Goal: Task Accomplishment & Management: Use online tool/utility

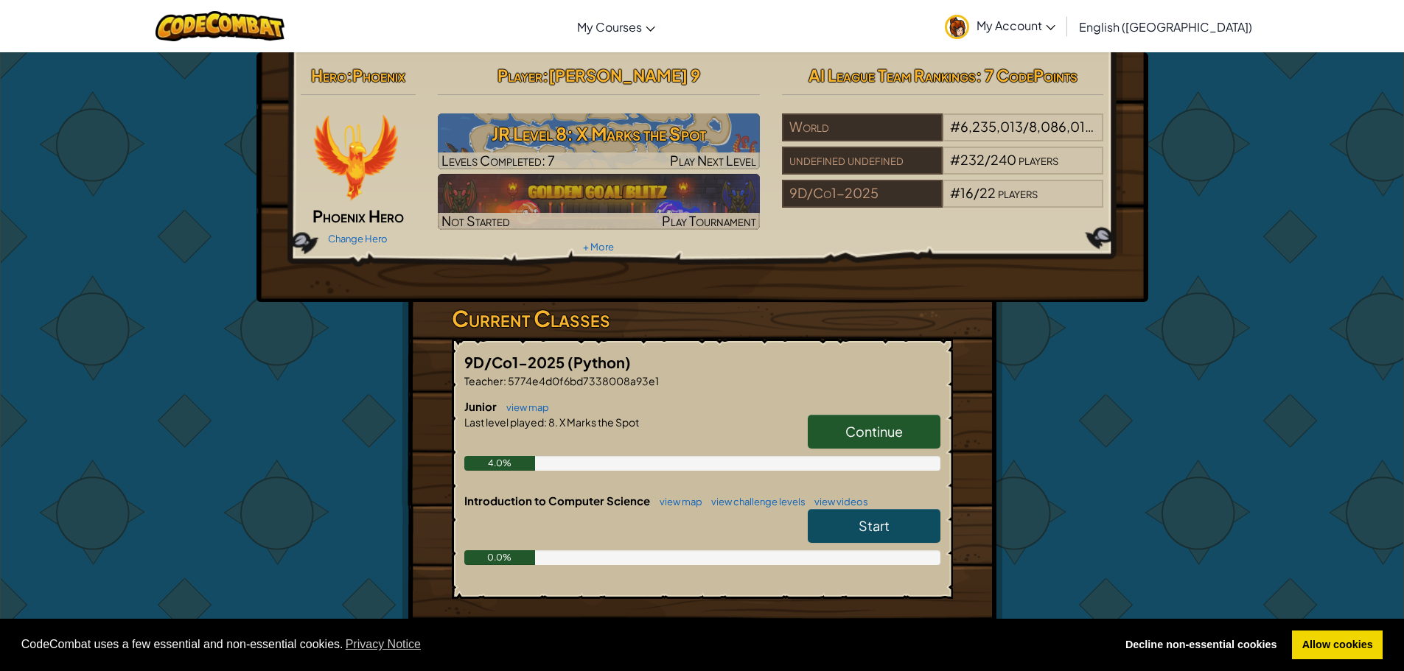
click at [915, 536] on link "Start" at bounding box center [874, 526] width 133 height 34
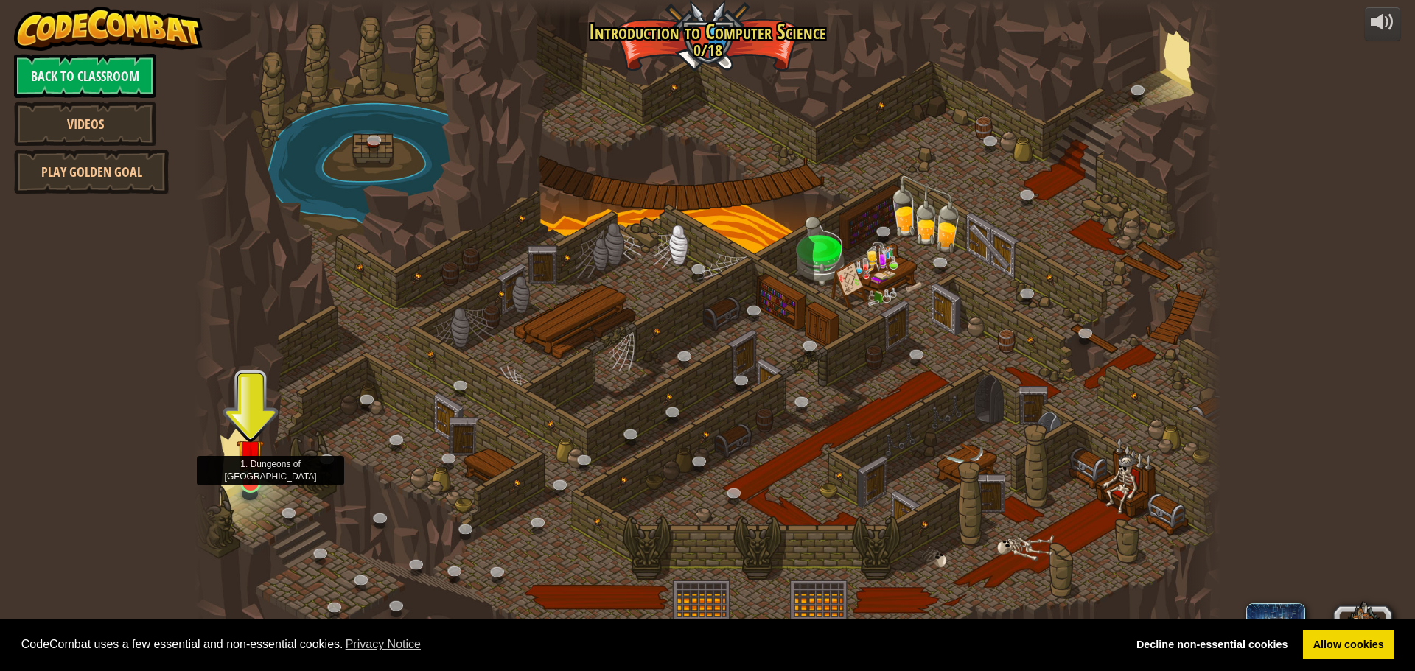
click at [247, 469] on img at bounding box center [250, 452] width 27 height 63
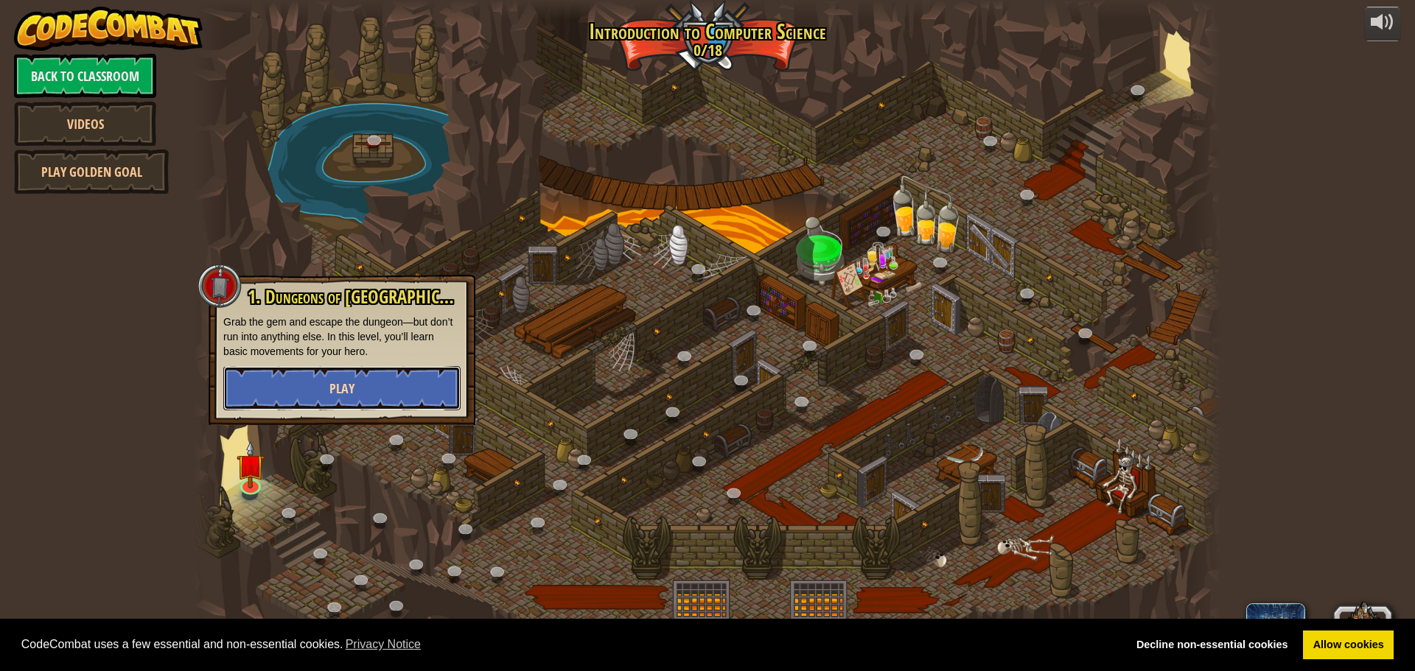
click at [298, 380] on button "Play" at bounding box center [341, 388] width 237 height 44
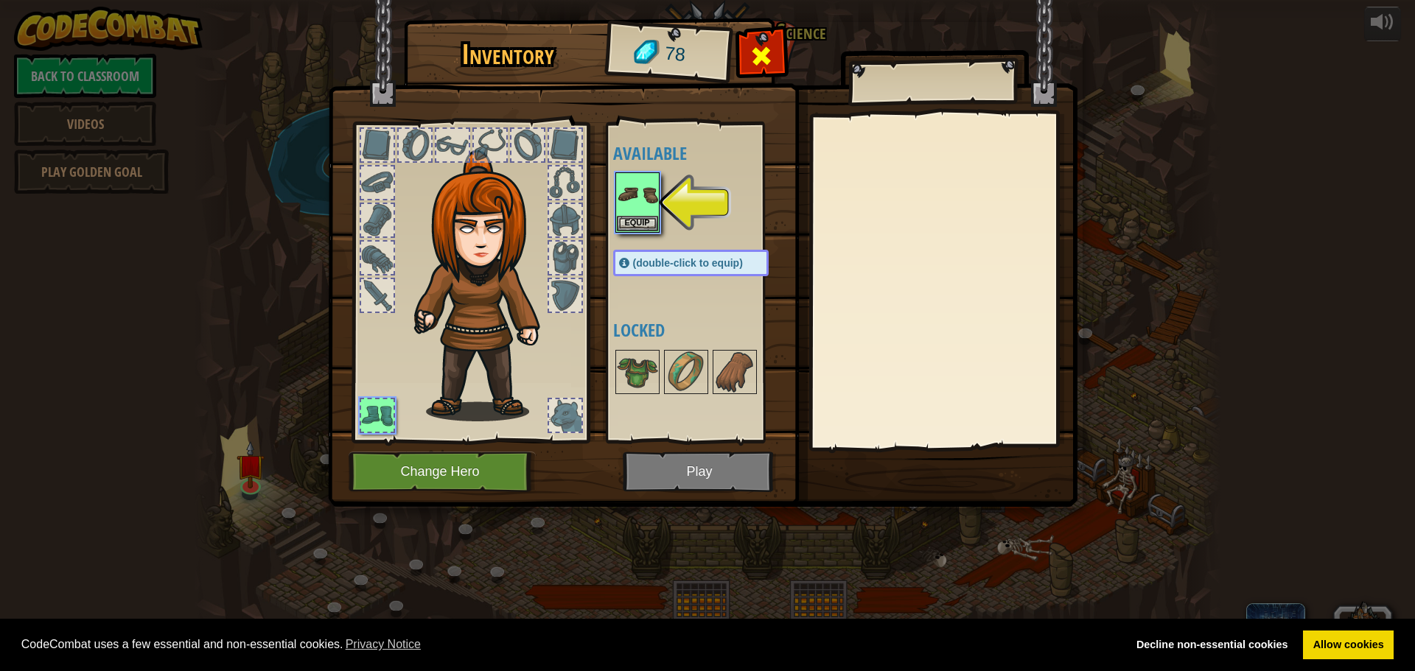
click at [759, 66] on span at bounding box center [761, 56] width 24 height 24
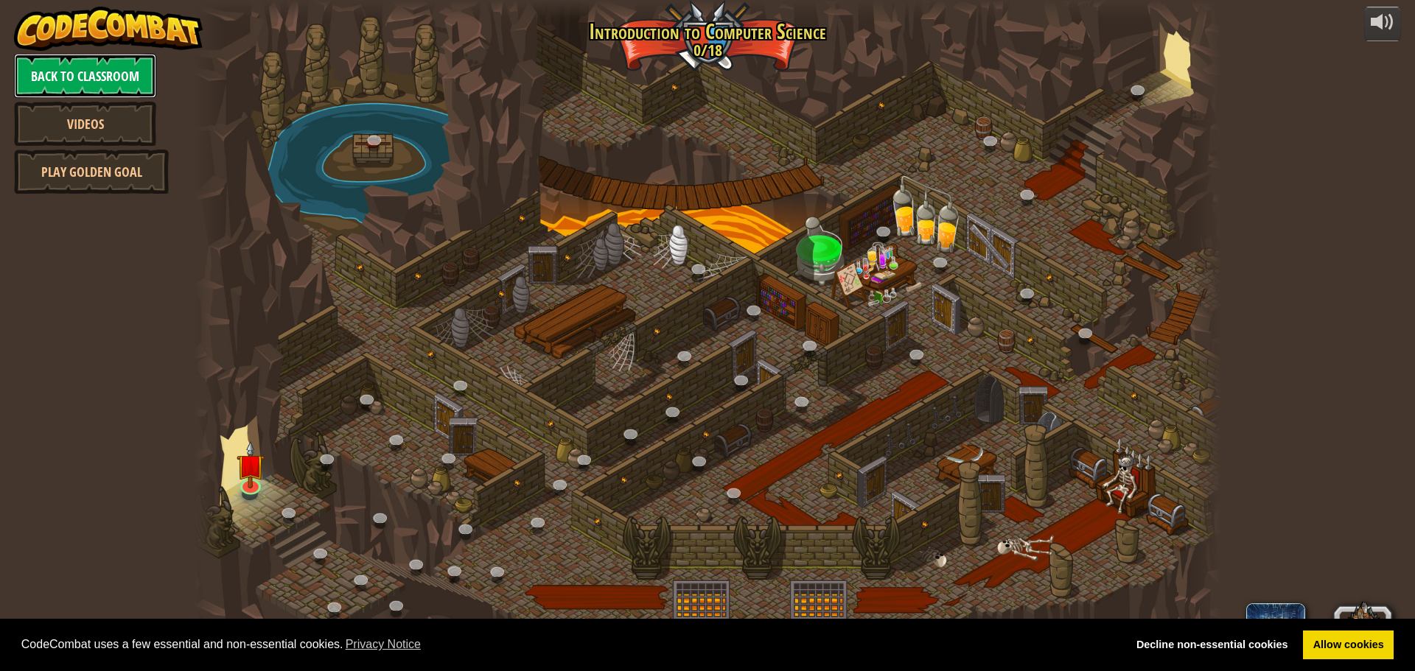
click at [142, 76] on link "Back to Classroom" at bounding box center [85, 76] width 142 height 44
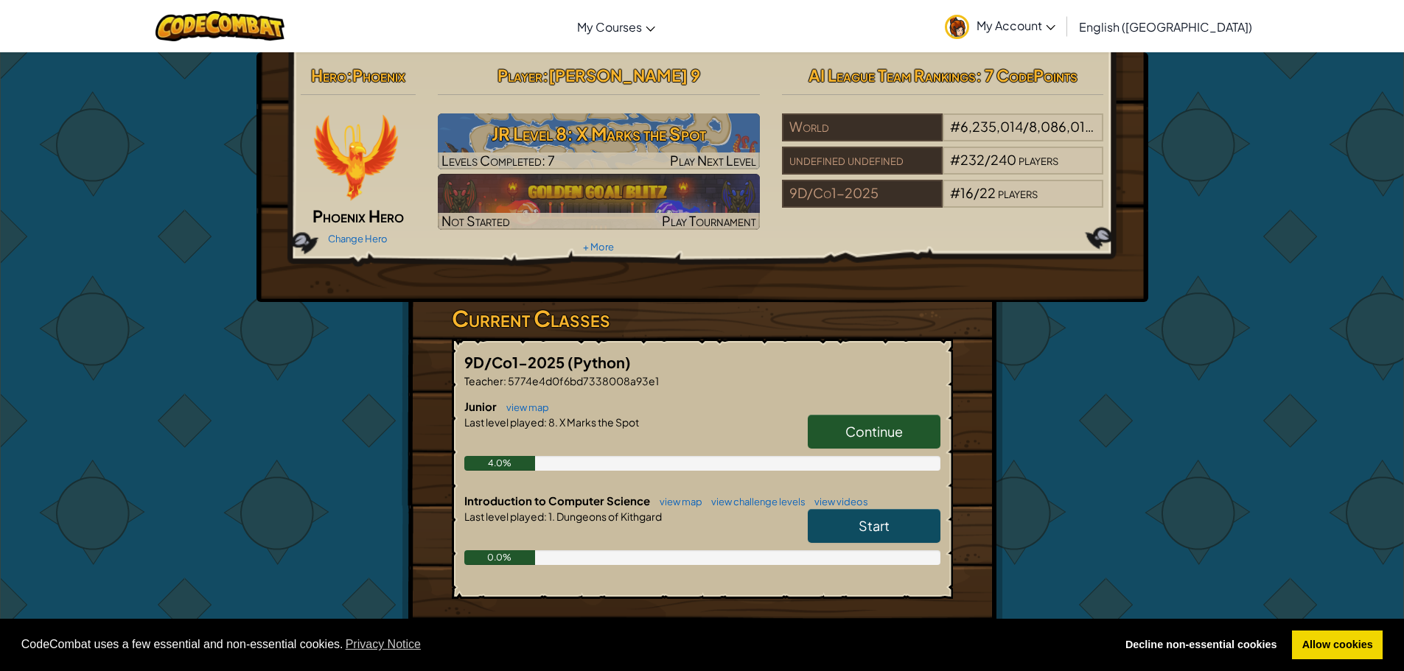
click at [378, 179] on img at bounding box center [355, 157] width 88 height 88
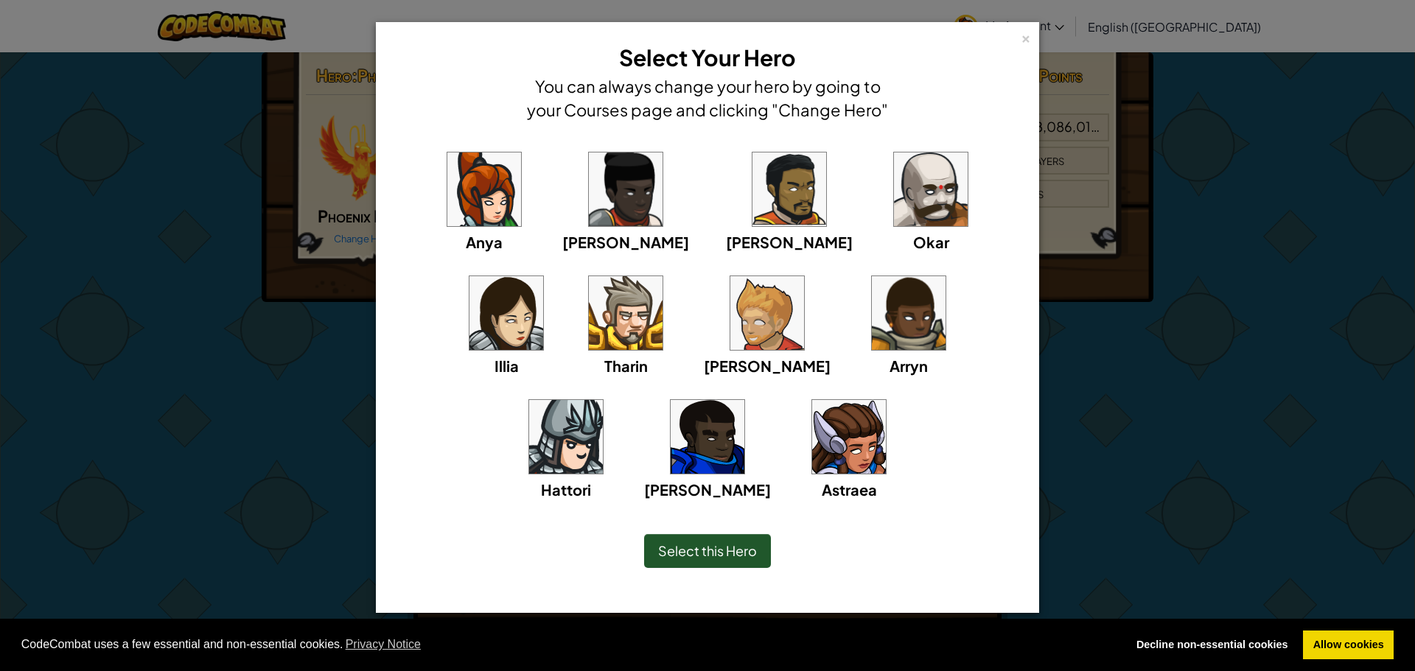
click at [812, 441] on img at bounding box center [849, 437] width 74 height 74
click at [706, 542] on span "Select this Hero" at bounding box center [707, 550] width 99 height 17
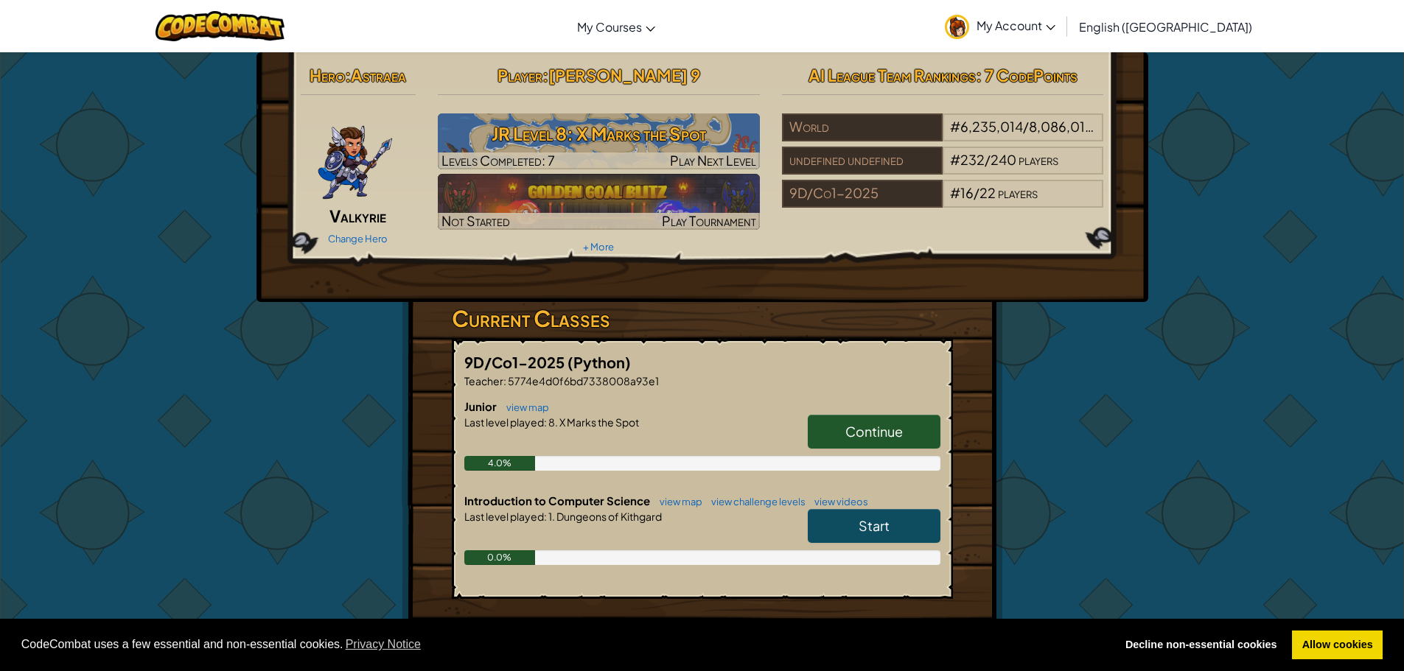
click at [819, 519] on link "Start" at bounding box center [874, 526] width 133 height 34
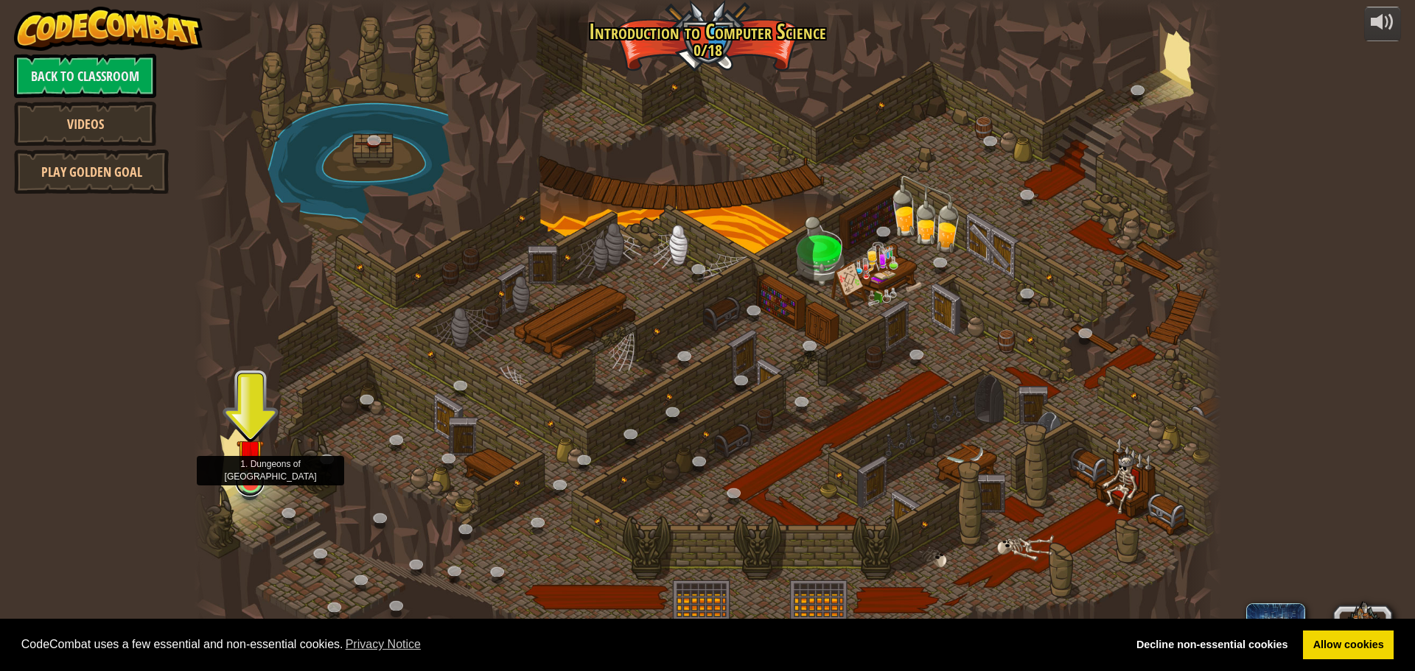
click at [242, 488] on link at bounding box center [249, 481] width 29 height 29
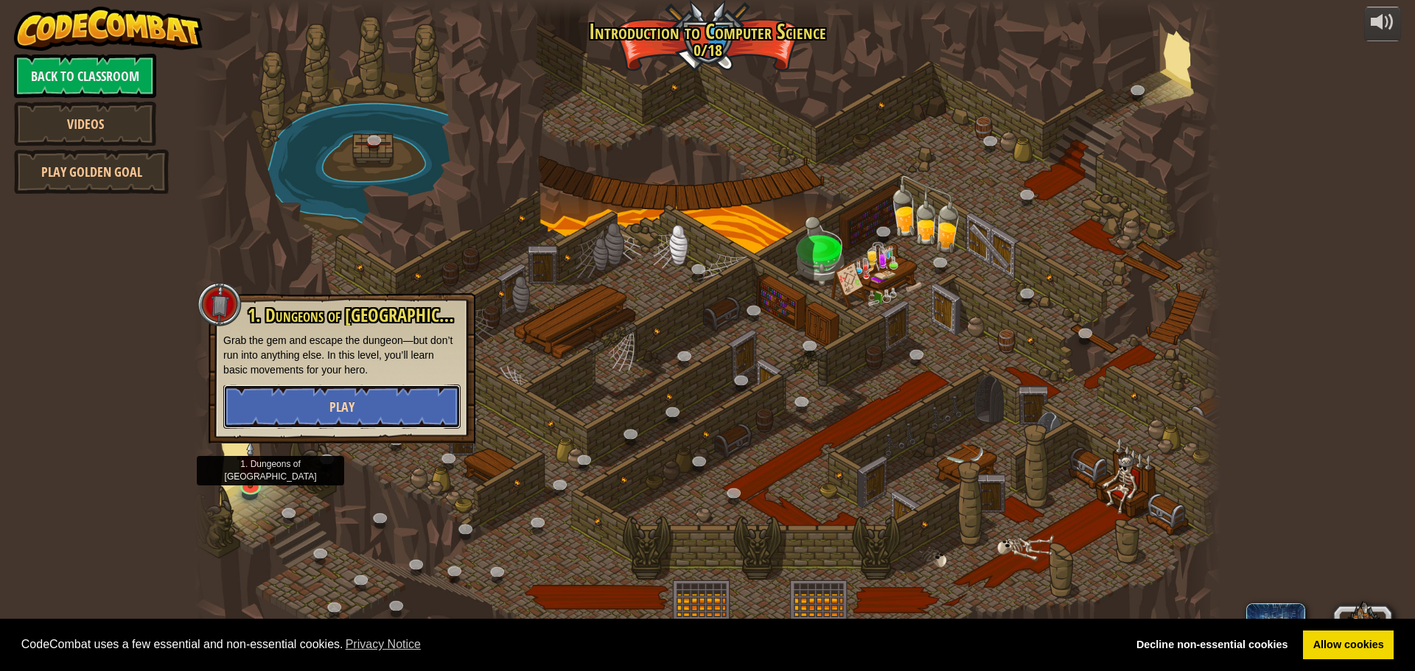
click at [332, 407] on span "Play" at bounding box center [341, 407] width 25 height 18
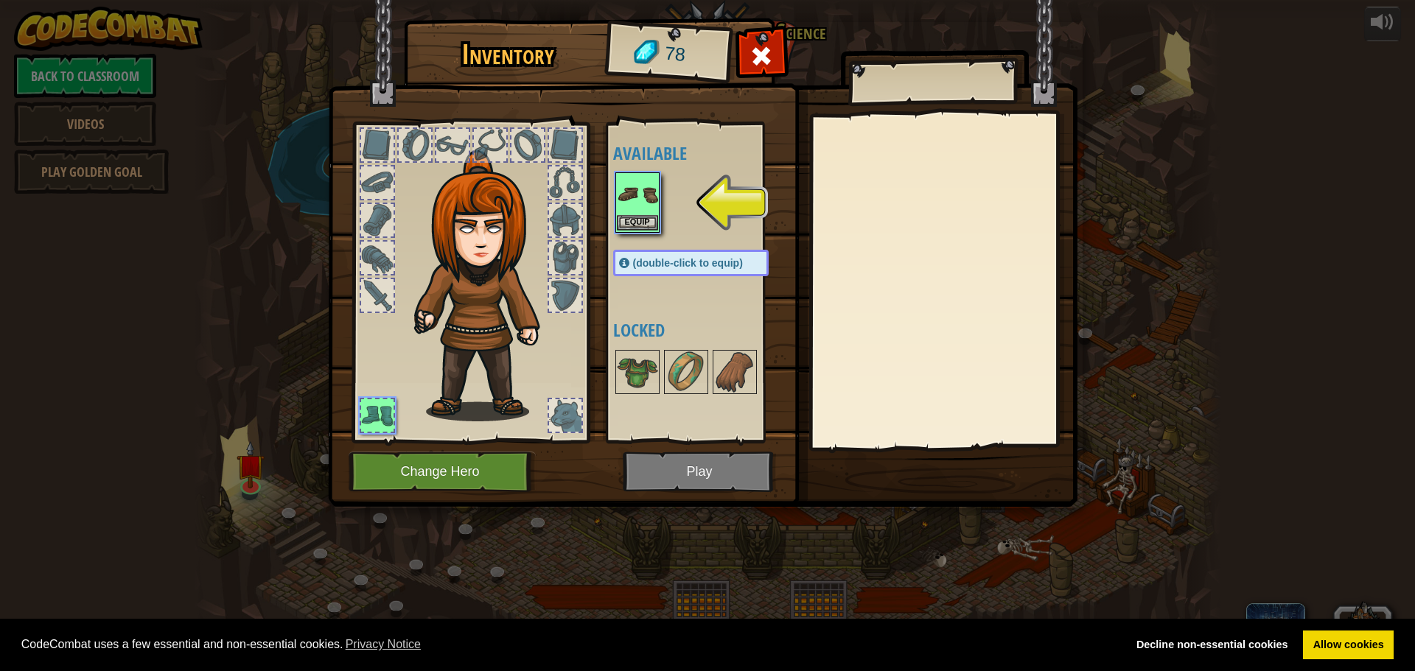
click at [639, 209] on img at bounding box center [637, 194] width 41 height 41
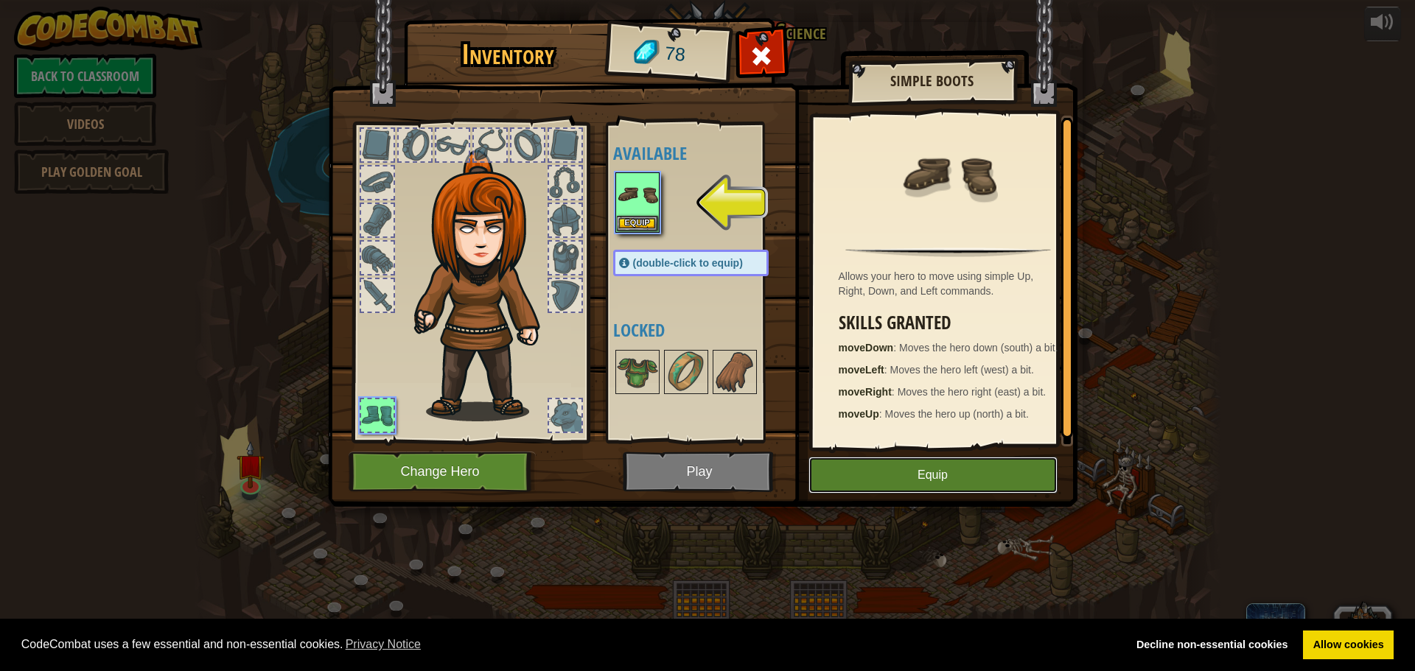
click at [935, 470] on button "Equip" at bounding box center [932, 475] width 249 height 37
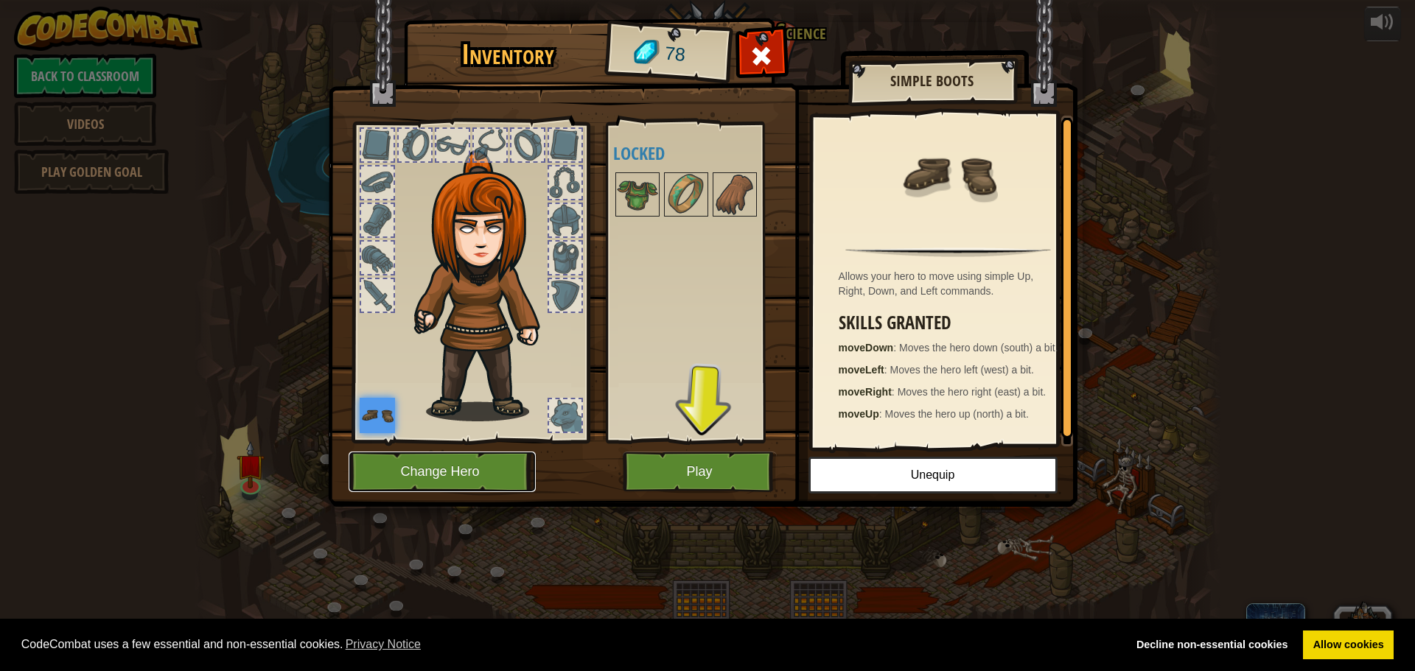
click at [519, 483] on button "Change Hero" at bounding box center [442, 472] width 187 height 41
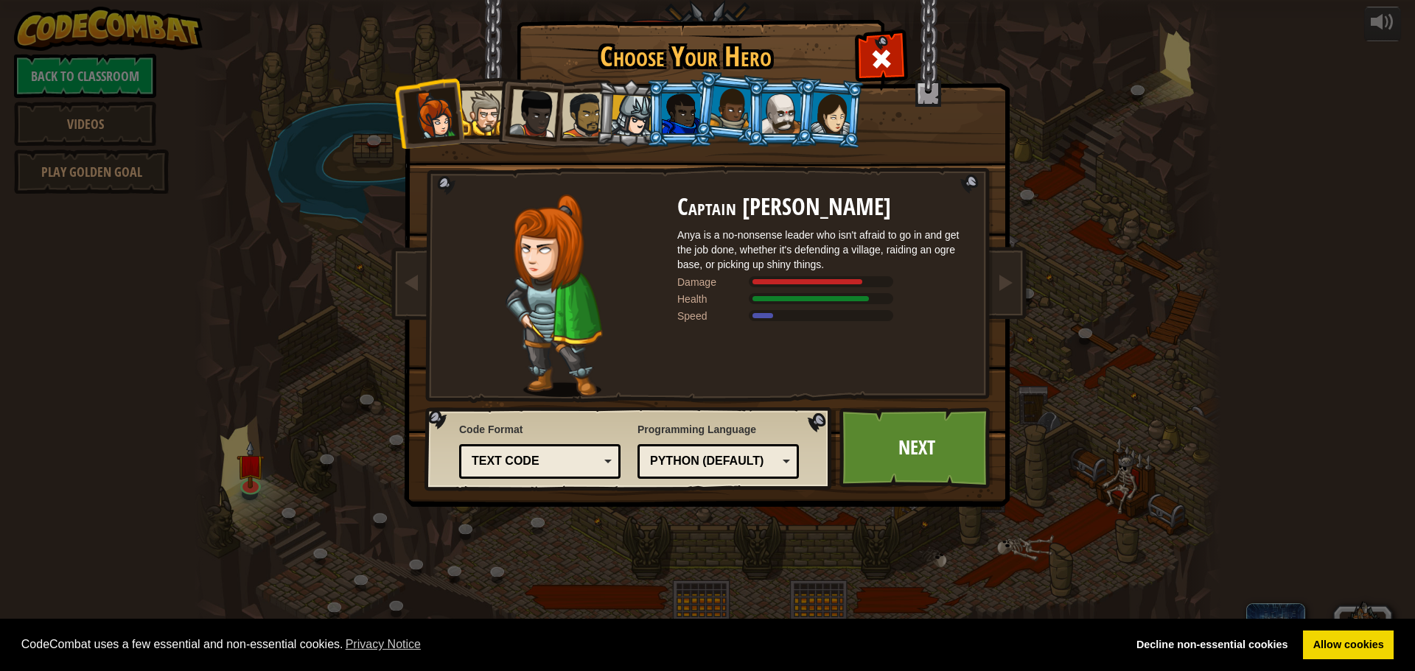
click at [843, 133] on div at bounding box center [830, 113] width 41 height 42
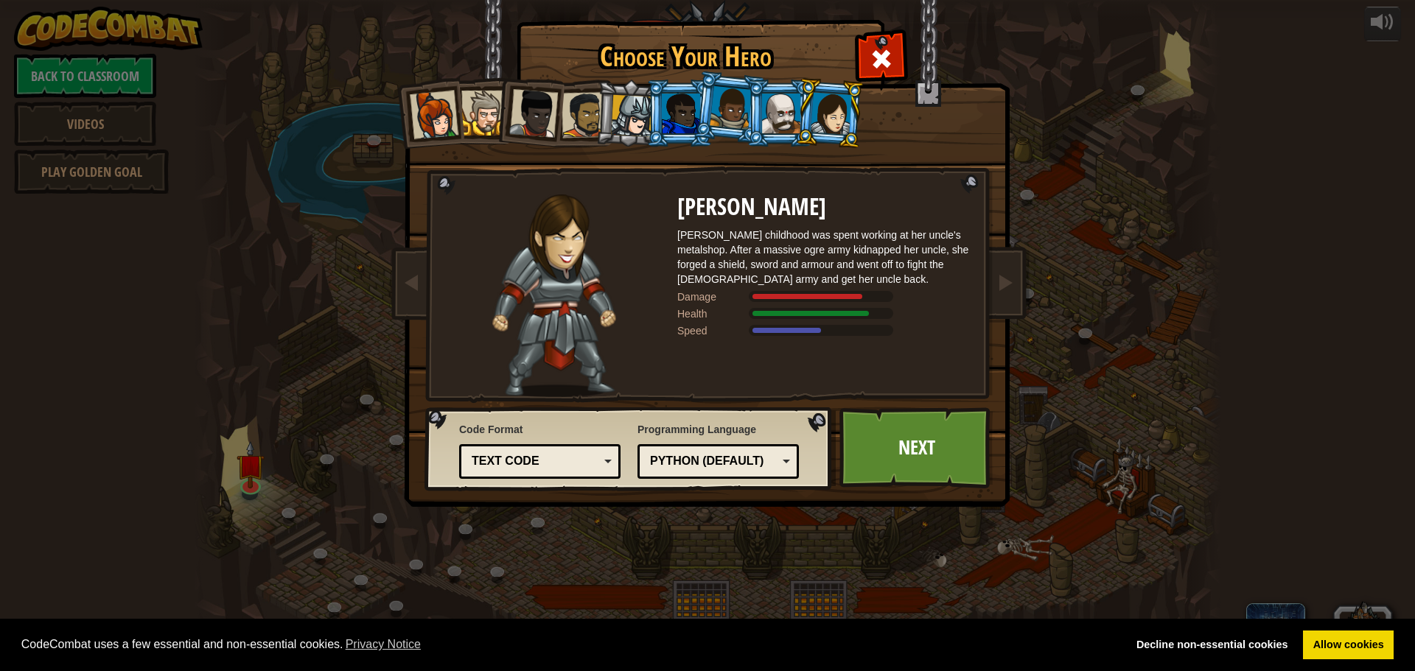
click at [777, 113] on div at bounding box center [781, 114] width 38 height 40
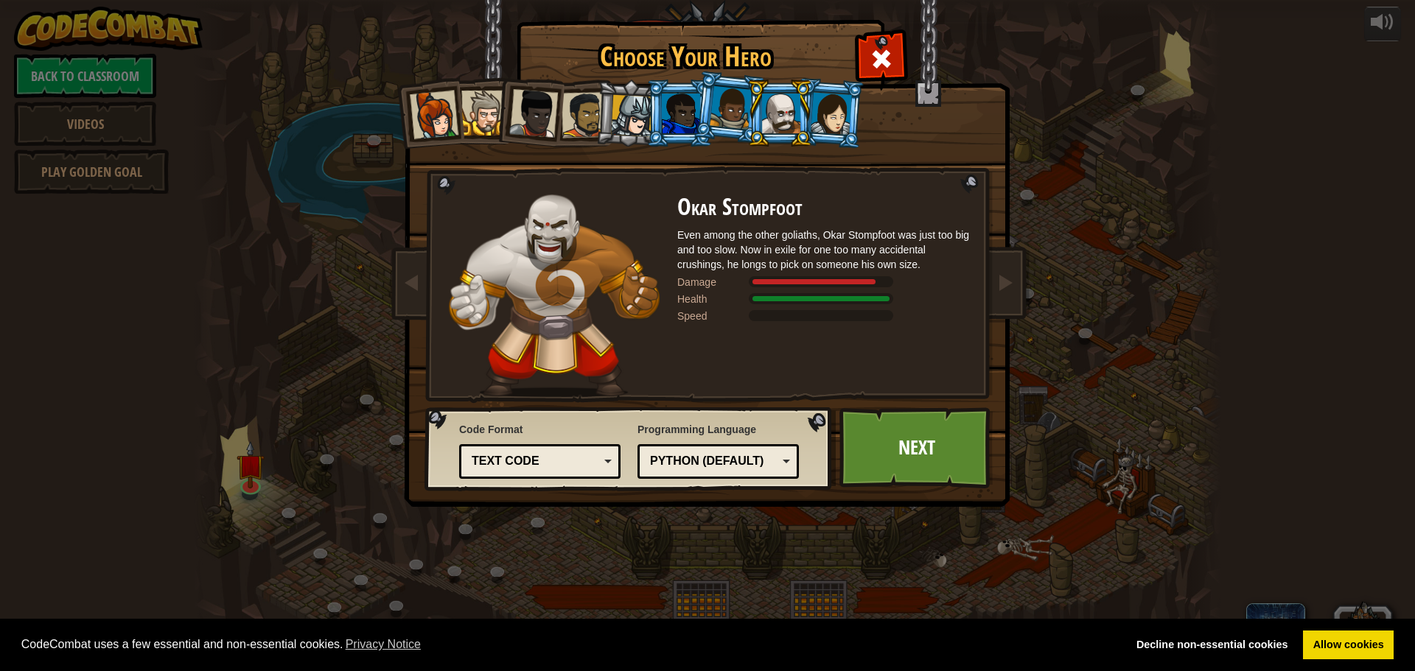
click at [727, 108] on div at bounding box center [731, 107] width 42 height 43
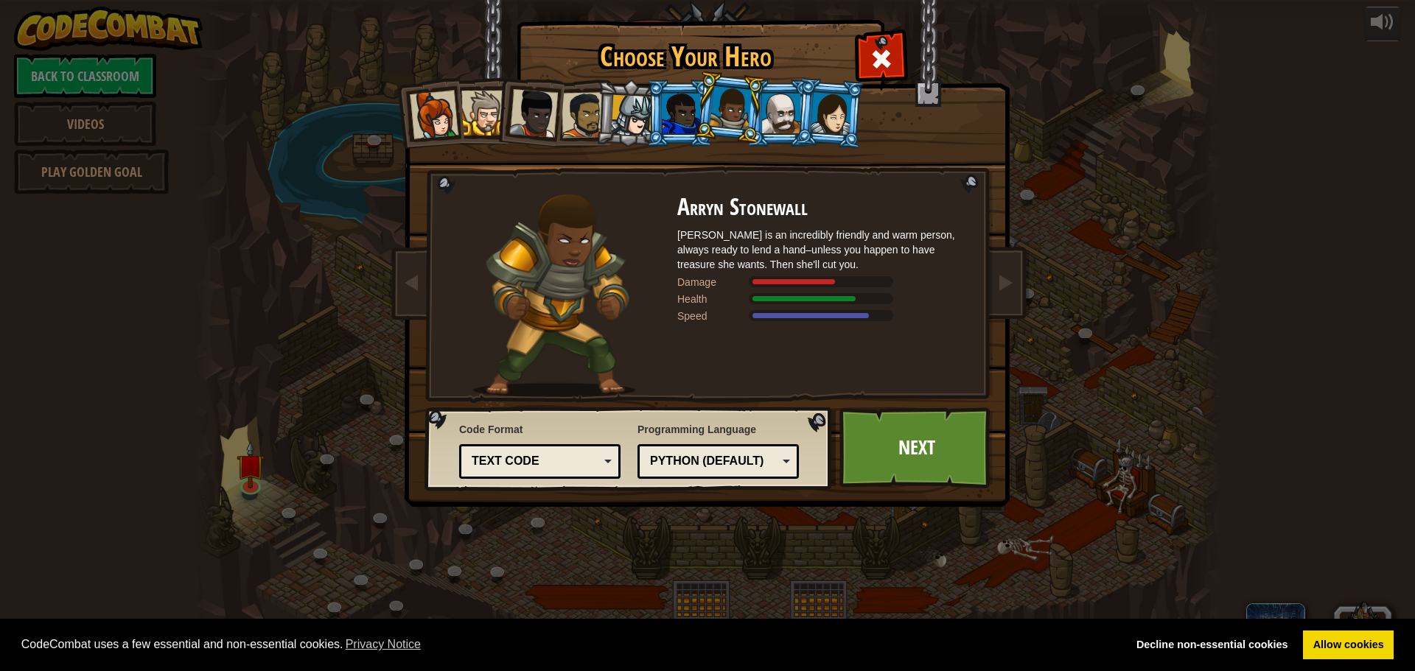
click at [669, 103] on div at bounding box center [681, 114] width 38 height 40
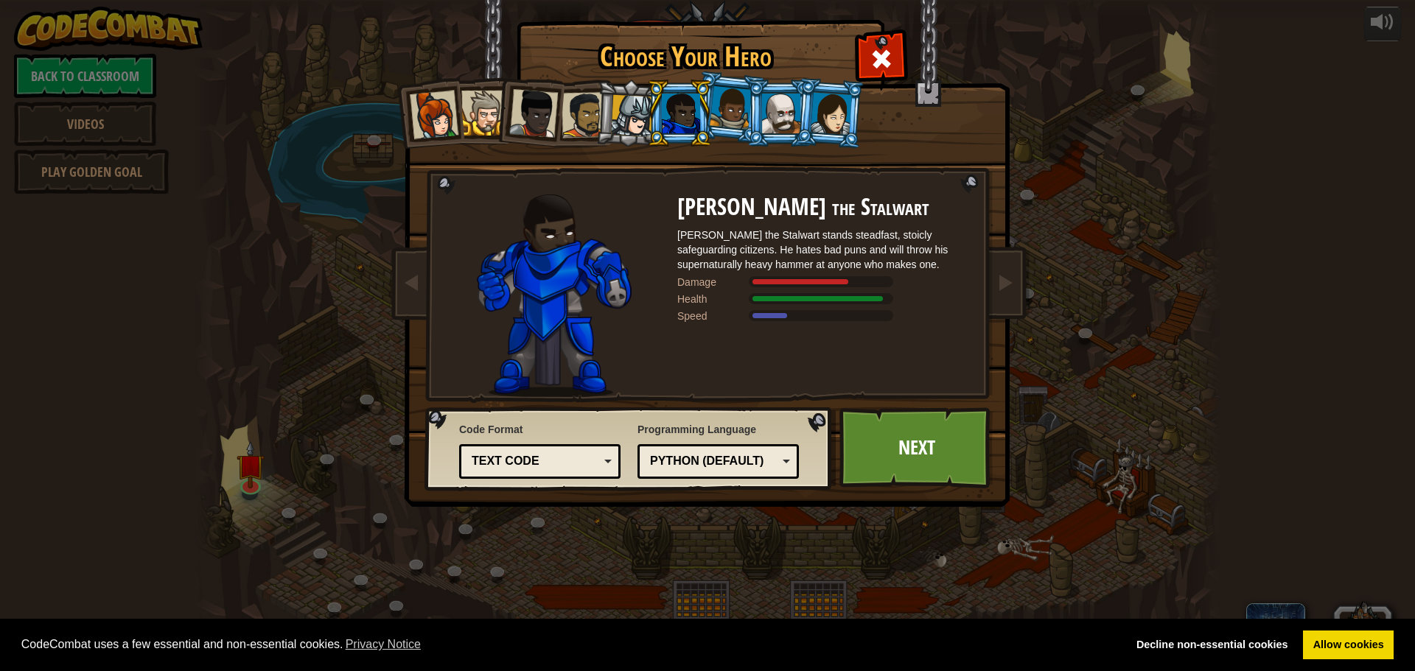
click at [601, 122] on li at bounding box center [630, 113] width 70 height 71
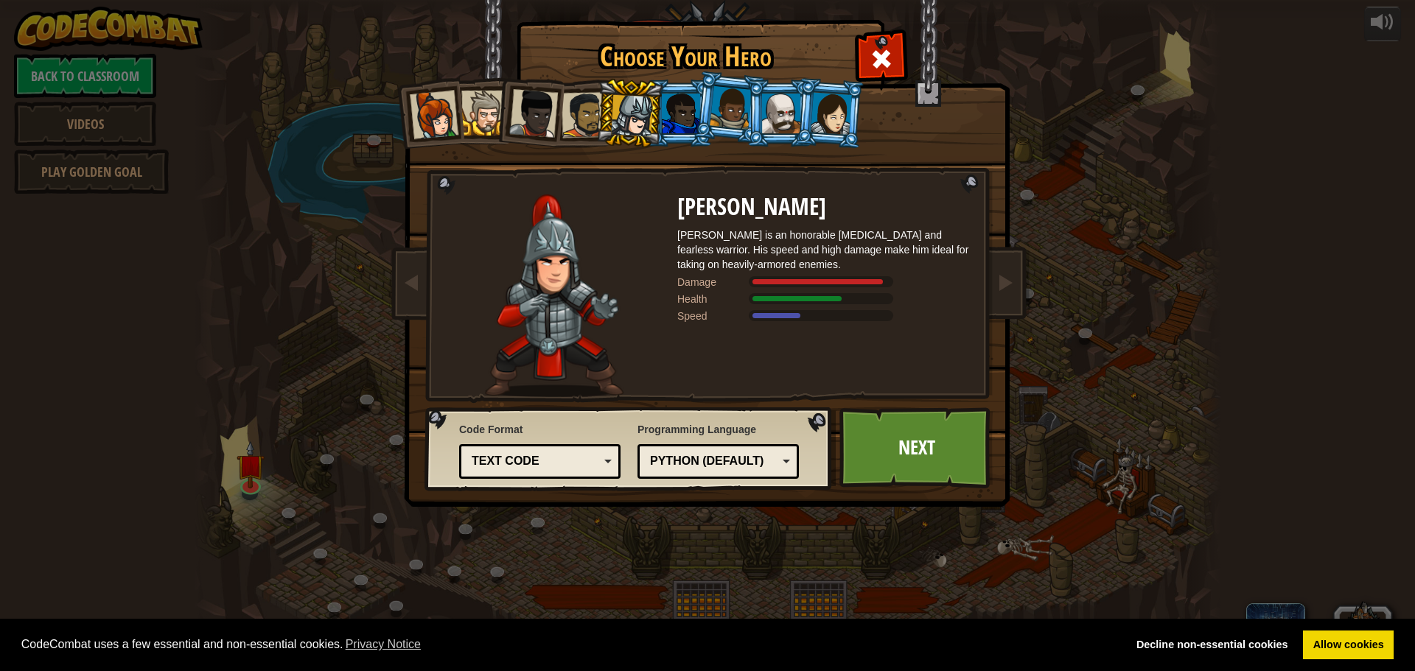
click at [815, 133] on li at bounding box center [829, 112] width 71 height 71
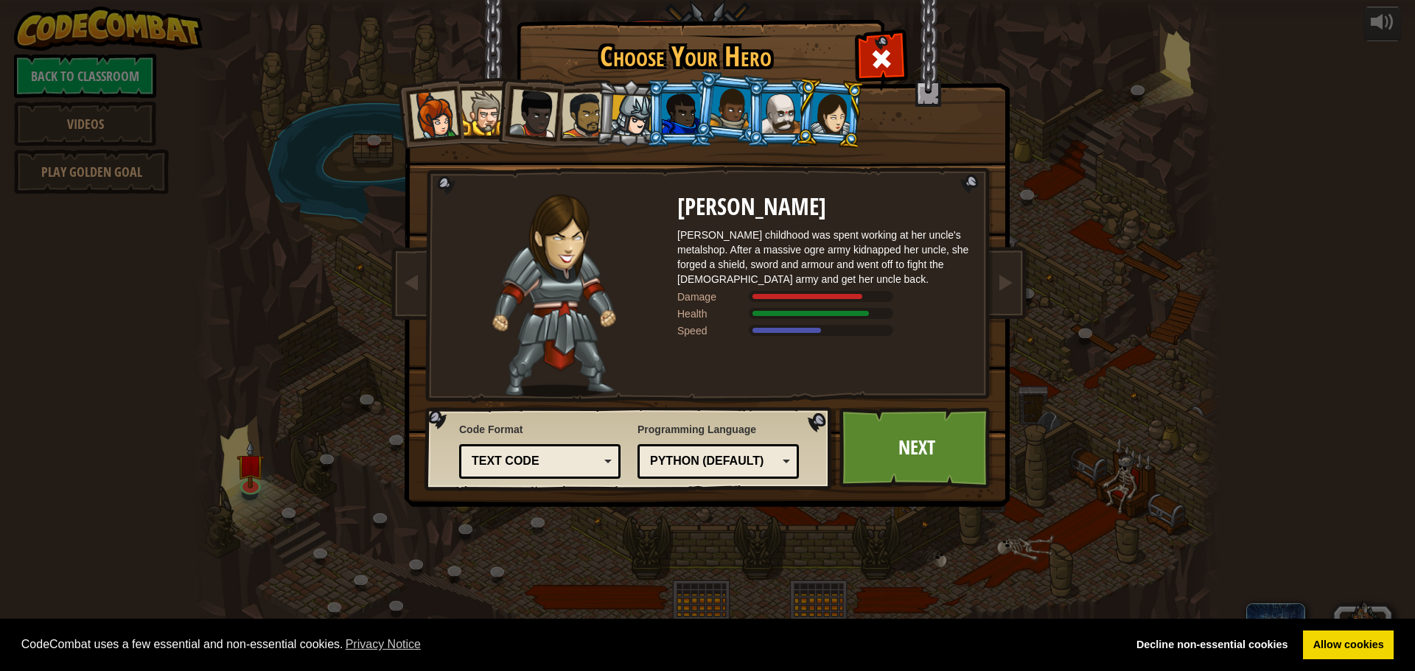
click at [690, 111] on div at bounding box center [681, 114] width 38 height 40
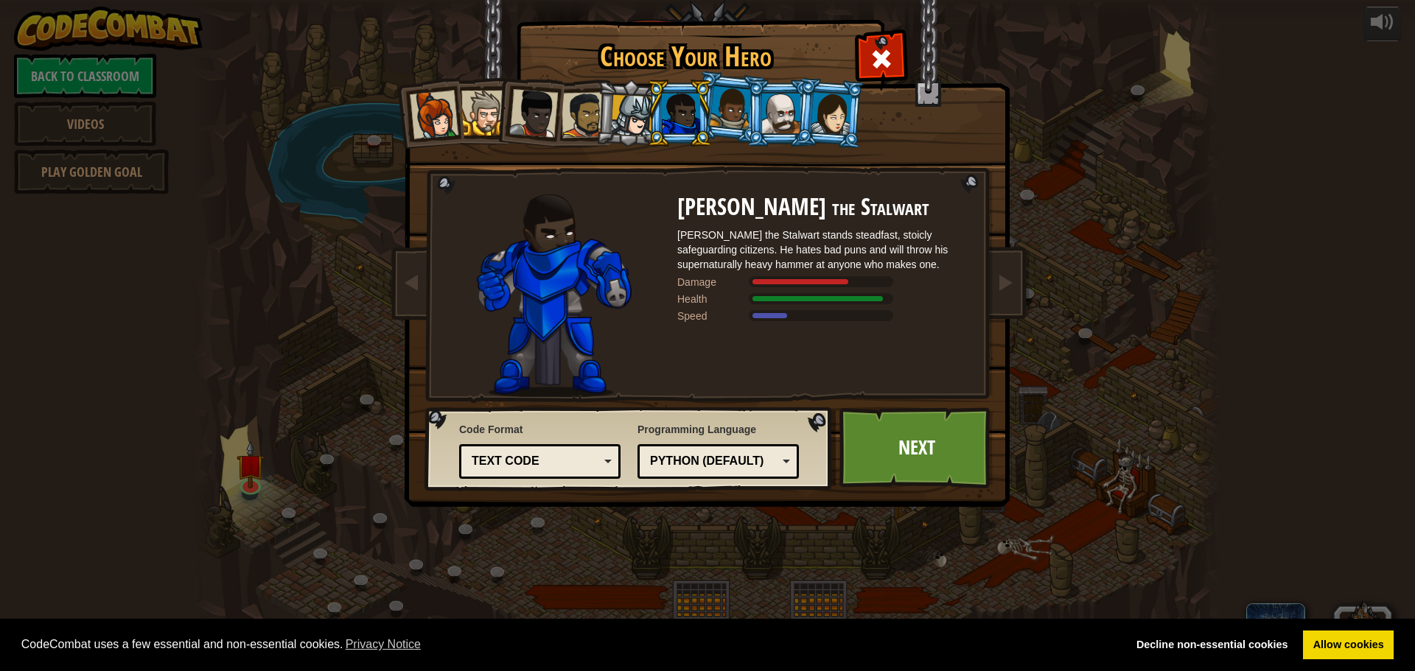
click at [718, 116] on div at bounding box center [731, 107] width 42 height 43
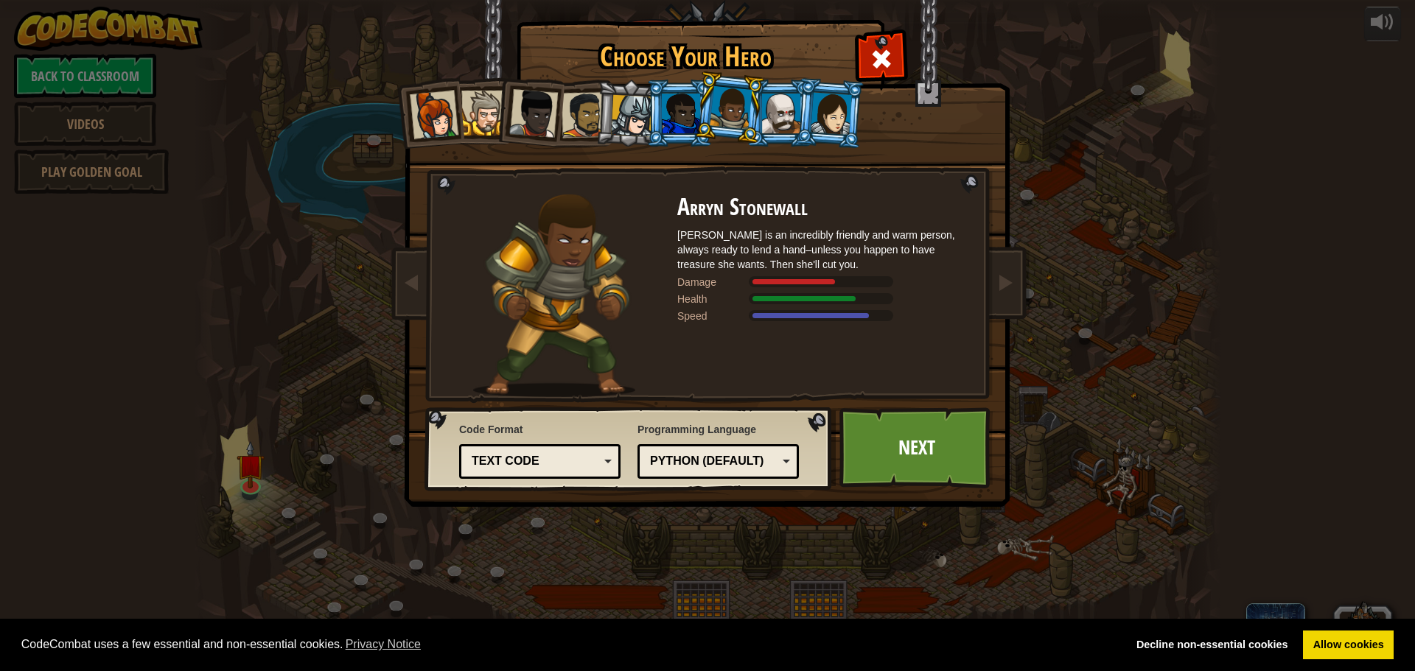
click at [750, 103] on div at bounding box center [731, 107] width 42 height 43
click at [780, 104] on div at bounding box center [781, 114] width 38 height 40
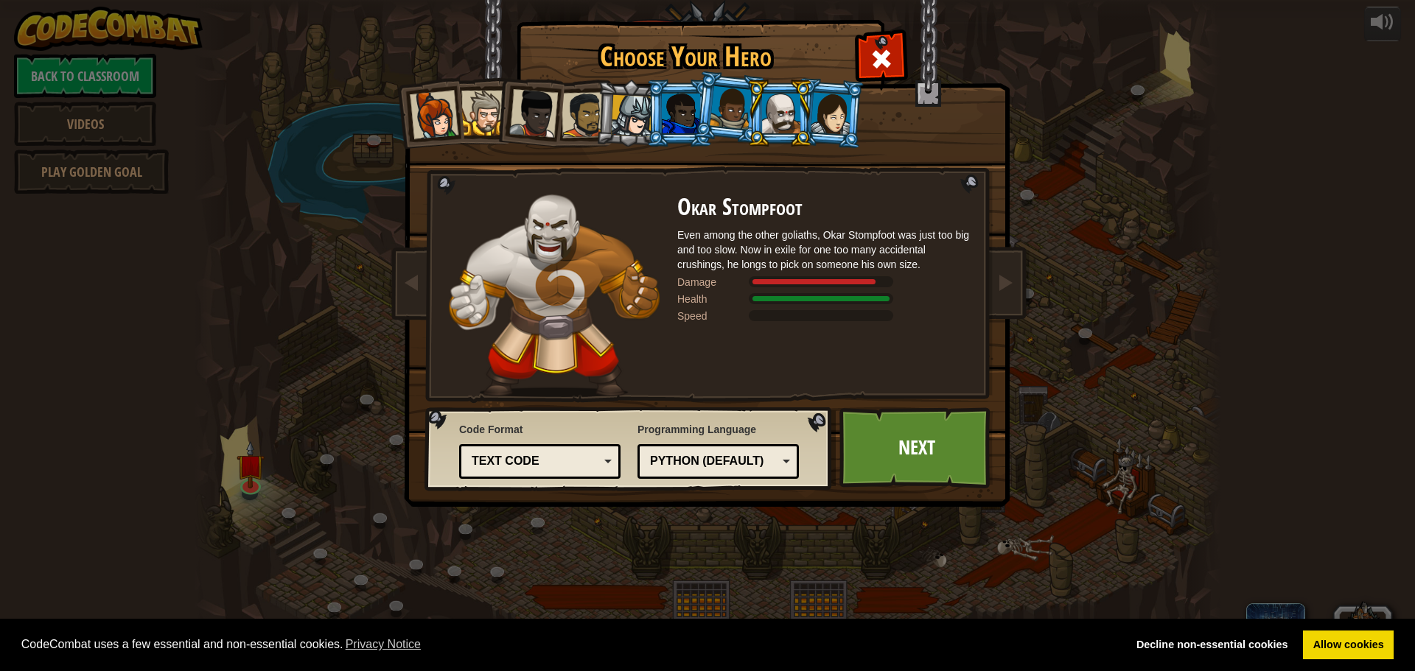
click at [638, 91] on li at bounding box center [630, 113] width 70 height 71
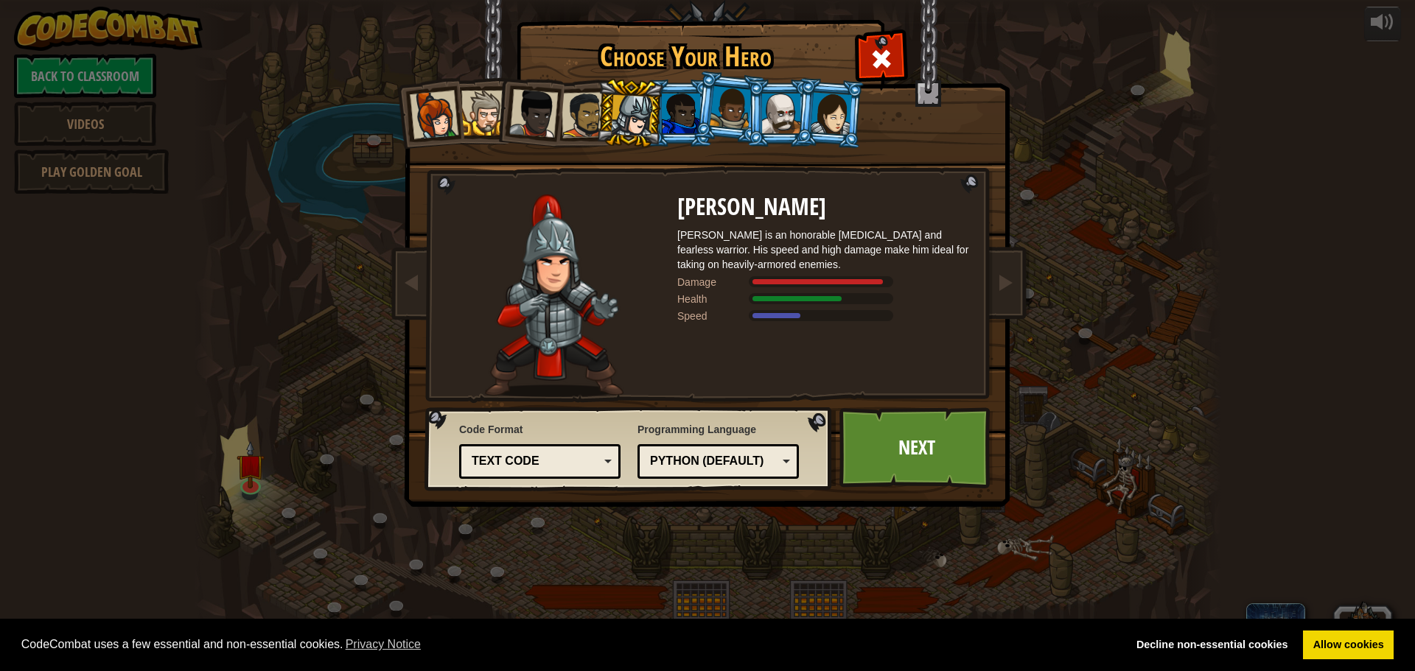
click at [516, 122] on div at bounding box center [533, 113] width 49 height 49
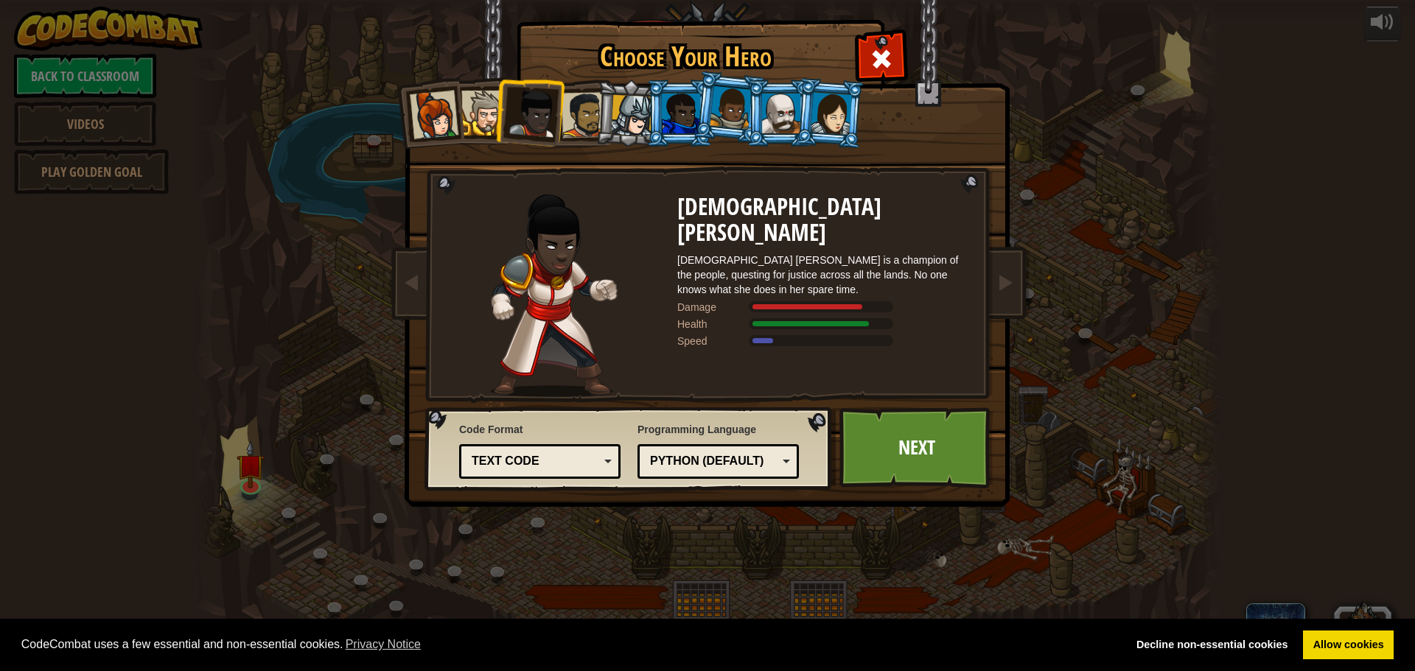
click at [590, 111] on div at bounding box center [584, 115] width 46 height 46
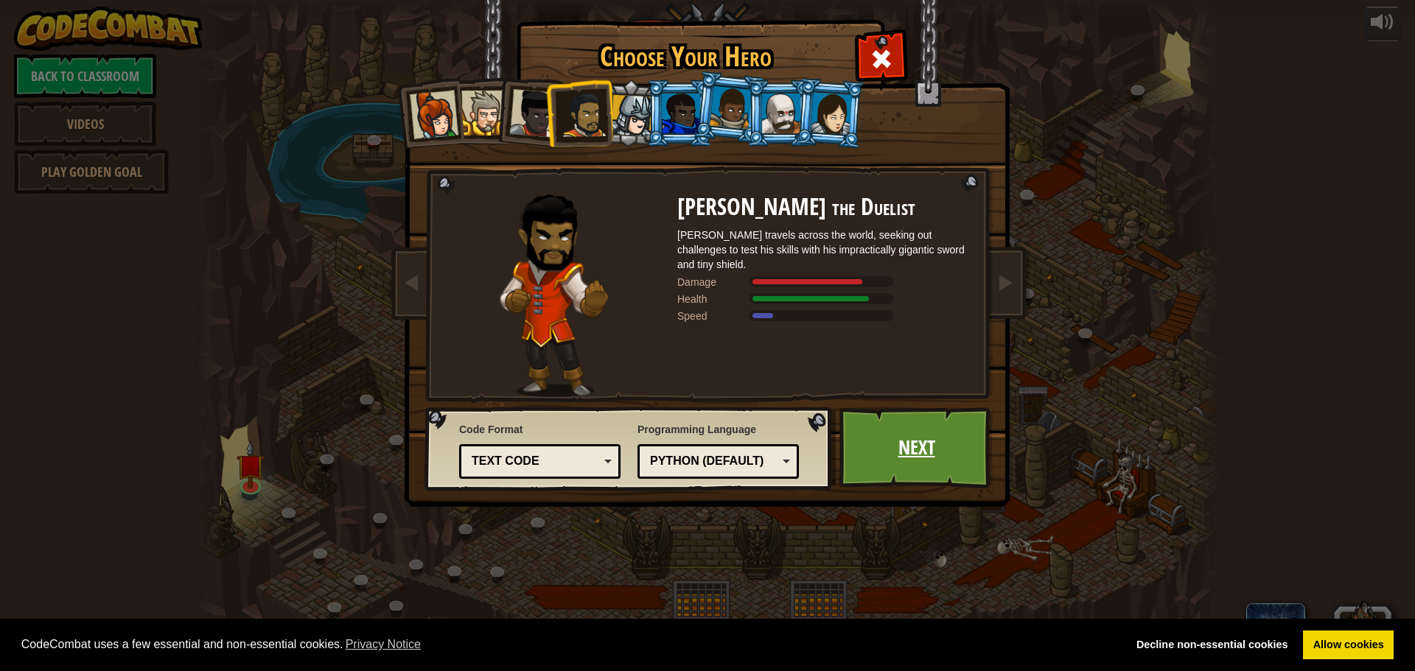
click at [913, 442] on link "Next" at bounding box center [916, 447] width 154 height 81
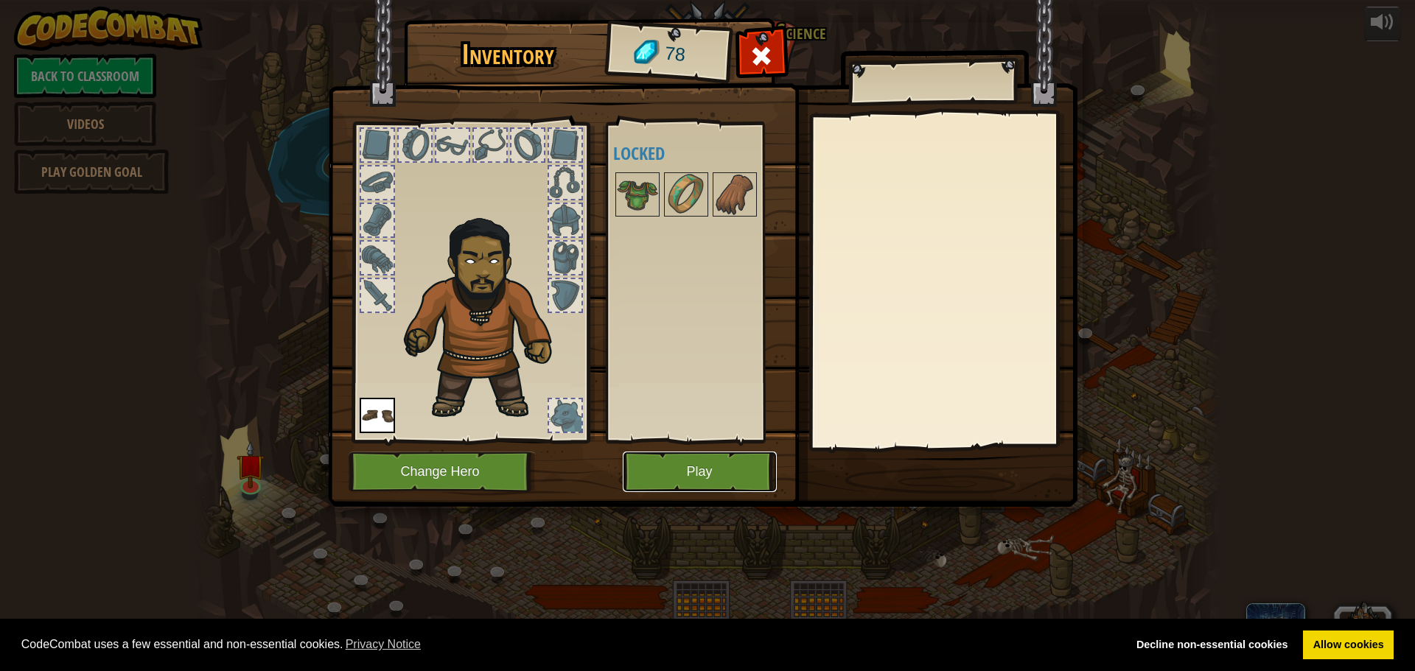
click at [649, 452] on button "Play" at bounding box center [700, 472] width 154 height 41
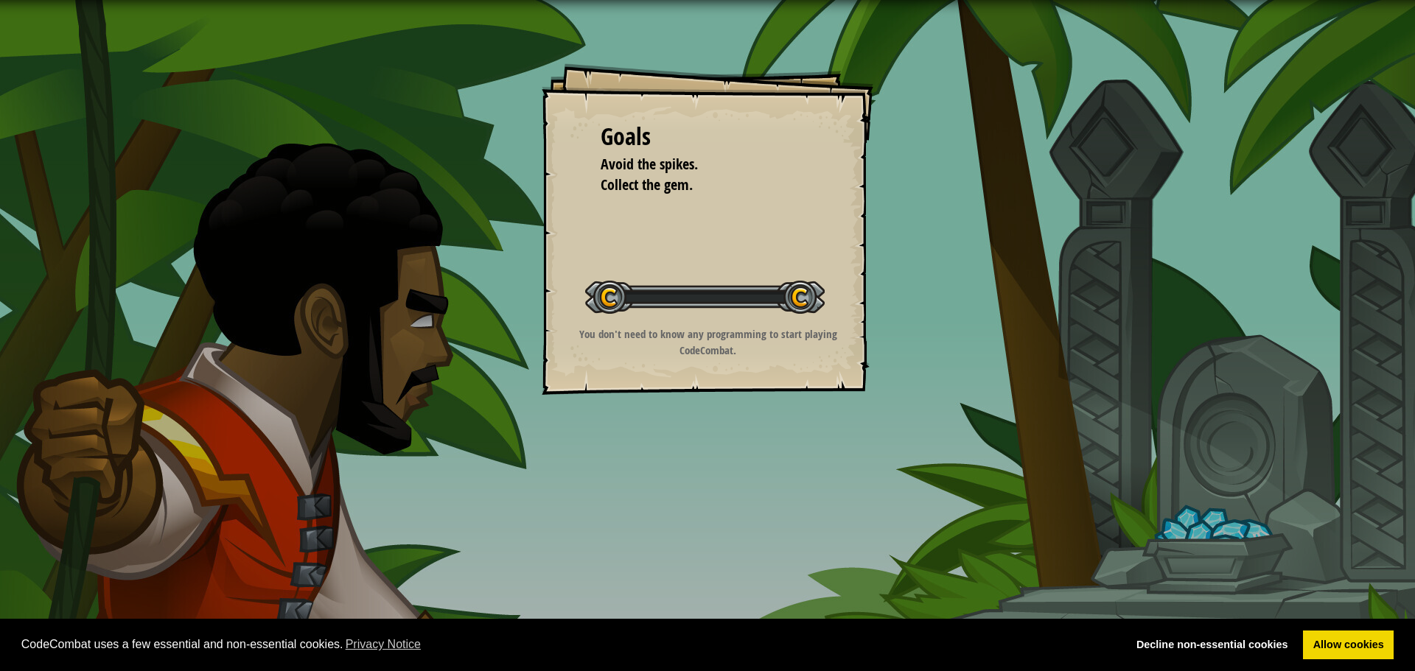
click at [669, 479] on div "Goals Avoid the spikes. Collect the gem. Start Level Error loading from server.…" at bounding box center [707, 335] width 1415 height 671
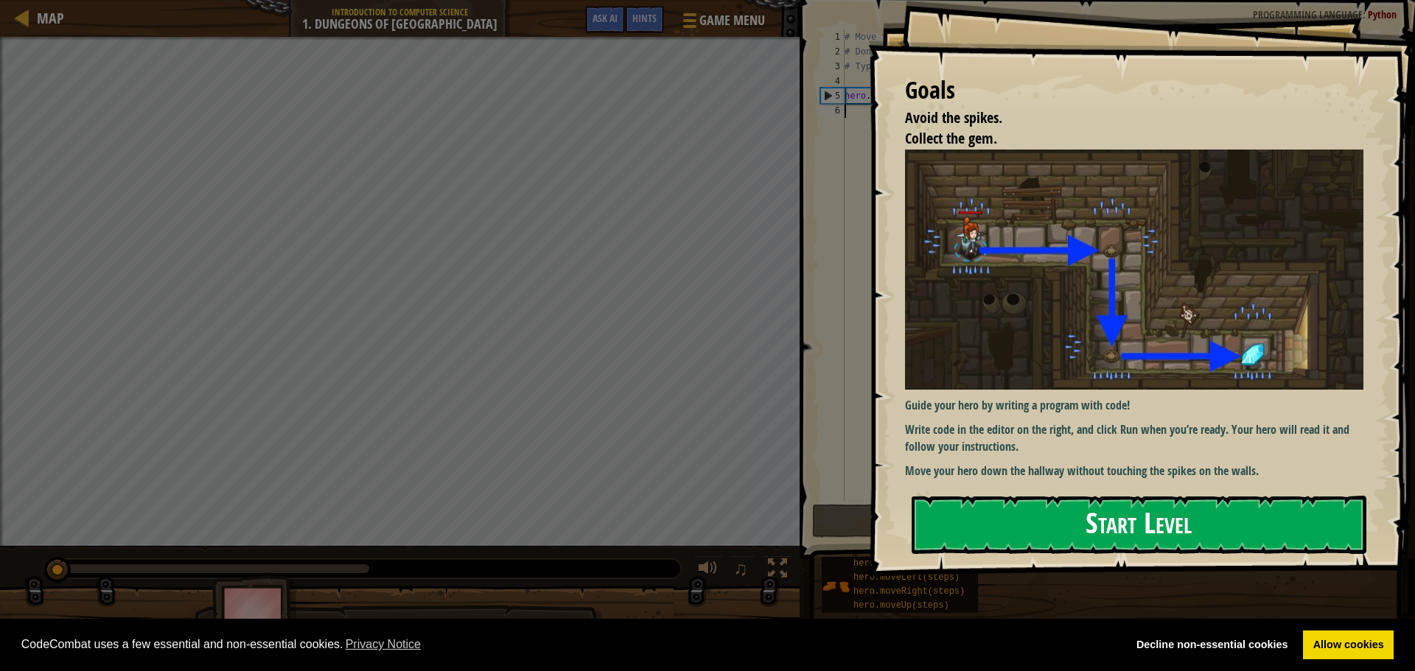
click at [1016, 502] on button "Start Level" at bounding box center [1138, 525] width 455 height 58
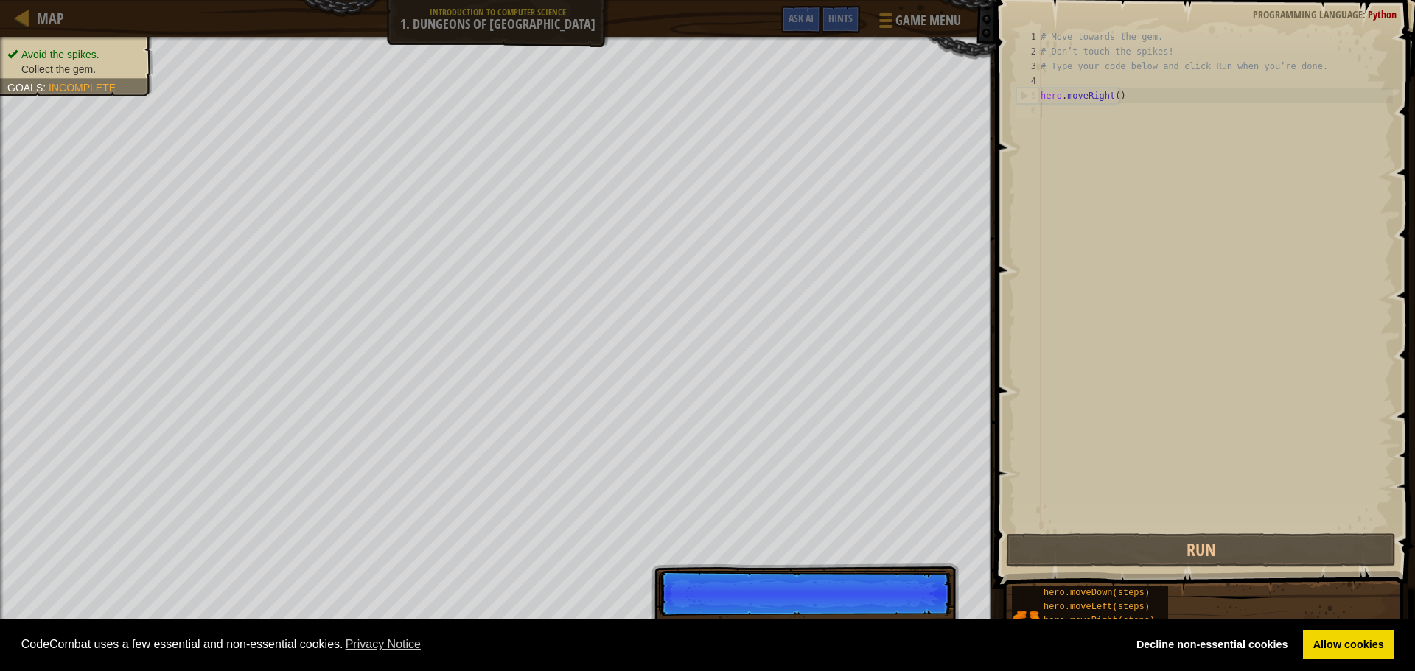
click at [1058, 114] on div "# Move towards the gem. # Don’t touch the spikes! # Type your code below and cl…" at bounding box center [1214, 294] width 355 height 531
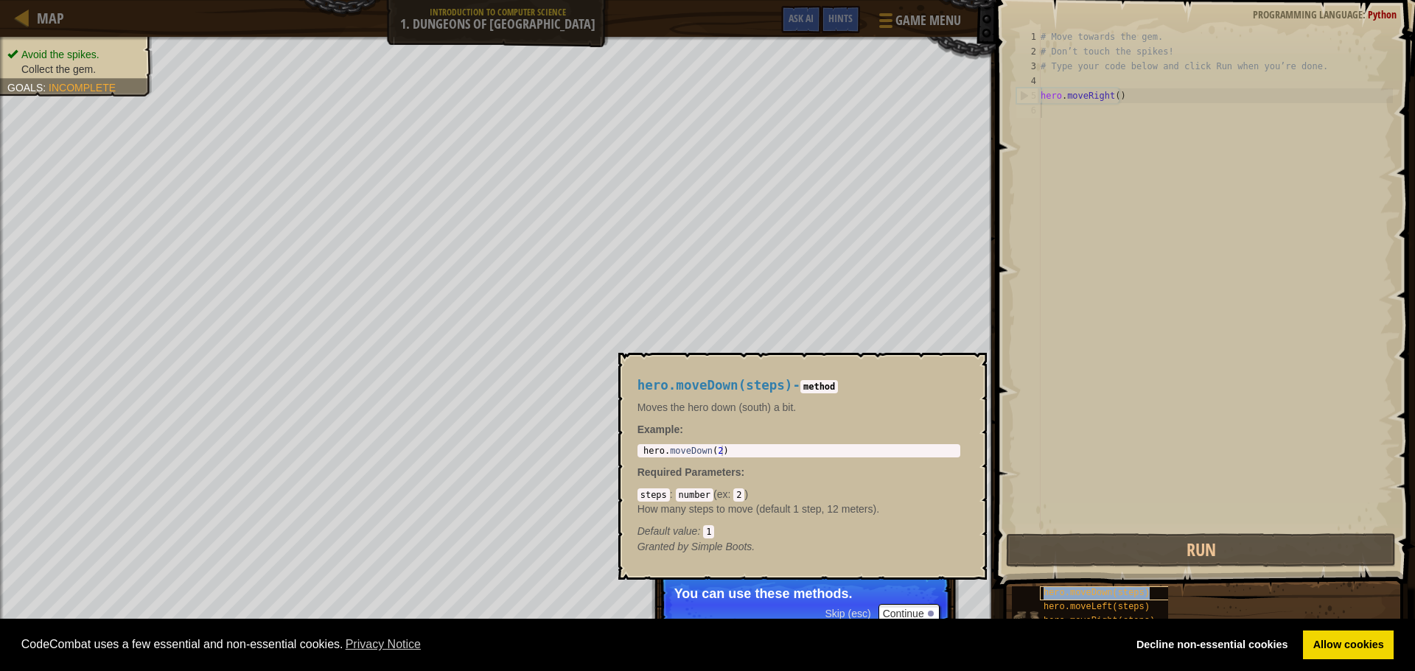
click at [1049, 600] on div "hero.moveDown(steps)" at bounding box center [1110, 594] width 141 height 14
click at [1054, 511] on div "# Move towards the gem. # Don’t touch the spikes! # Type your code below and cl…" at bounding box center [1214, 294] width 355 height 531
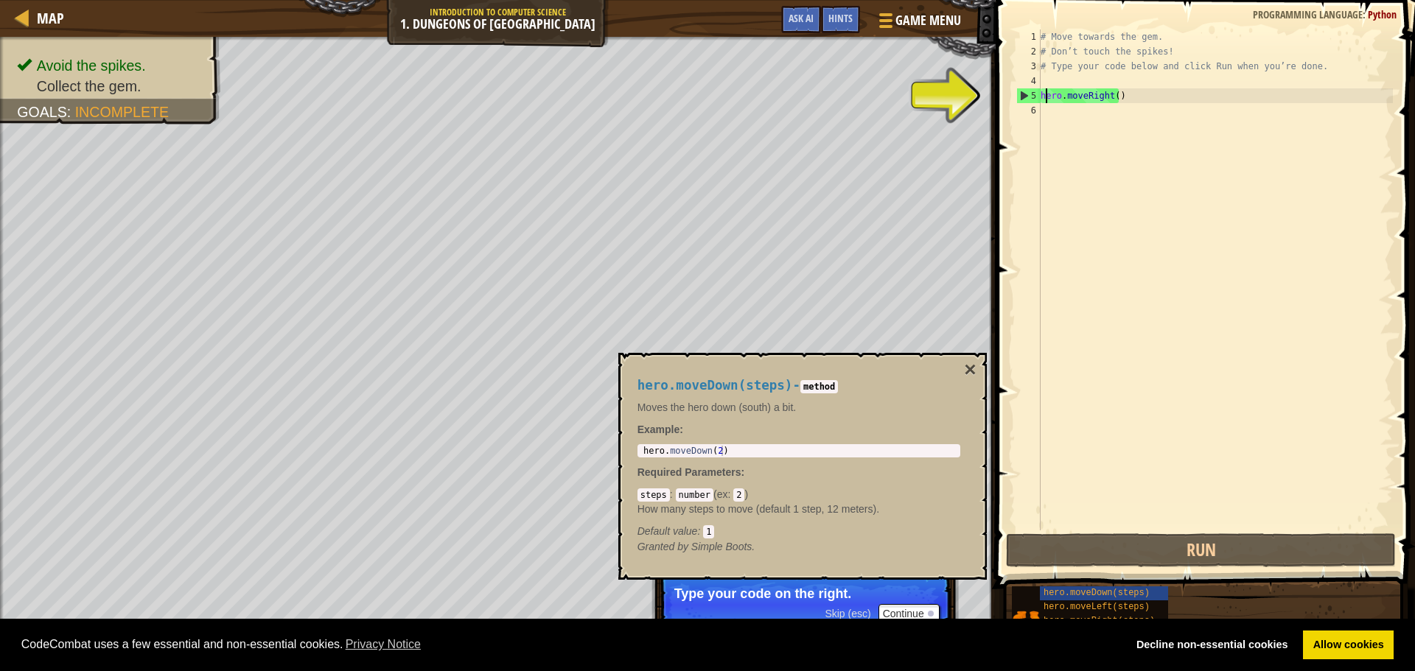
click at [1047, 99] on div "# Move towards the gem. # Don’t touch the spikes! # Type your code below and cl…" at bounding box center [1214, 294] width 355 height 531
type textarea "hero.moveRight()"
click at [1030, 108] on div "6" at bounding box center [1028, 110] width 24 height 15
click at [1085, 109] on div "# Move towards the gem. # Don’t touch the spikes! # Type your code below and cl…" at bounding box center [1214, 294] width 355 height 531
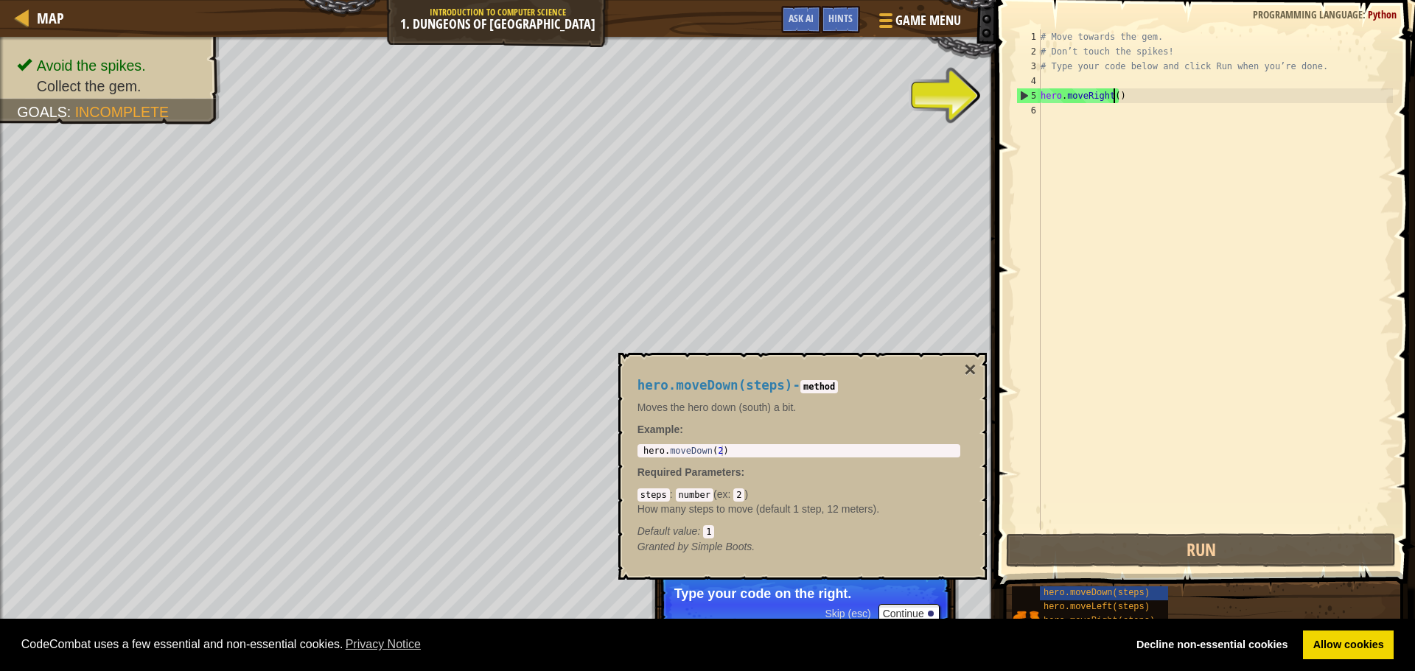
click at [1112, 99] on div "# Move towards the gem. # Don’t touch the spikes! # Type your code below and cl…" at bounding box center [1214, 294] width 355 height 531
type textarea "hero.moveRight(1)"
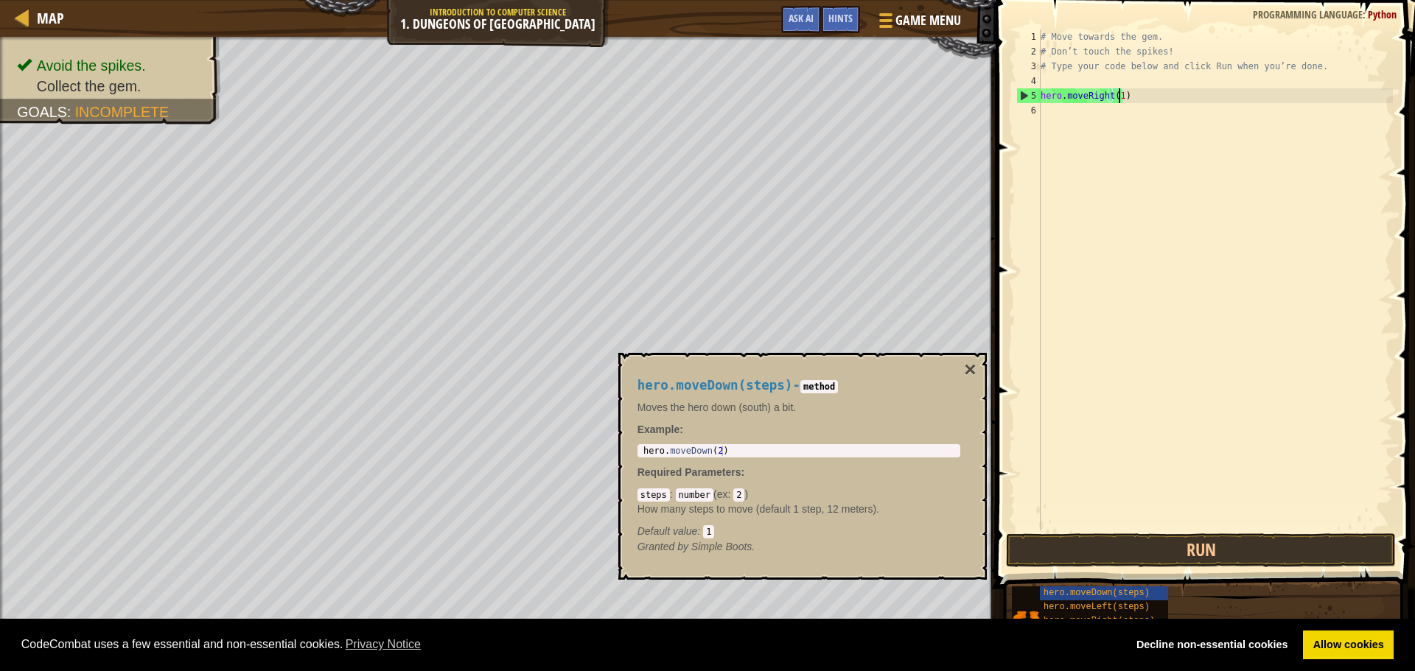
scroll to position [7, 6]
click at [1104, 104] on div "# Move towards the gem. # Don’t touch the spikes! # Type your code below and cl…" at bounding box center [1214, 294] width 355 height 531
click at [1332, 635] on link "Allow cookies" at bounding box center [1348, 645] width 91 height 29
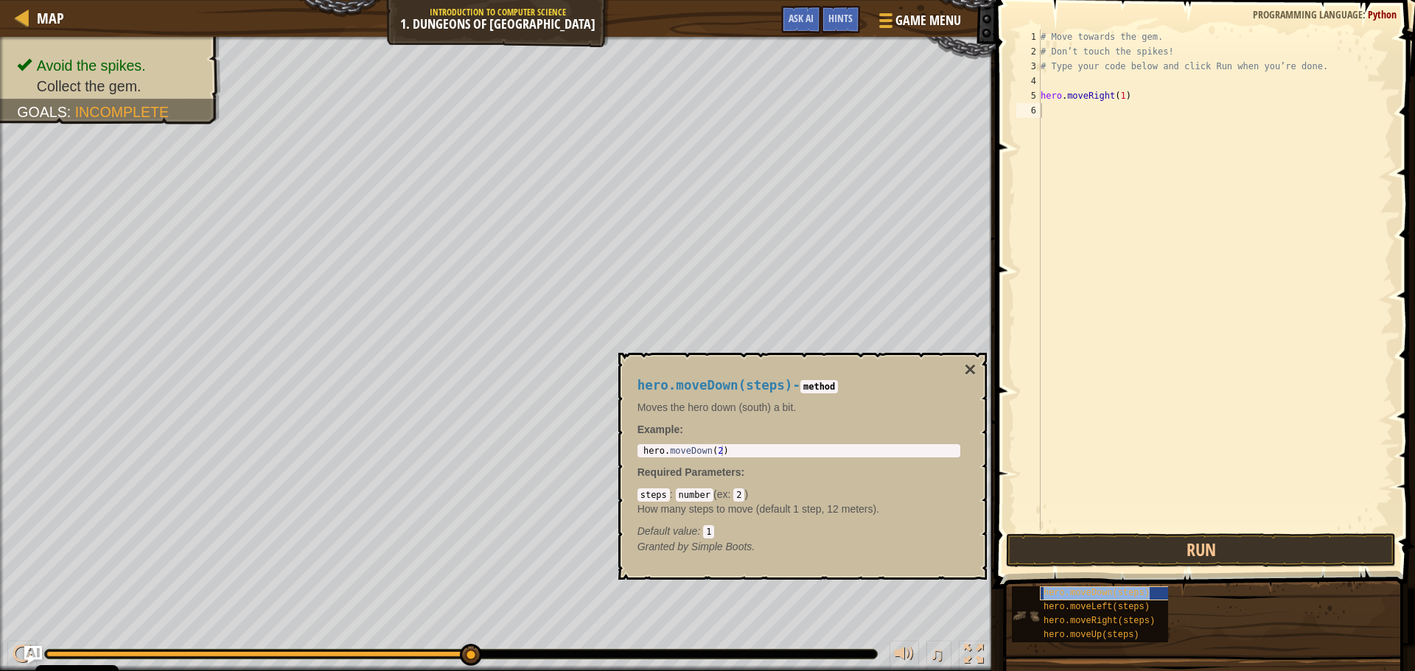
click at [1081, 589] on span "hero.moveDown(steps)" at bounding box center [1096, 593] width 106 height 10
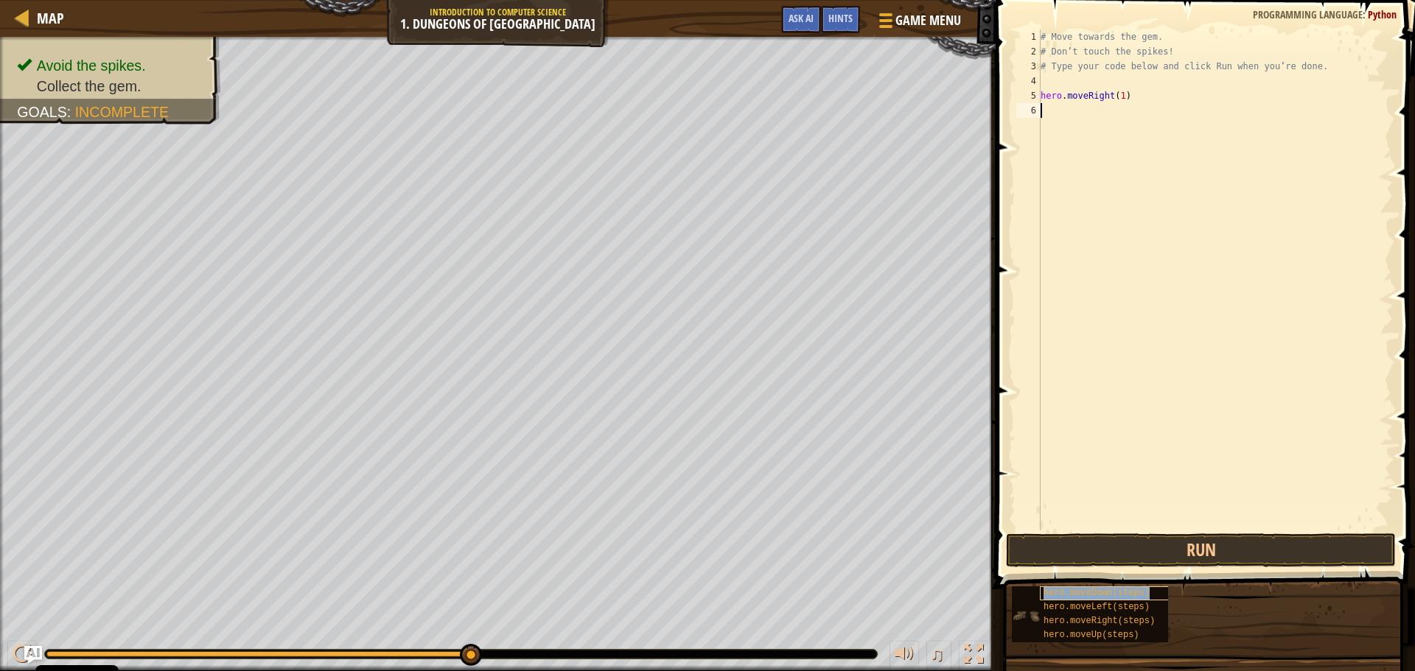
click at [1081, 589] on span "hero.moveDown(steps)" at bounding box center [1096, 593] width 106 height 10
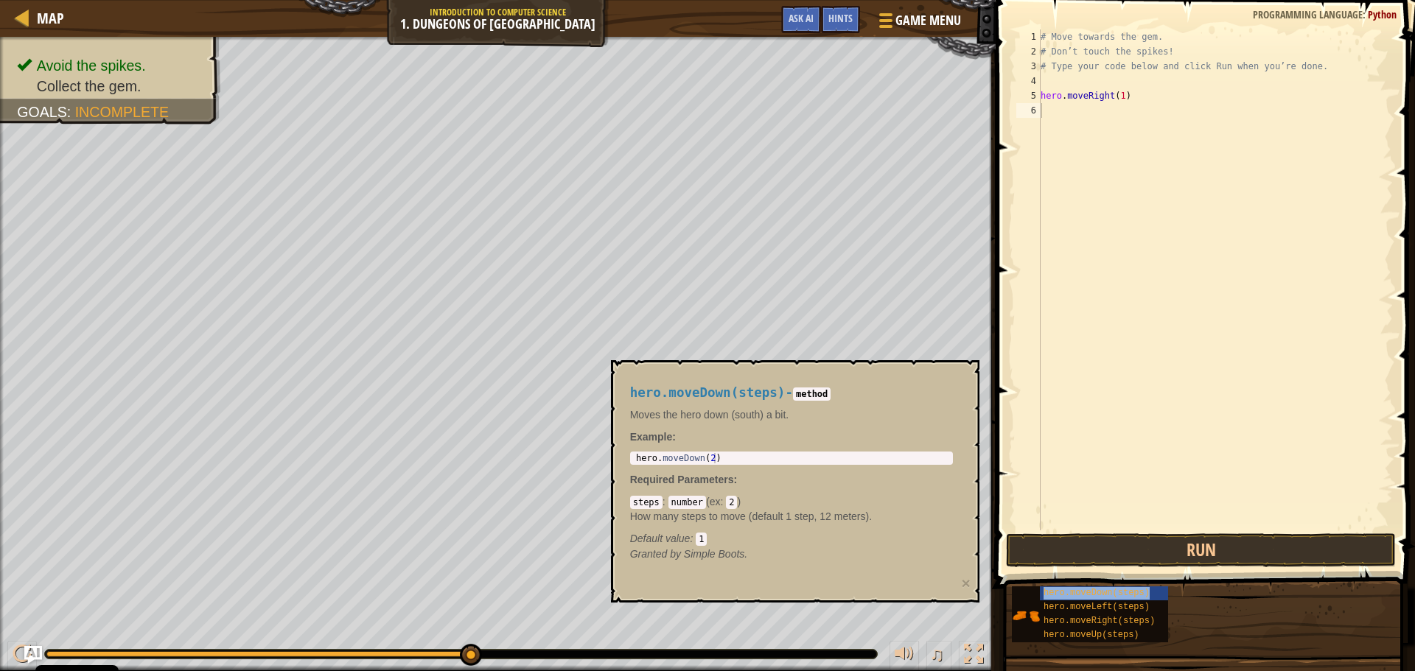
type textarea "hero.moveDown(steps)"
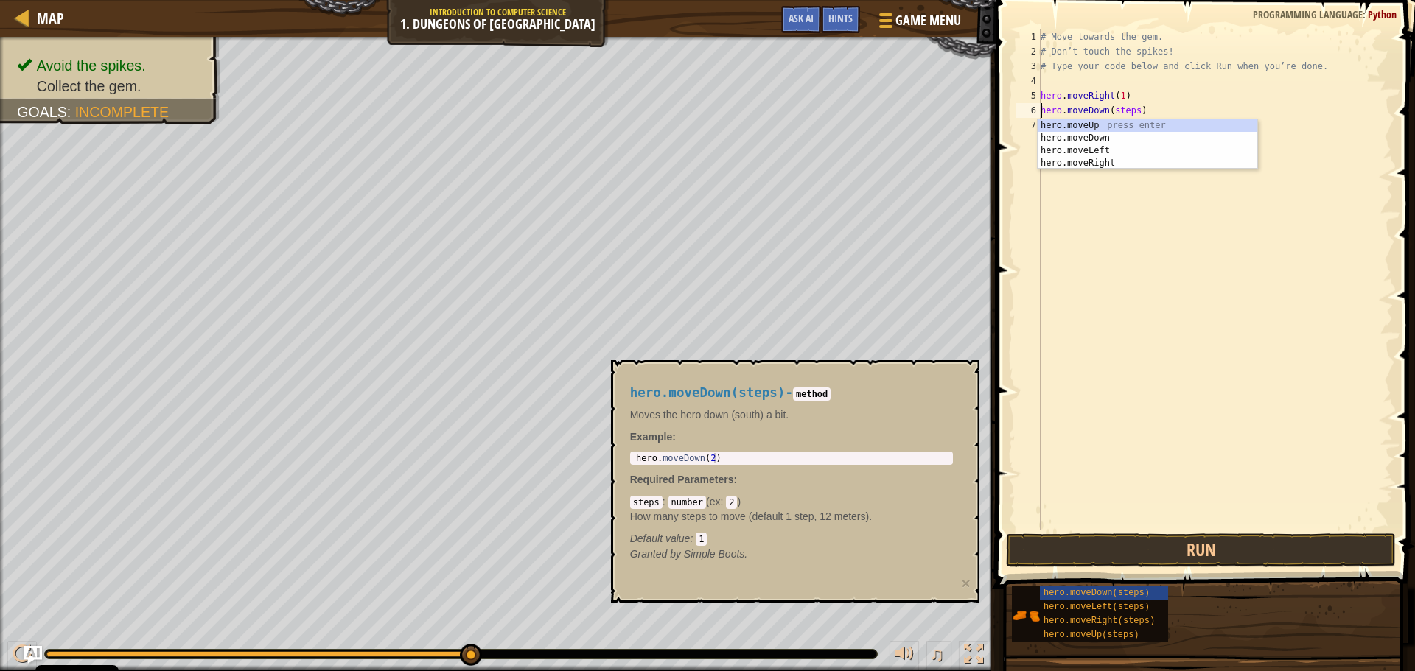
click at [1068, 200] on div "# Move towards the gem. # Don’t touch the spikes! # Type your code below and cl…" at bounding box center [1214, 294] width 355 height 531
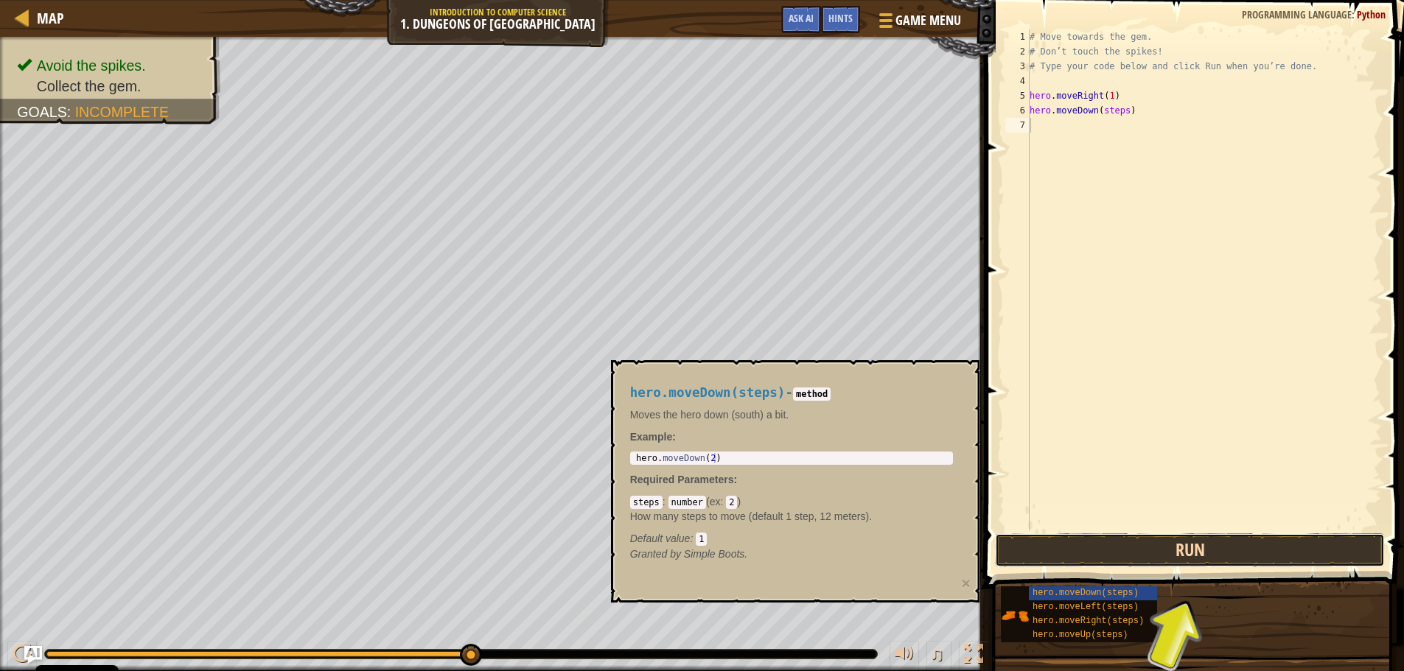
click at [1152, 552] on button "Run" at bounding box center [1190, 550] width 390 height 34
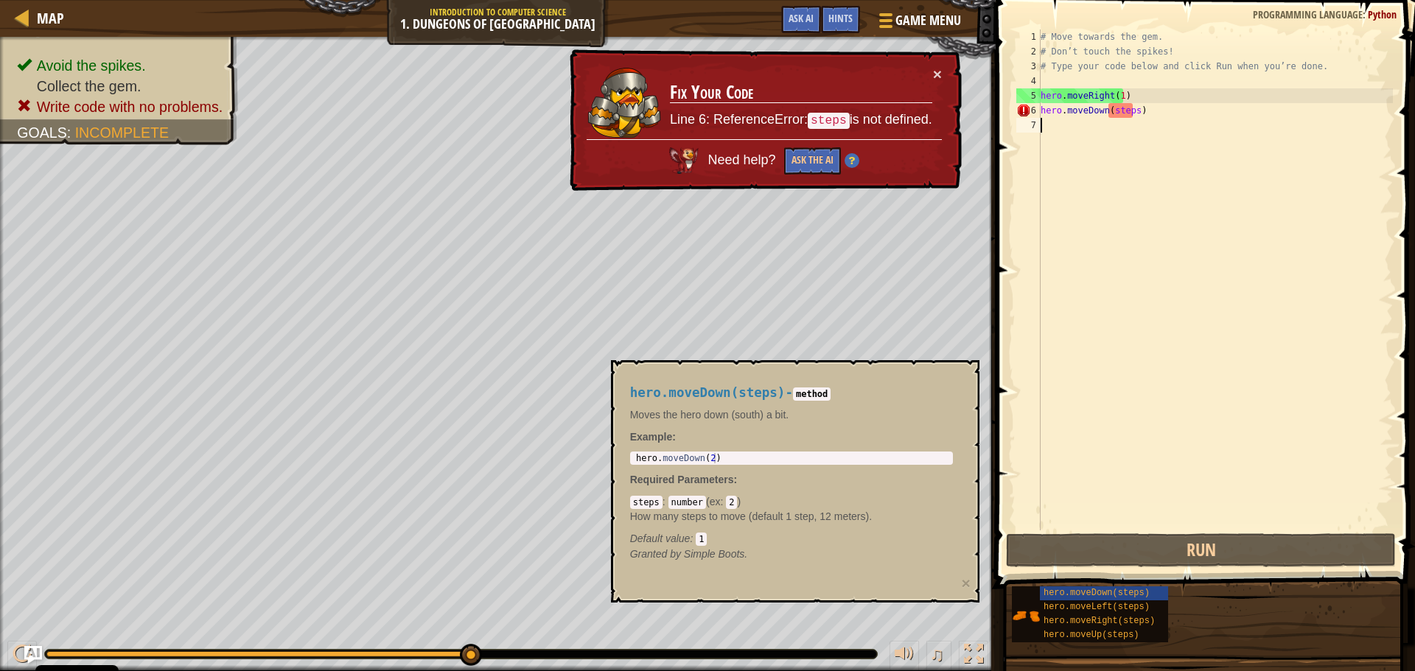
click at [1130, 112] on div "# Move towards the gem. # Don’t touch the spikes! # Type your code below and cl…" at bounding box center [1214, 294] width 355 height 531
type textarea "hero.moveDown(steps)"
click at [1131, 119] on div "# Move towards the gem. # Don’t touch the spikes! # Type your code below and cl…" at bounding box center [1214, 294] width 355 height 531
click at [1132, 116] on div "# Move towards the gem. # Don’t touch the spikes! # Type your code below and cl…" at bounding box center [1214, 294] width 355 height 531
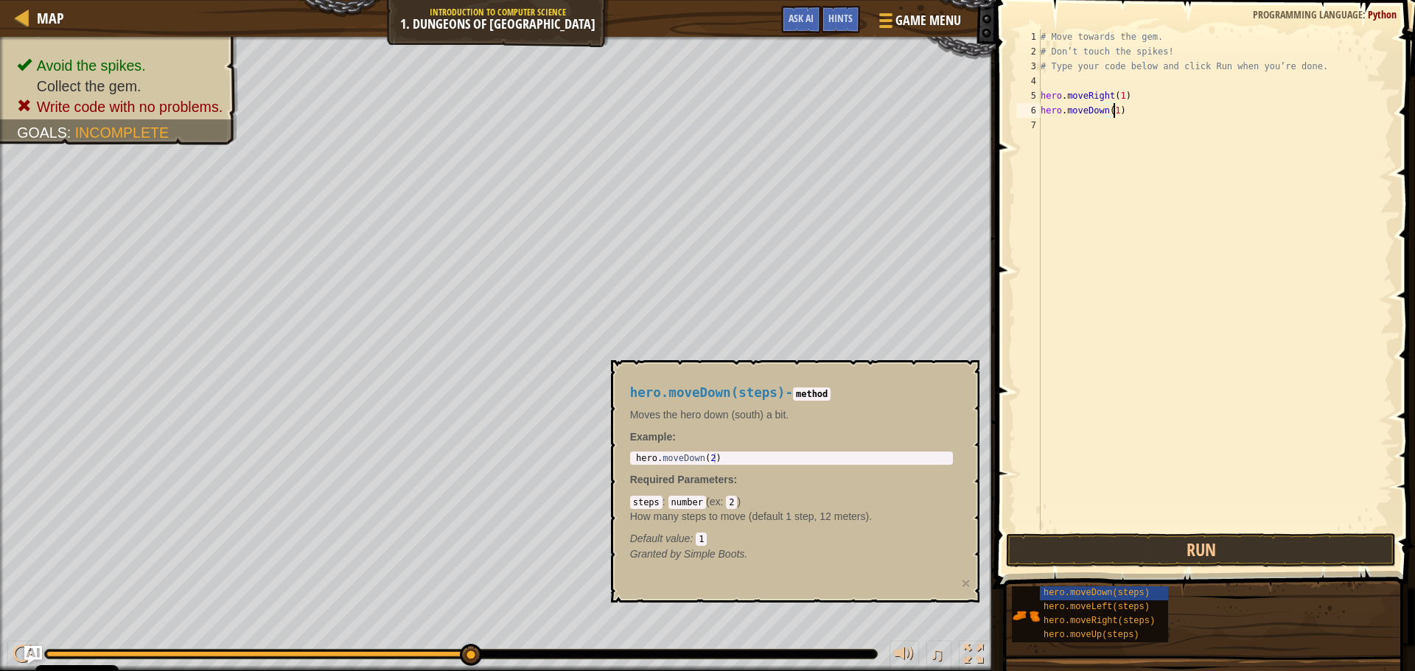
scroll to position [7, 5]
click at [1026, 545] on button "Run" at bounding box center [1201, 550] width 390 height 34
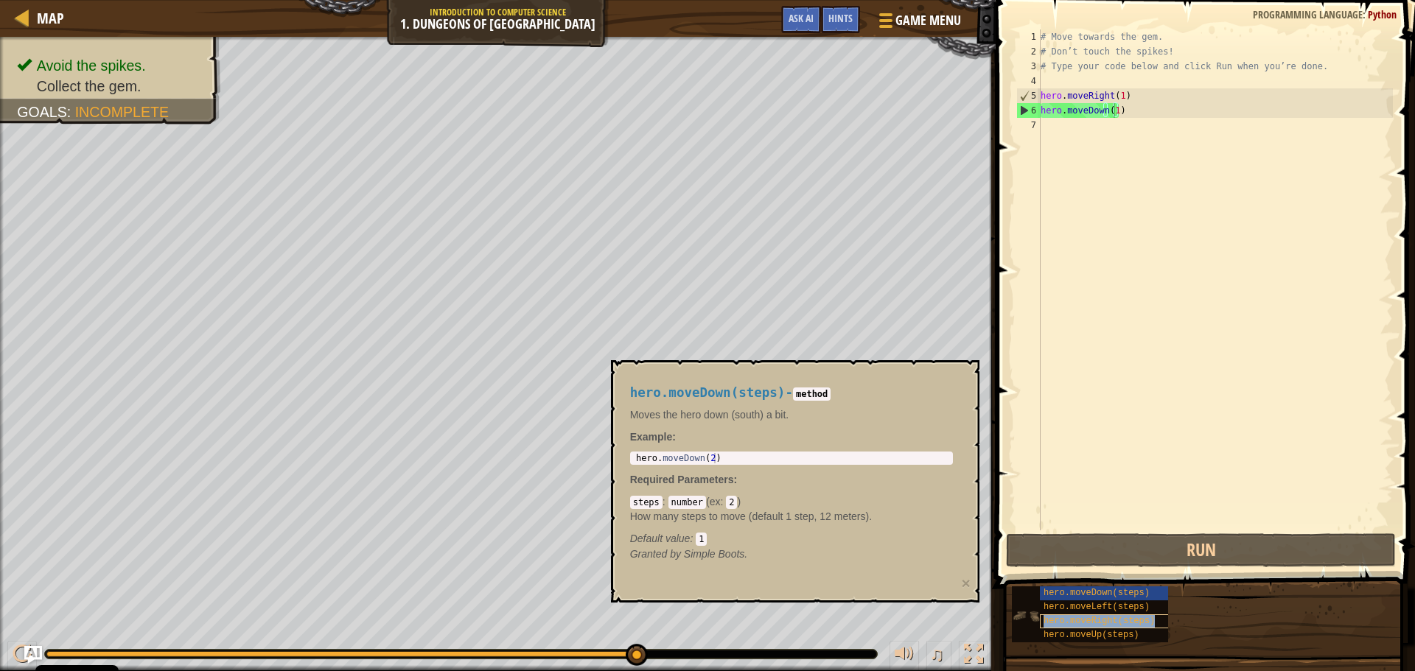
click at [1127, 622] on span "hero.moveRight(steps)" at bounding box center [1098, 621] width 111 height 10
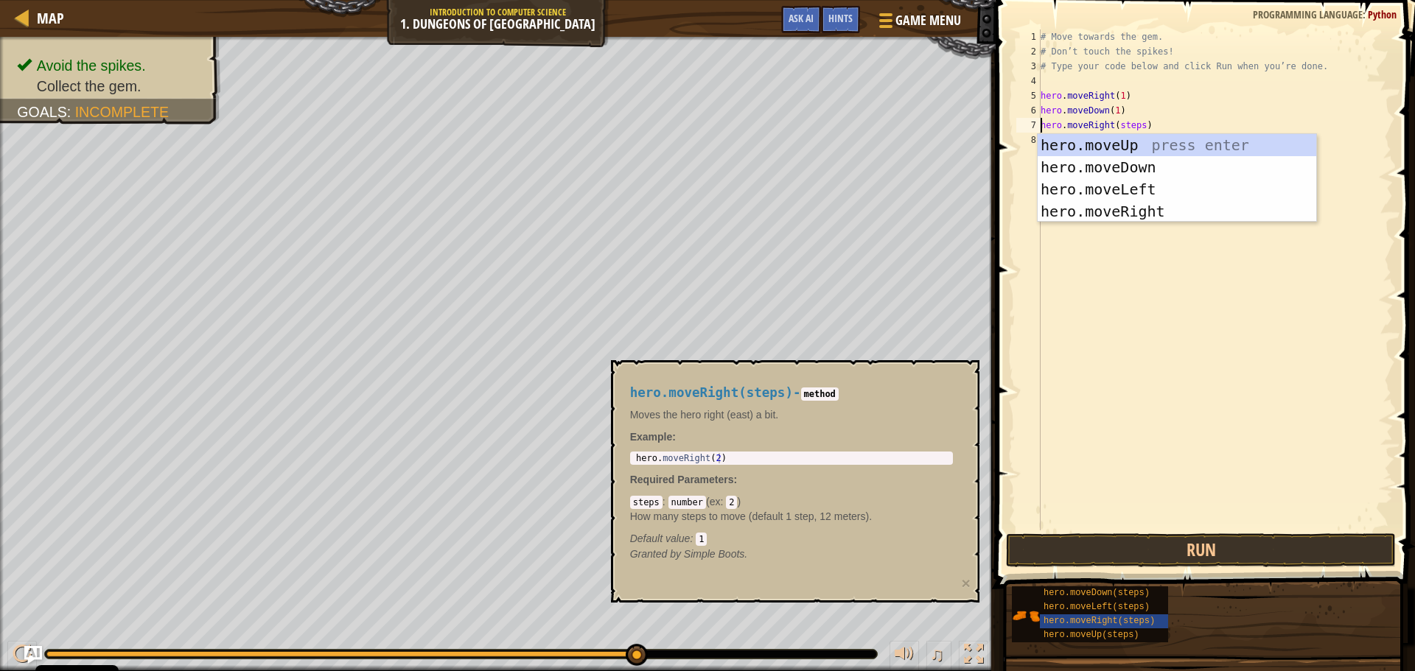
click at [1141, 125] on div "# Move towards the gem. # Don’t touch the spikes! # Type your code below and cl…" at bounding box center [1214, 294] width 355 height 531
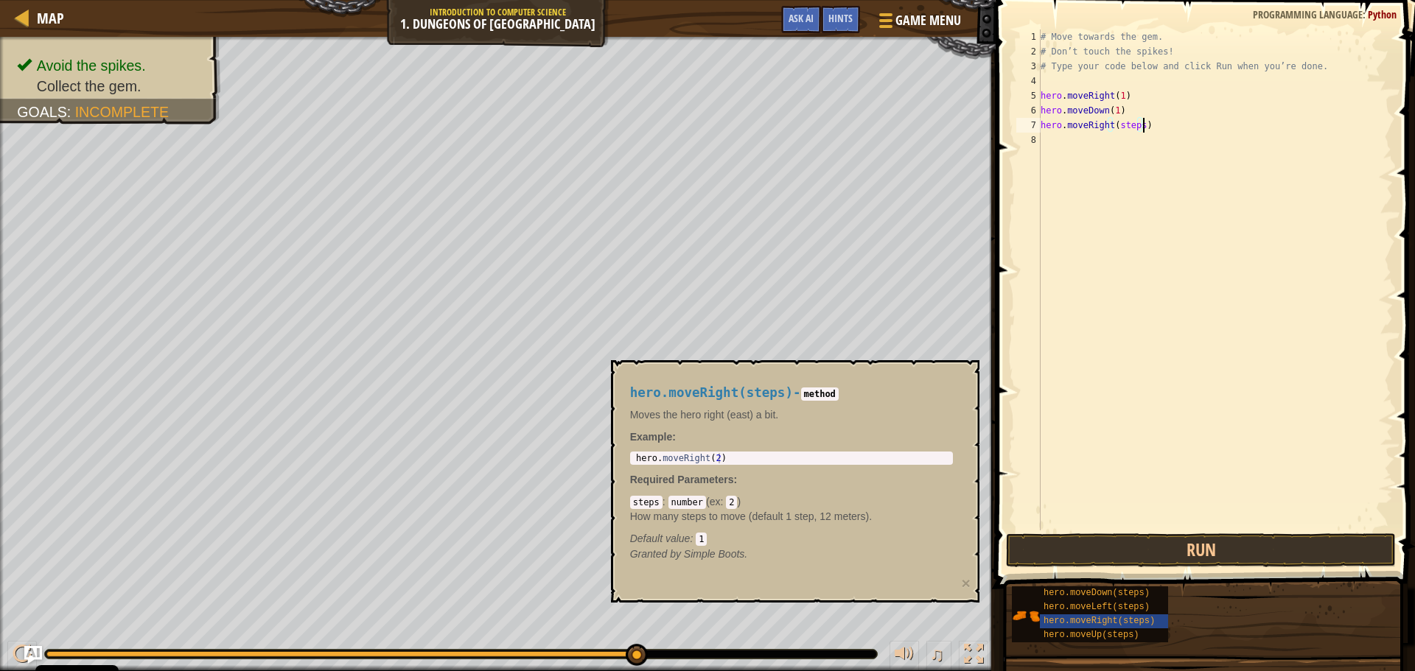
click at [1137, 125] on div "# Move towards the gem. # Don’t touch the spikes! # Type your code below and cl…" at bounding box center [1214, 294] width 355 height 531
click at [1191, 546] on button "Run" at bounding box center [1201, 550] width 390 height 34
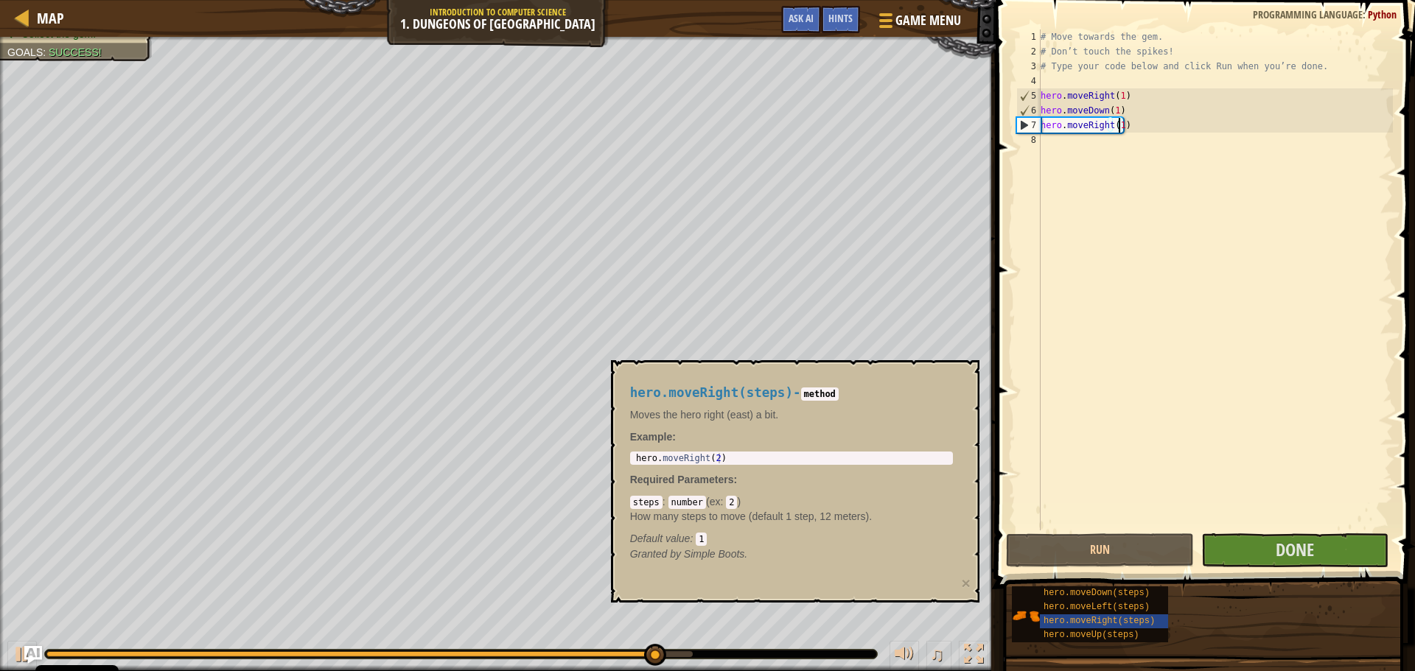
click at [964, 368] on div "hero.moveRight(steps) - method Moves the hero right (east) a bit. Example : 1 h…" at bounding box center [795, 481] width 368 height 242
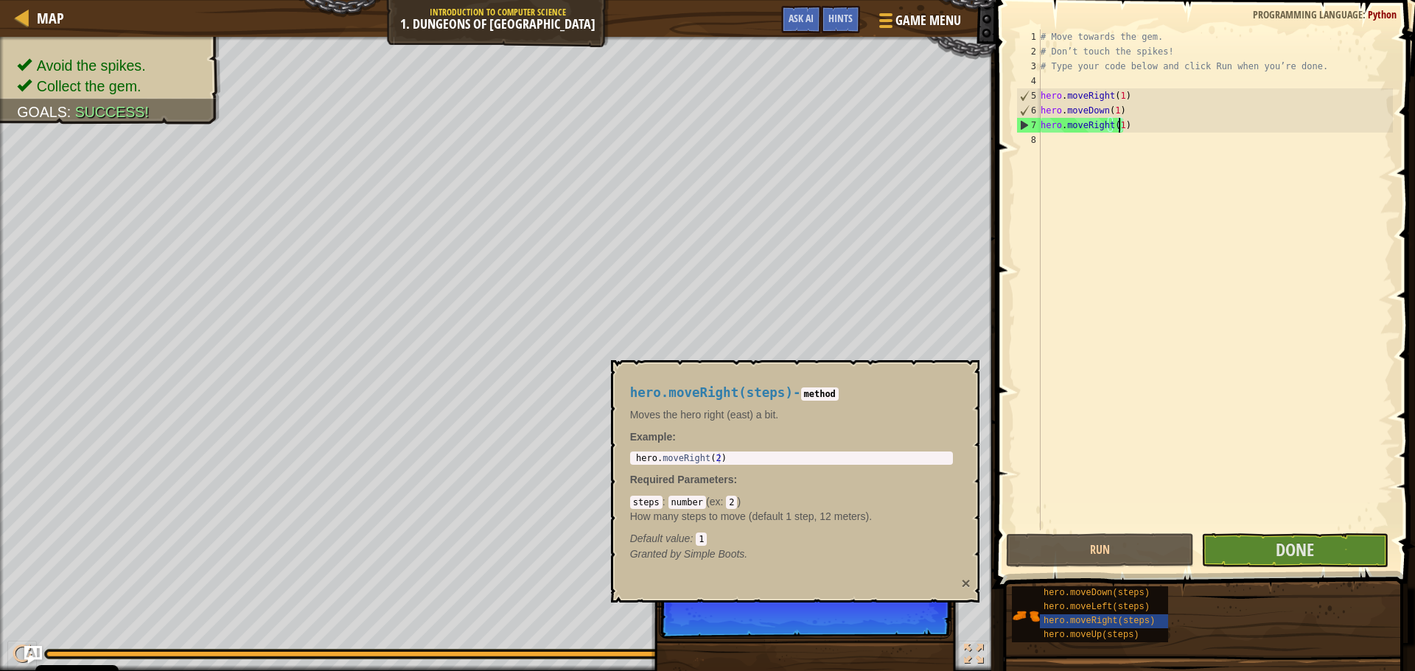
click at [962, 578] on button "×" at bounding box center [965, 582] width 9 height 15
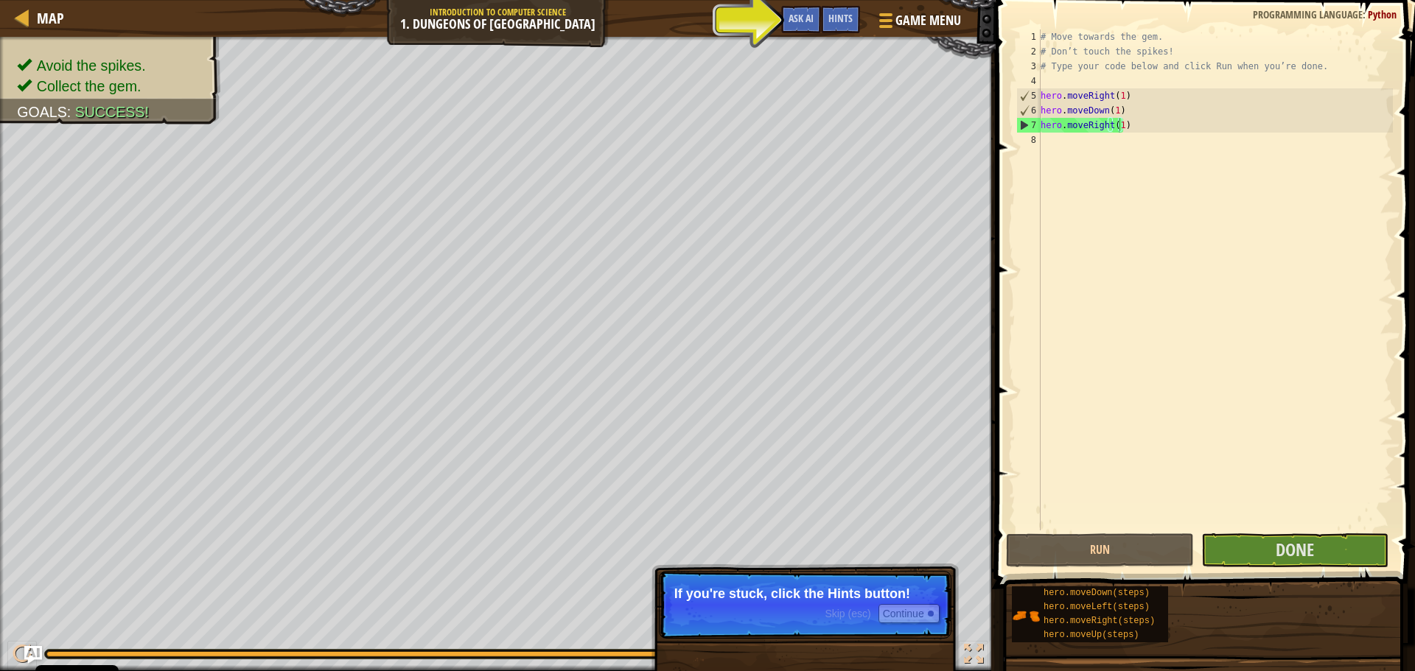
click at [854, 620] on div "Skip (esc) Continue" at bounding box center [881, 613] width 114 height 19
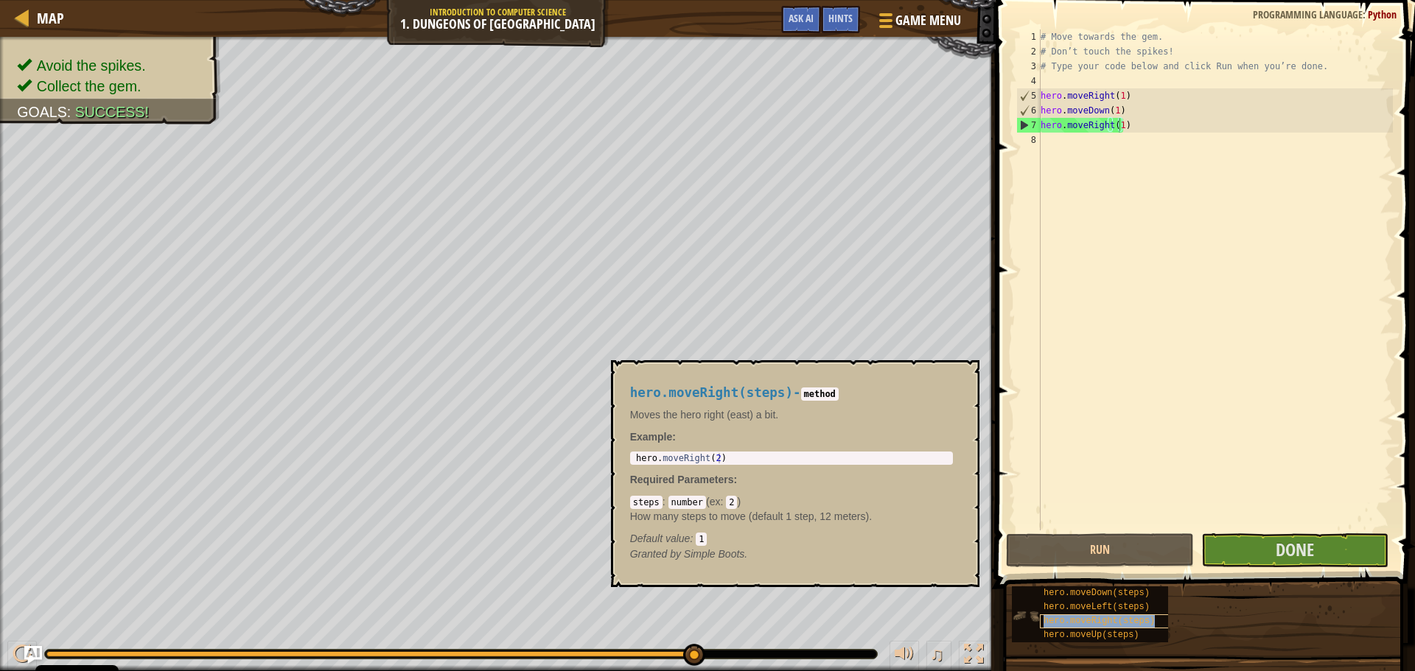
click at [1085, 624] on span "hero.moveRight(steps)" at bounding box center [1098, 621] width 111 height 10
click at [1086, 624] on span "hero.moveRight(steps)" at bounding box center [1098, 621] width 111 height 10
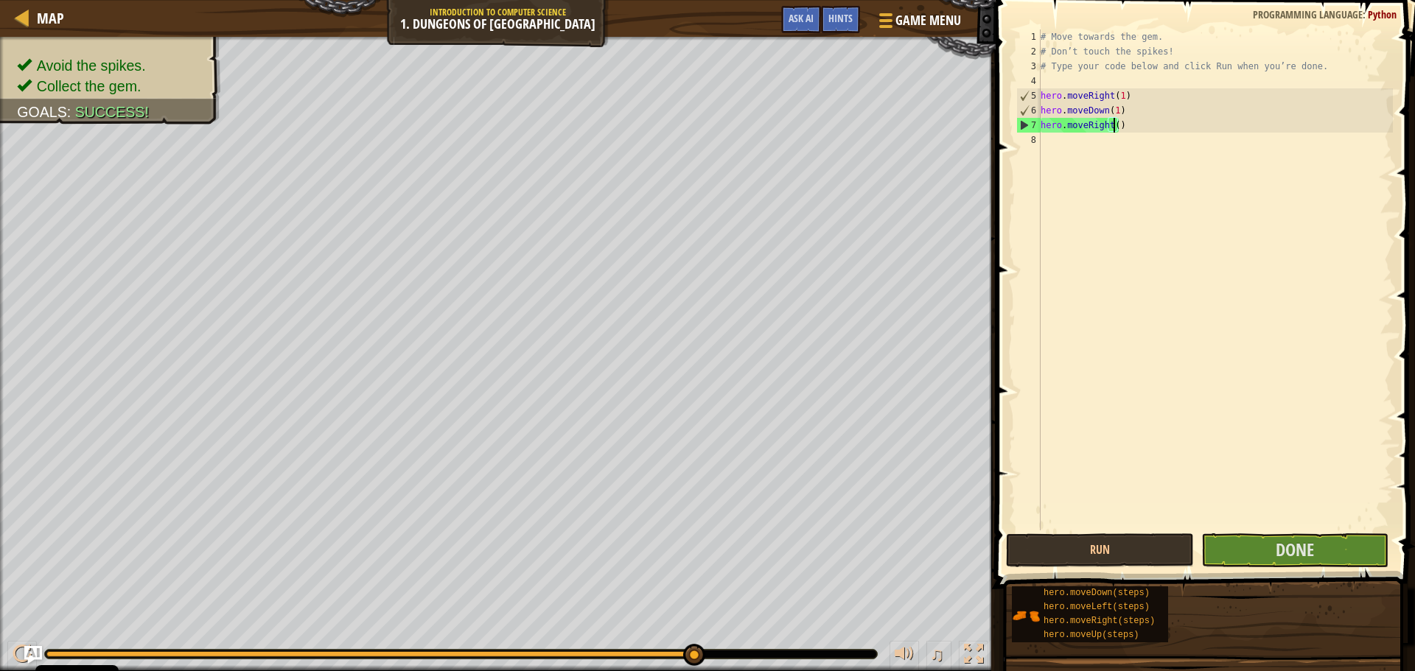
type textarea "hero.moveRight(2)"
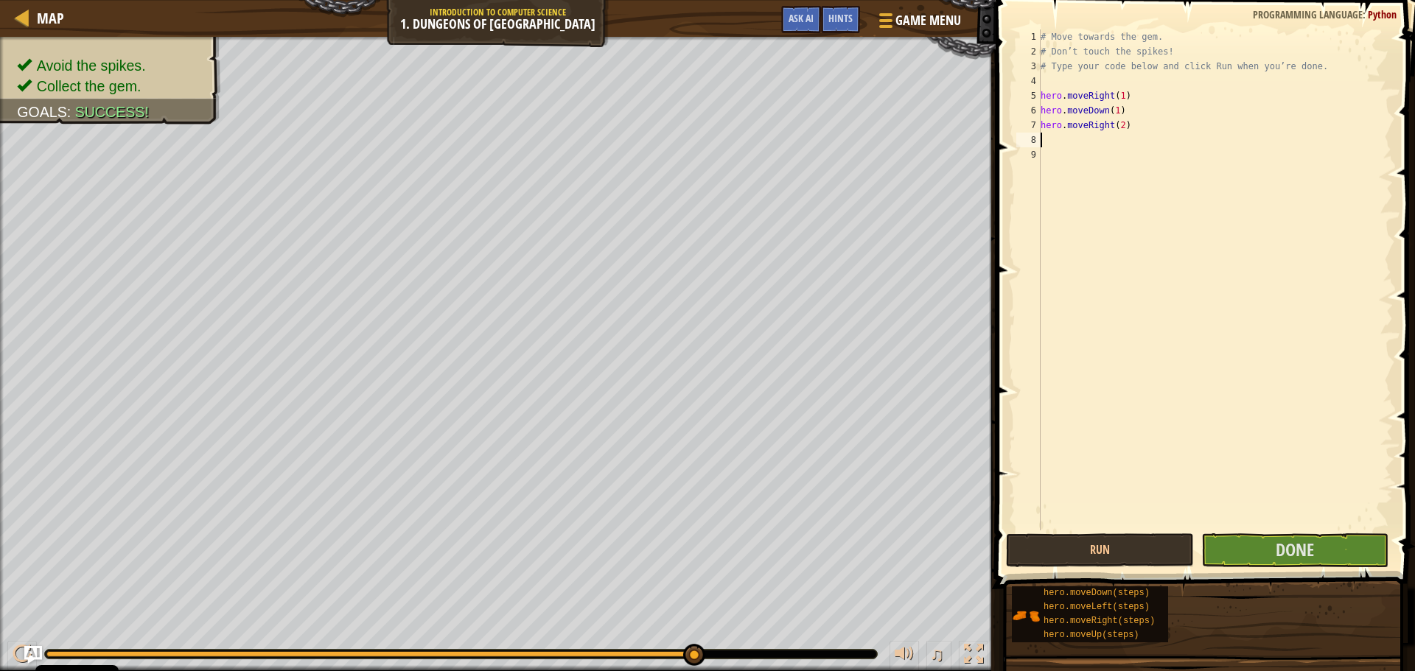
scroll to position [7, 0]
click at [1289, 536] on button "Done" at bounding box center [1294, 550] width 187 height 34
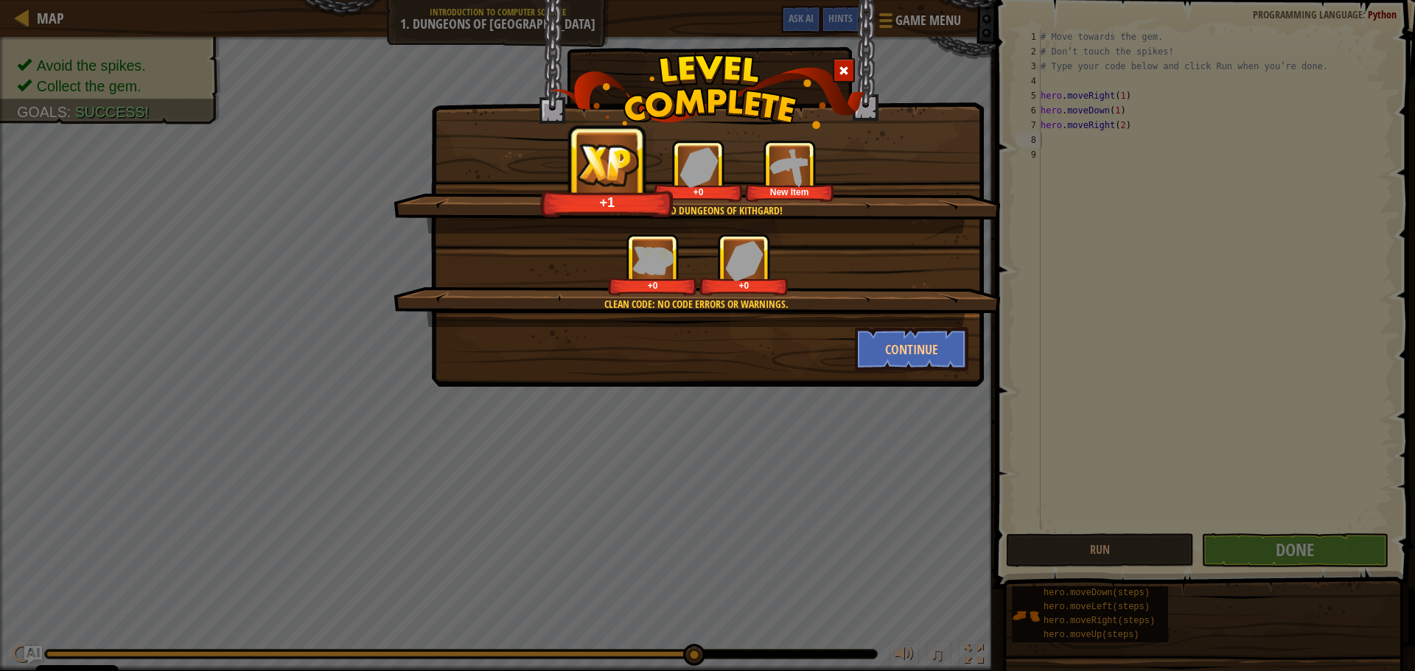
click at [931, 318] on div "Clean code: no code errors or warnings. +0 +0" at bounding box center [696, 281] width 607 height 94
click at [926, 359] on button "Continue" at bounding box center [912, 349] width 114 height 44
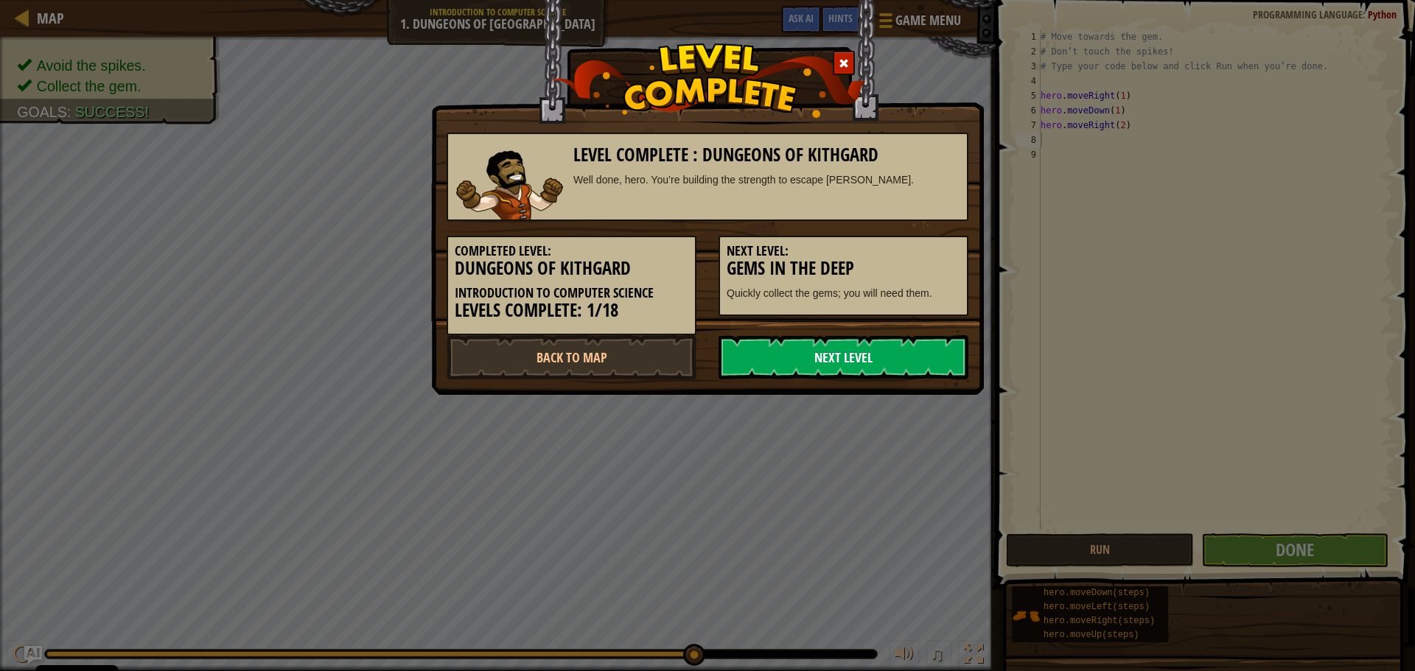
click at [892, 341] on link "Next Level" at bounding box center [843, 357] width 250 height 44
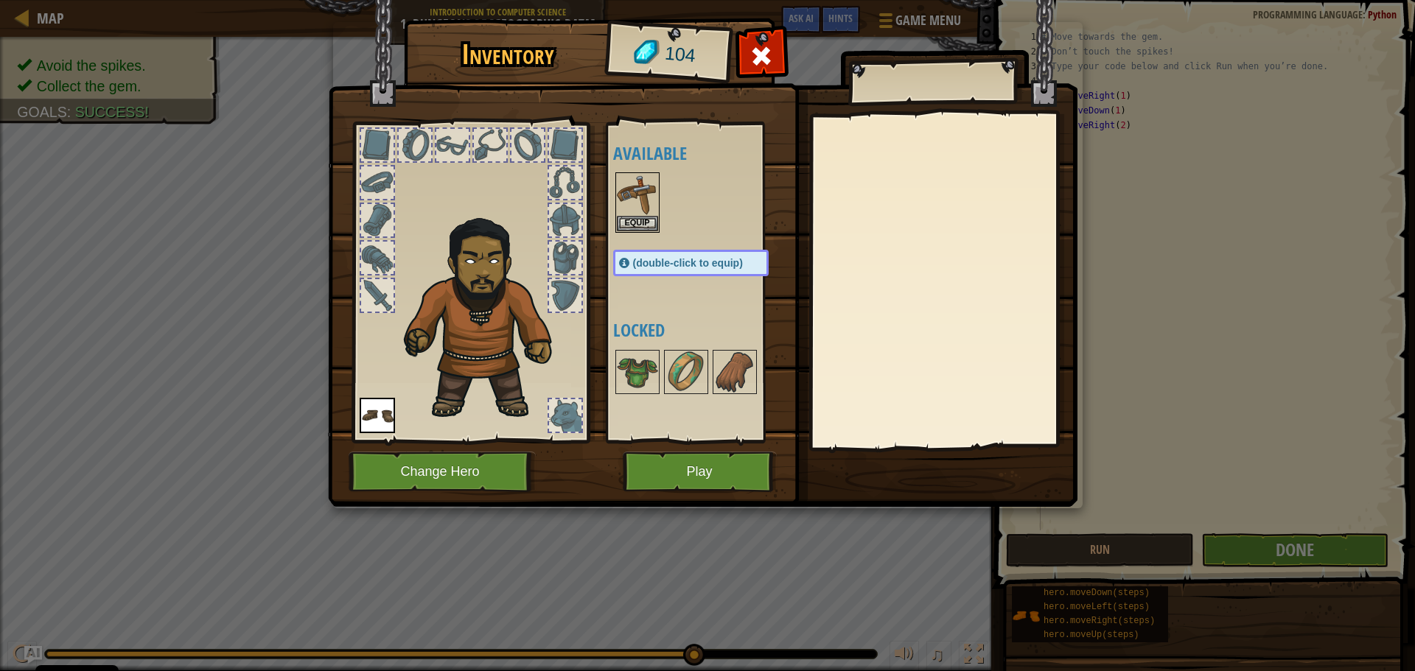
click at [455, 495] on img at bounding box center [702, 239] width 749 height 535
click at [452, 469] on button "Change Hero" at bounding box center [442, 472] width 187 height 41
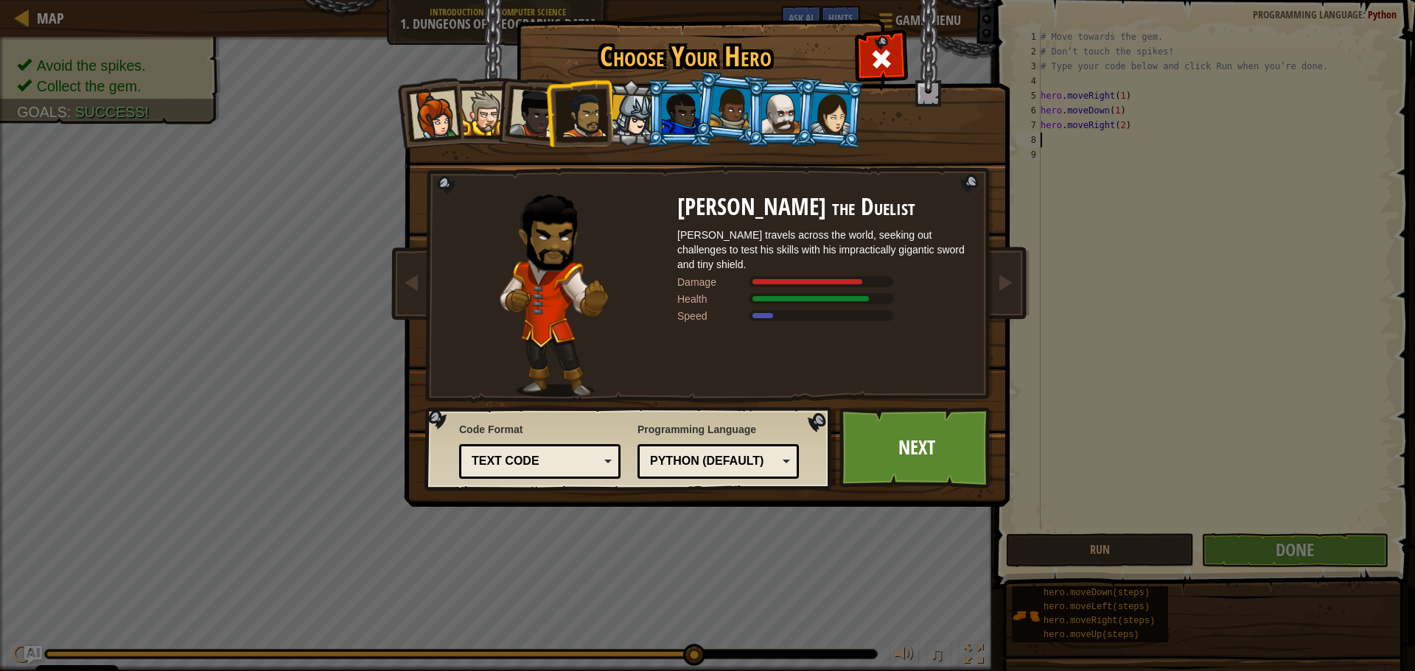
click at [680, 138] on li at bounding box center [679, 113] width 66 height 67
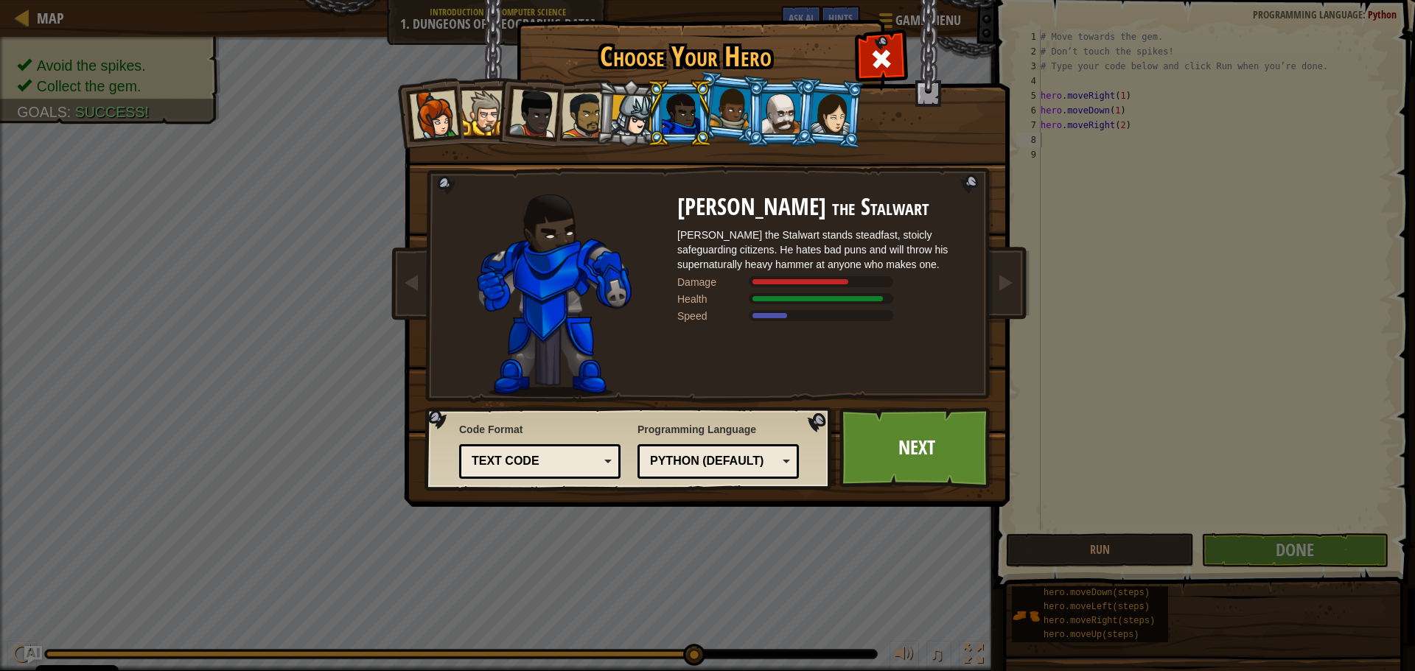
click at [725, 114] on div at bounding box center [731, 107] width 42 height 43
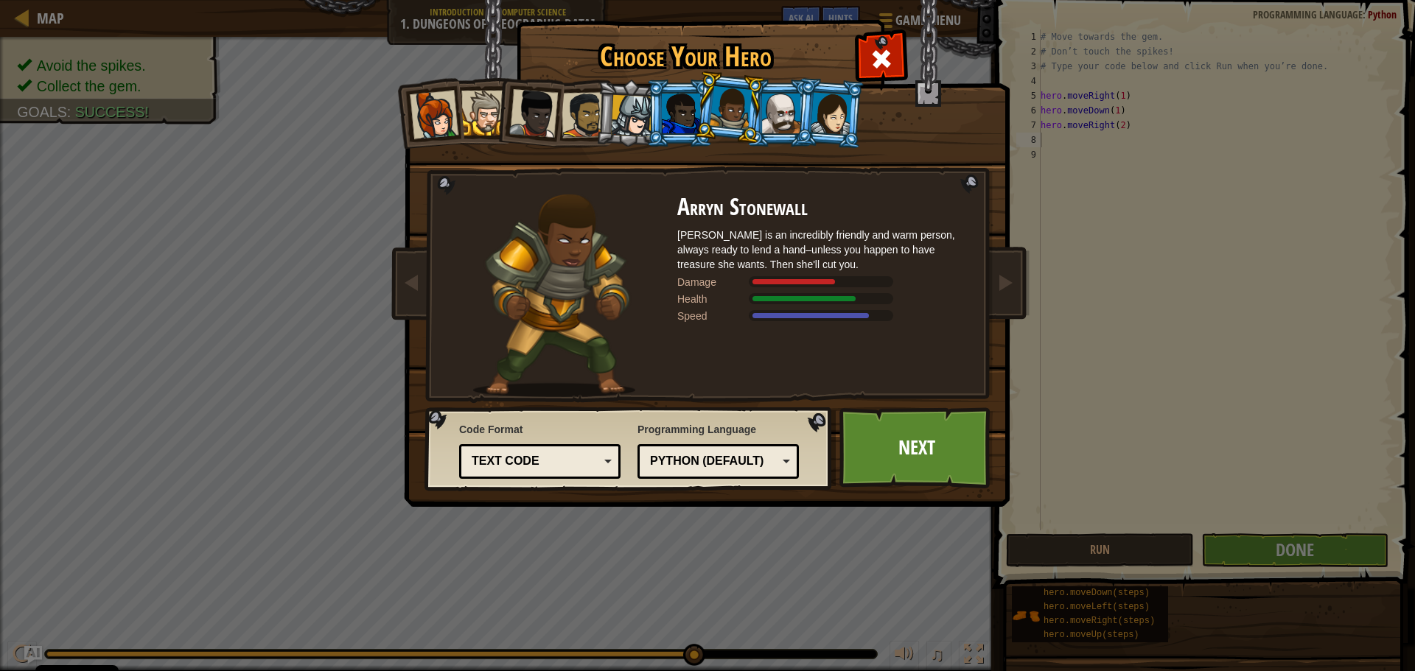
click at [780, 122] on div at bounding box center [781, 114] width 38 height 40
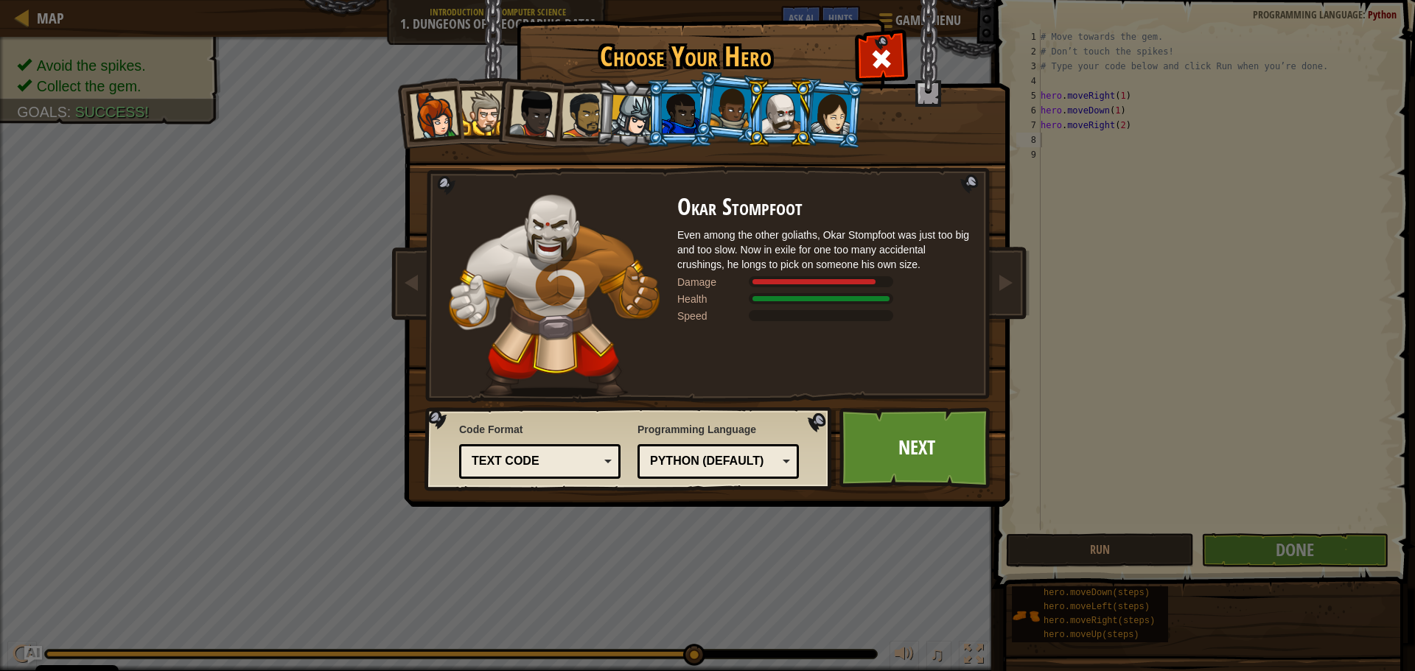
click at [829, 124] on div at bounding box center [830, 113] width 41 height 42
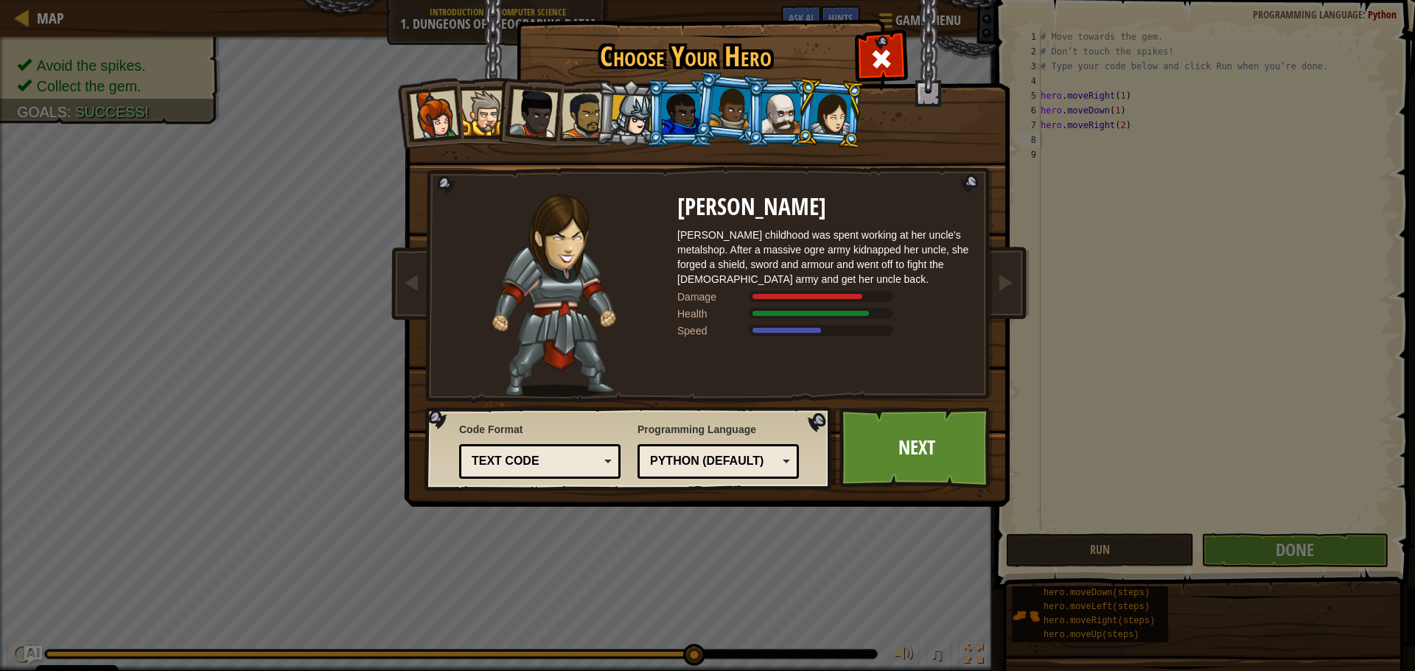
click at [633, 119] on div at bounding box center [632, 116] width 42 height 42
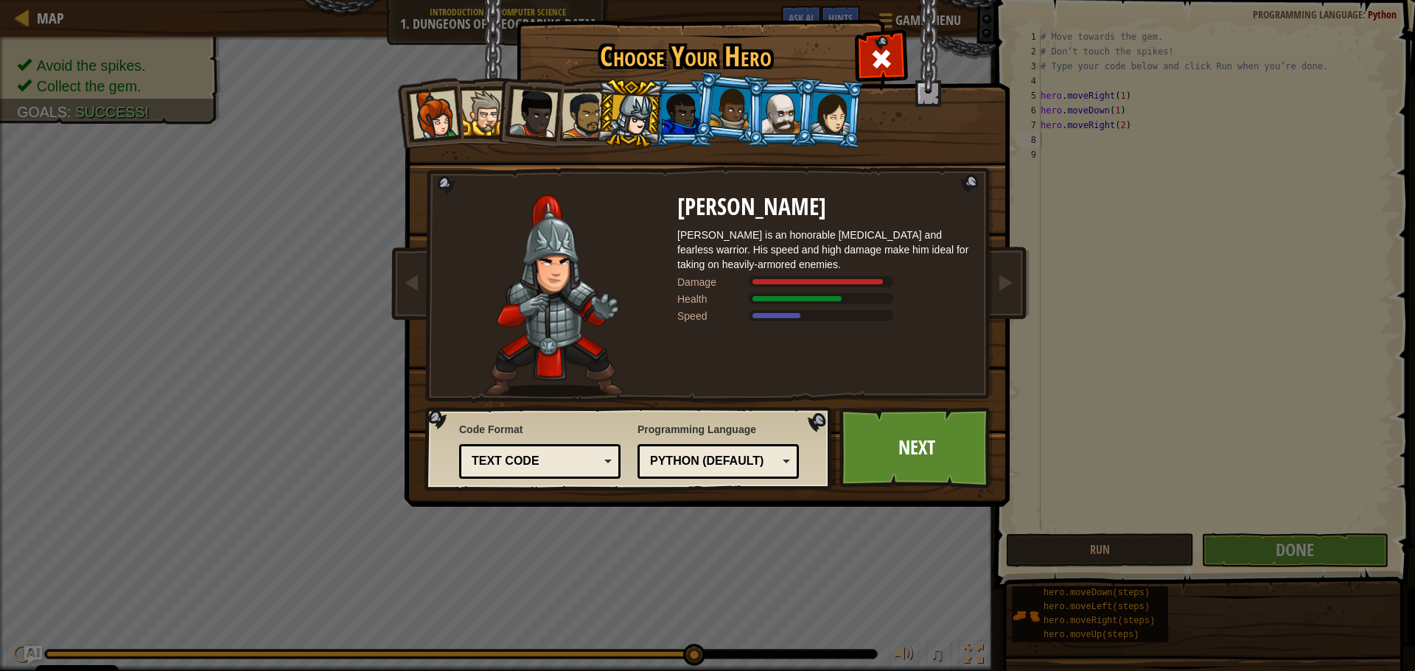
click at [463, 116] on div at bounding box center [483, 113] width 45 height 45
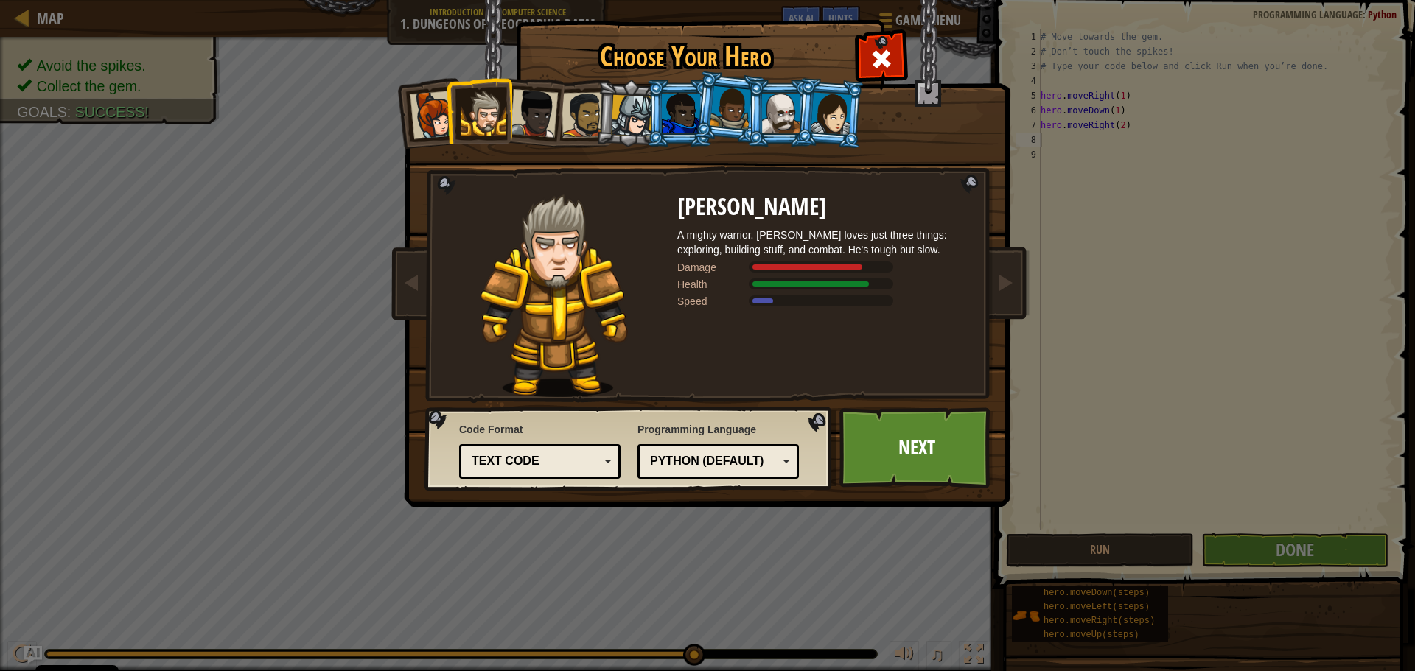
click at [409, 115] on li at bounding box center [429, 113] width 72 height 72
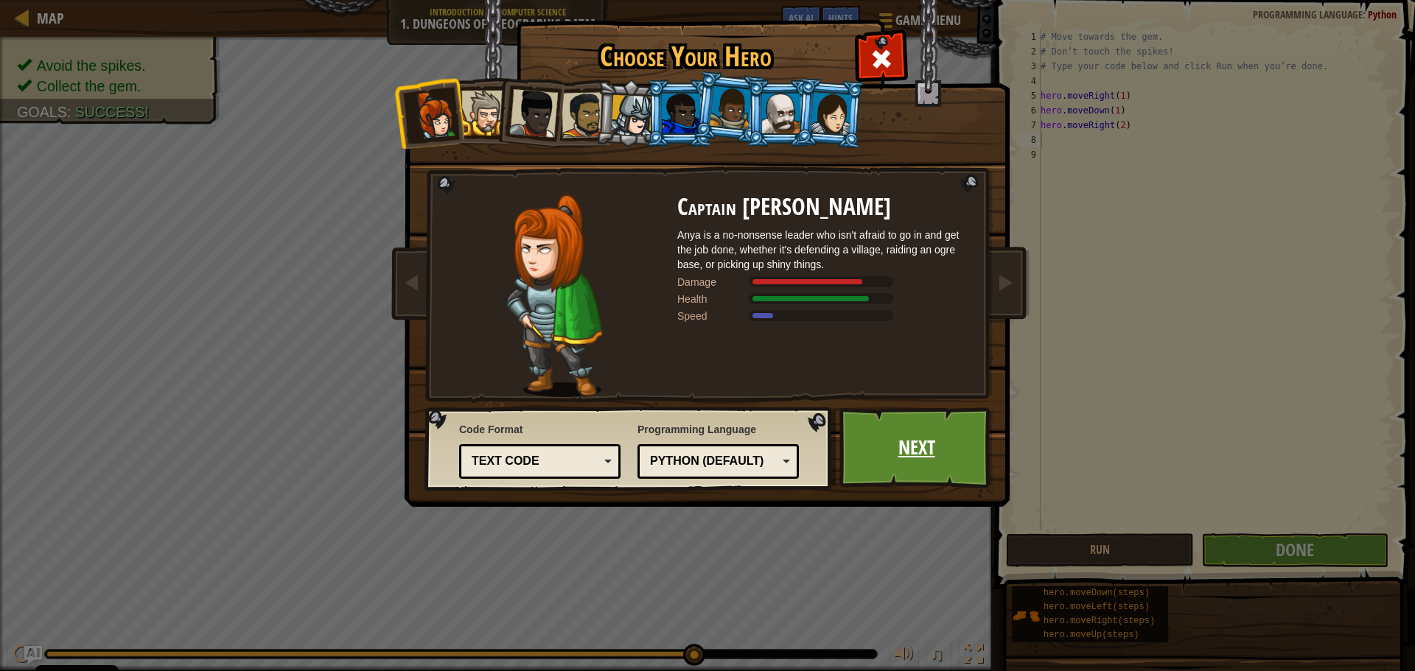
click at [910, 455] on link "Next" at bounding box center [916, 447] width 154 height 81
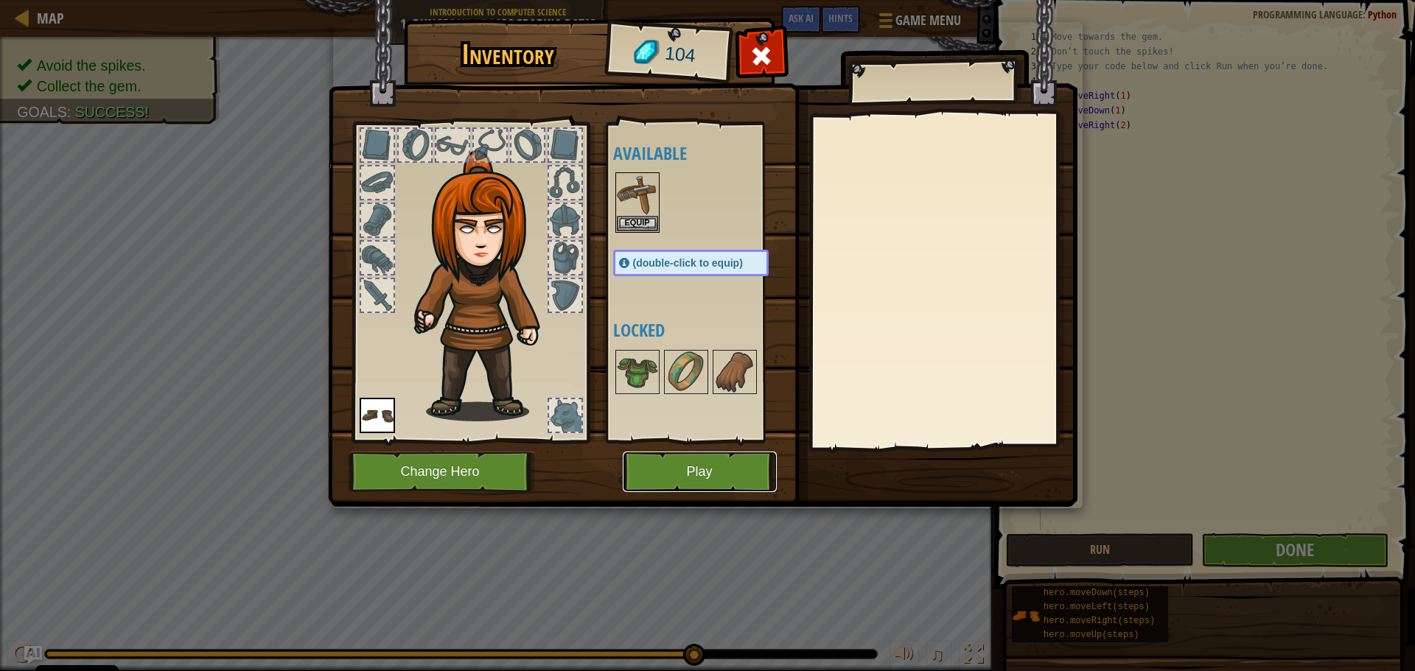
click at [672, 472] on button "Play" at bounding box center [700, 472] width 154 height 41
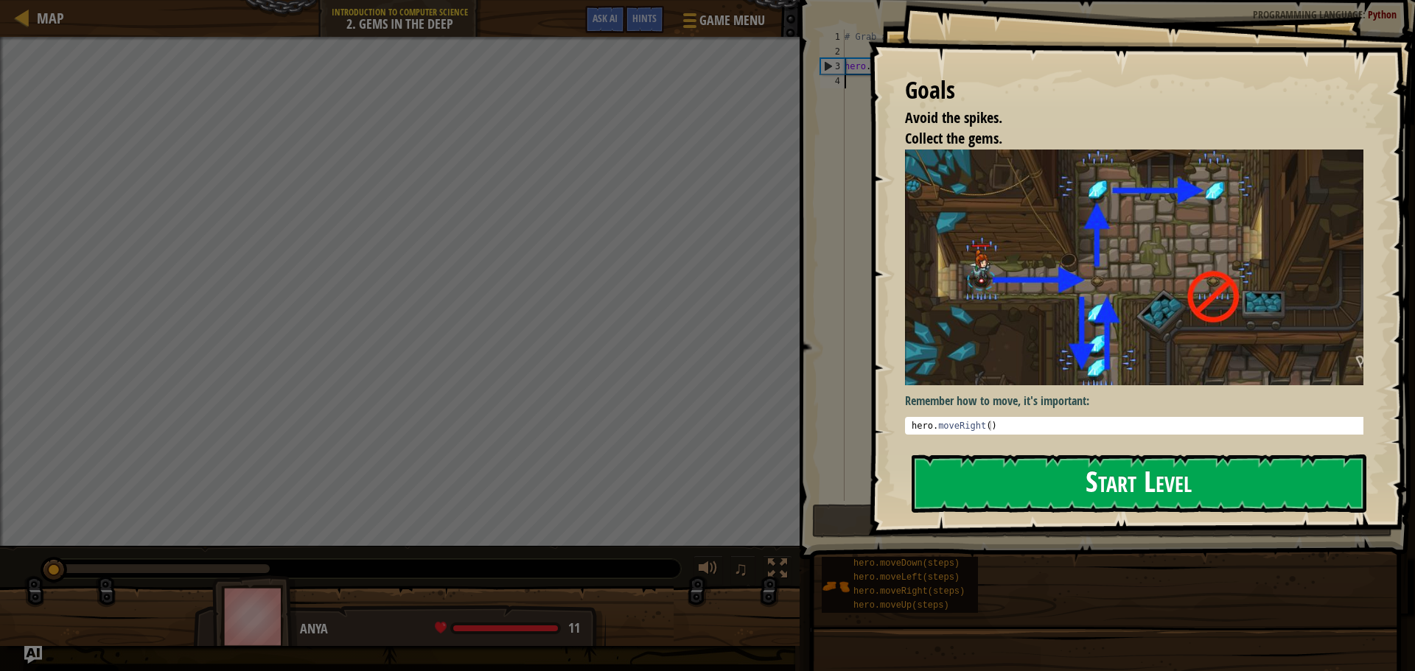
click at [982, 489] on button "Start Level" at bounding box center [1138, 484] width 455 height 58
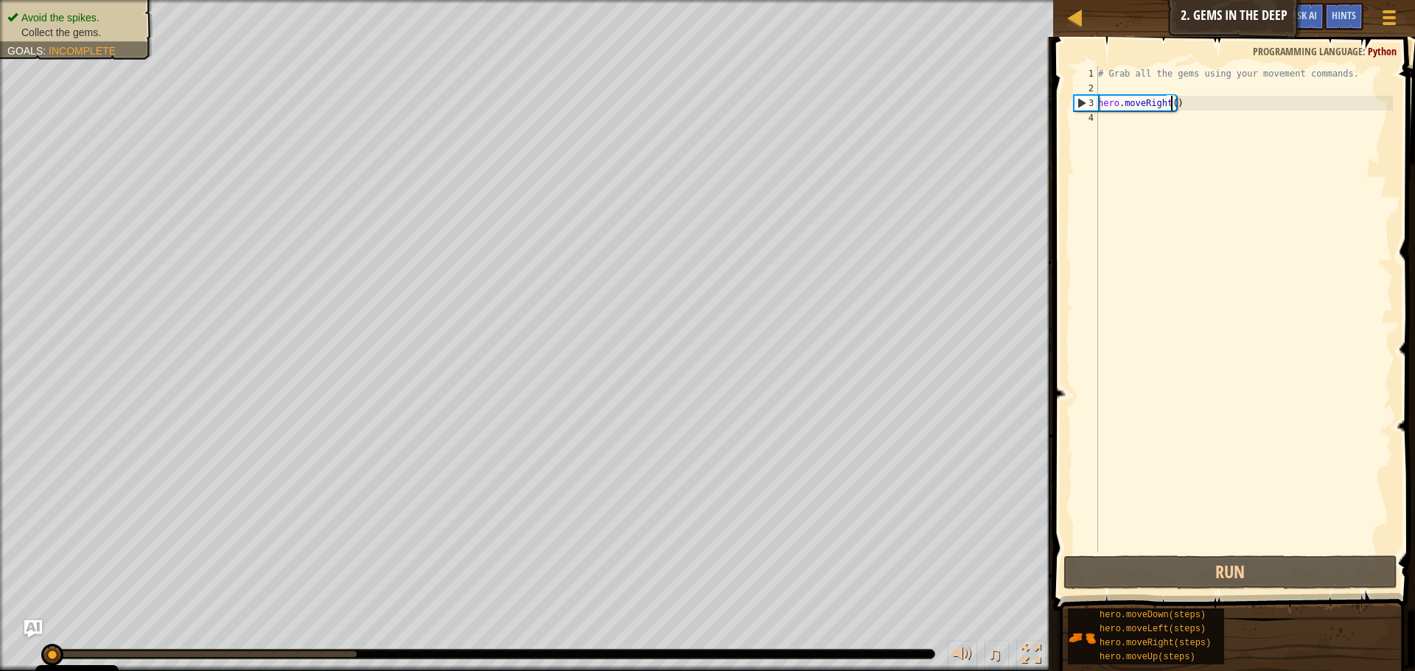
click at [1170, 99] on div "# Grab all the gems using your movement commands. hero . moveRight ( )" at bounding box center [1244, 324] width 298 height 516
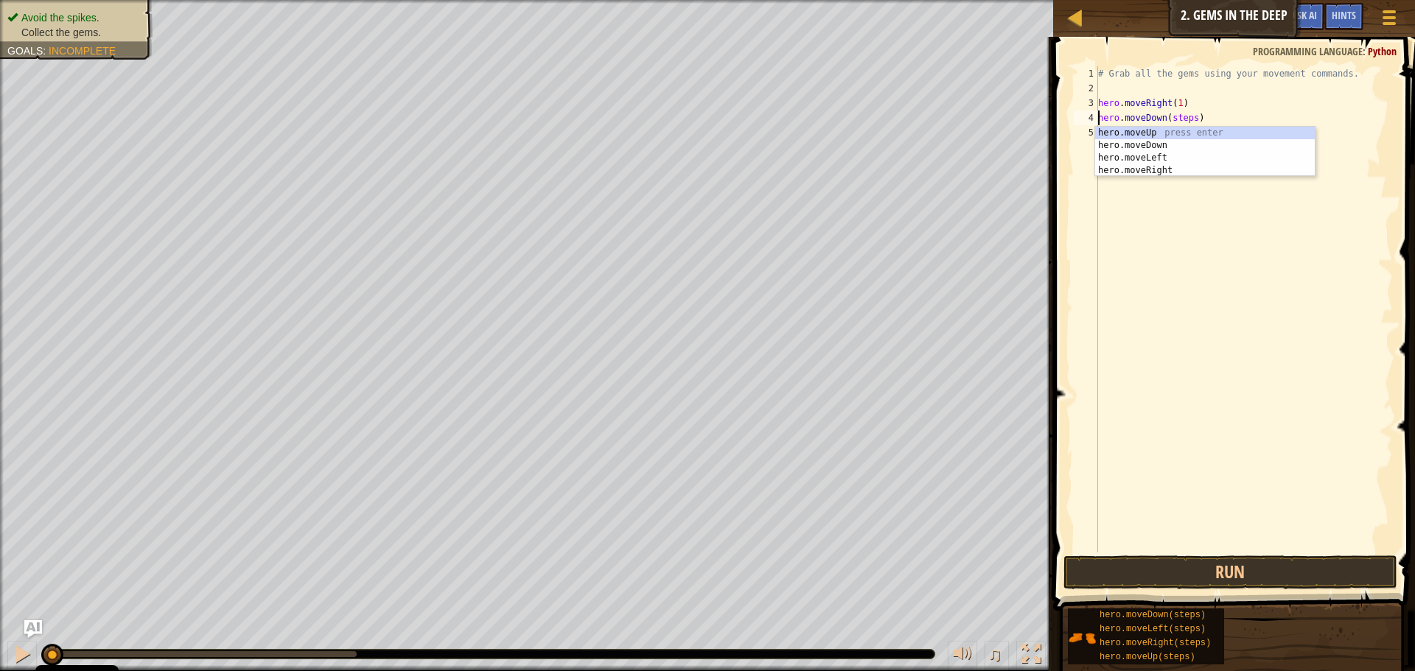
click at [1186, 117] on div "# Grab all the gems using your movement commands. hero . moveRight ( 1 ) hero .…" at bounding box center [1244, 324] width 298 height 516
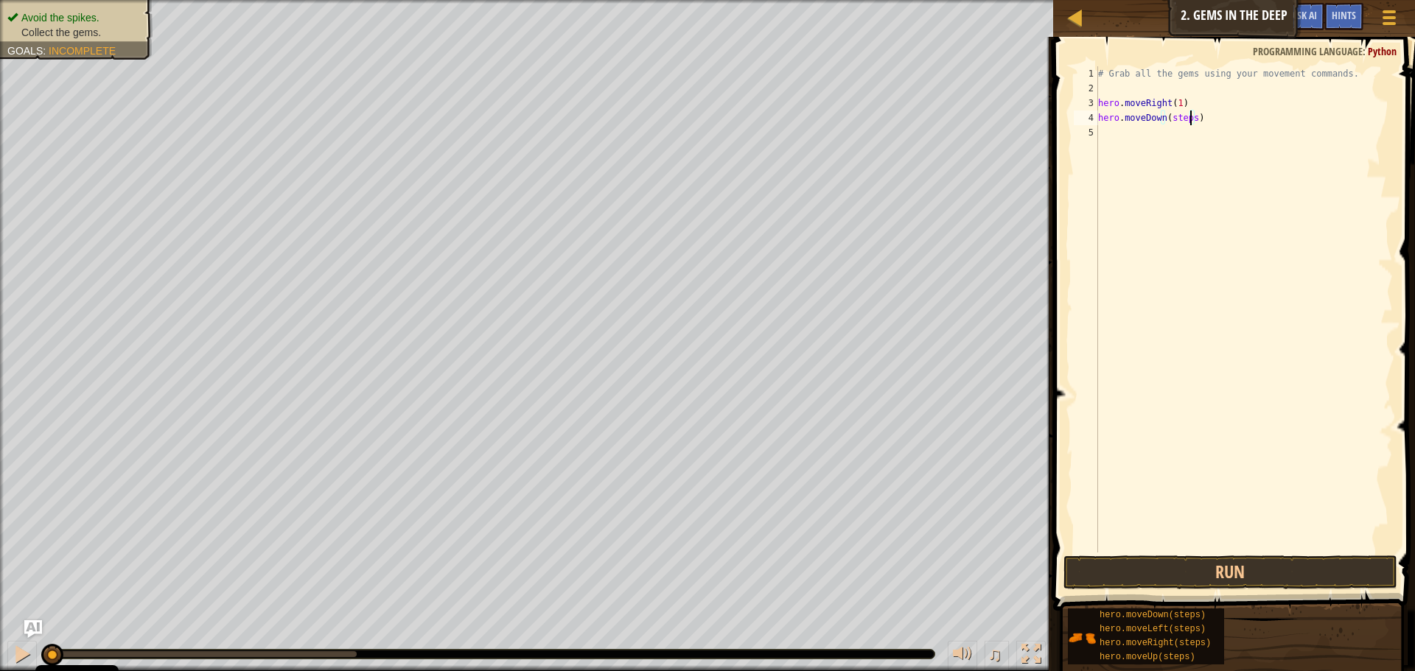
click at [1190, 119] on div "# Grab all the gems using your movement commands. hero . moveRight ( 1 ) hero .…" at bounding box center [1244, 324] width 298 height 516
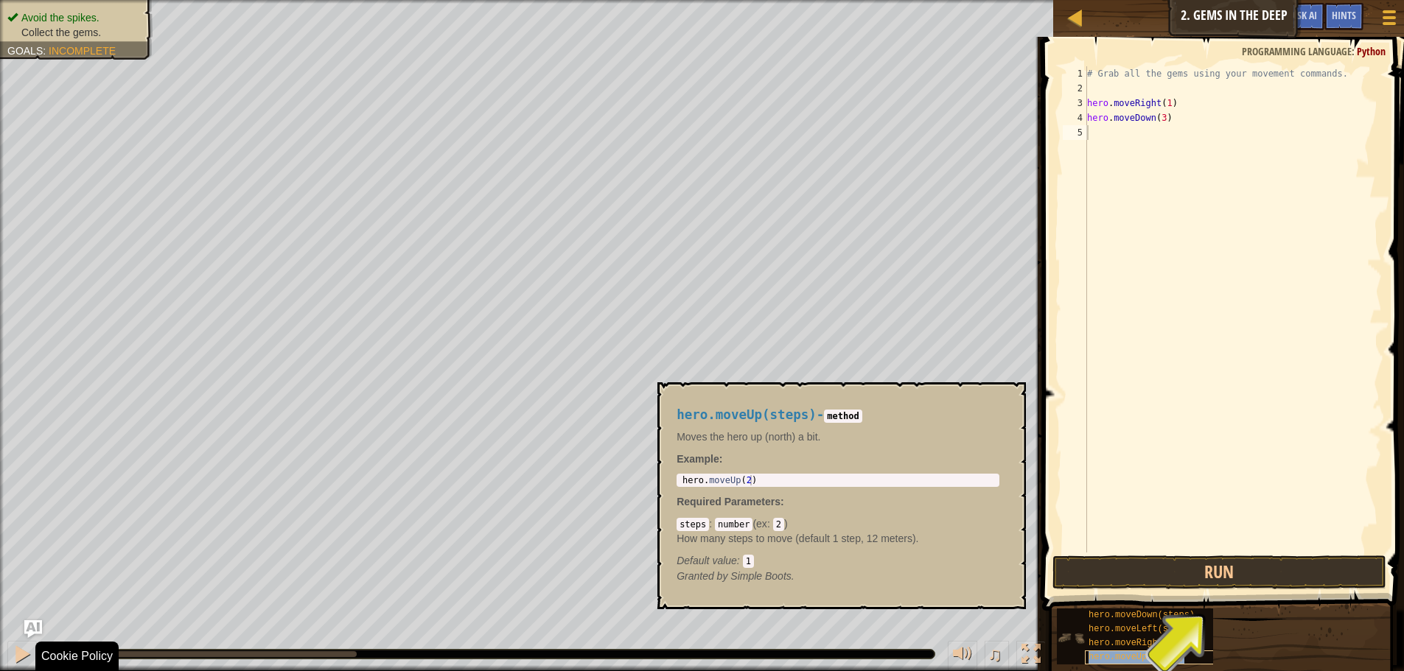
type textarea "hero.moveUp(steps)"
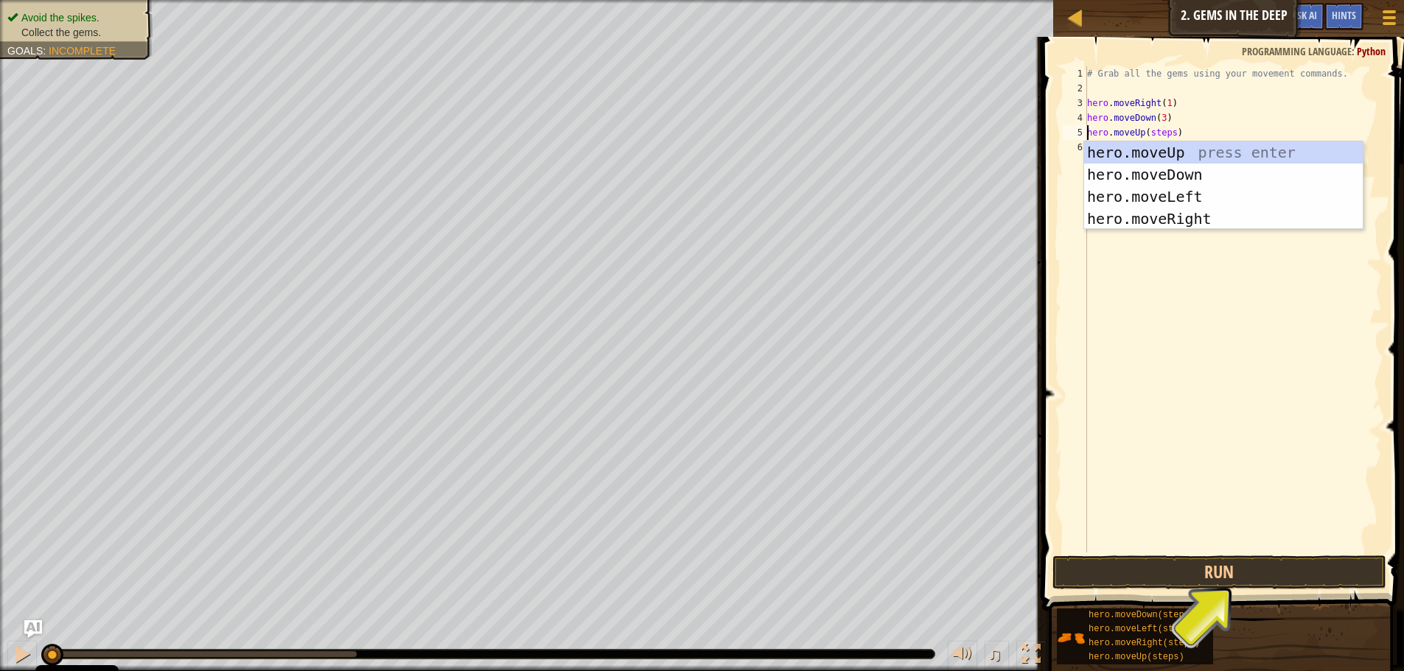
click at [1124, 262] on div "# Grab all the gems using your movement commands. hero . moveRight ( 1 ) hero .…" at bounding box center [1233, 324] width 298 height 516
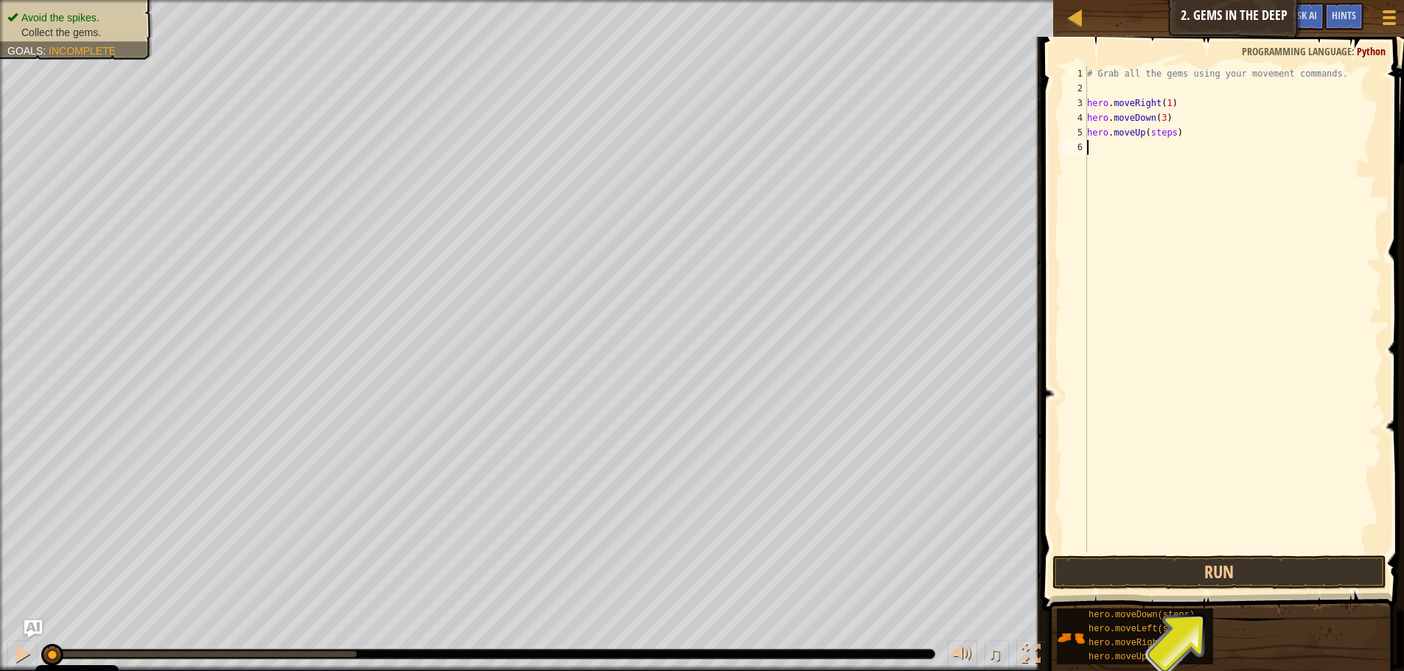
scroll to position [7, 0]
click at [1169, 135] on div "# Grab all the gems using your movement commands. hero . moveRight ( 1 ) hero .…" at bounding box center [1233, 324] width 298 height 516
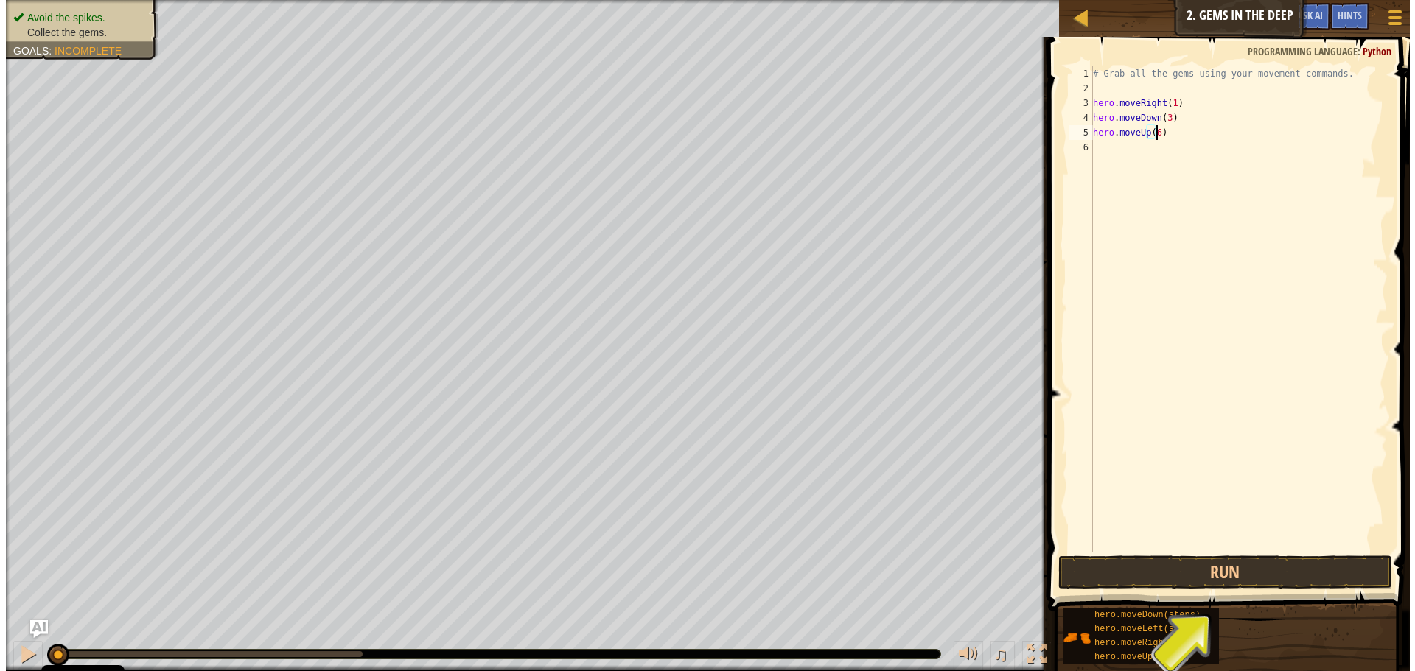
scroll to position [7, 5]
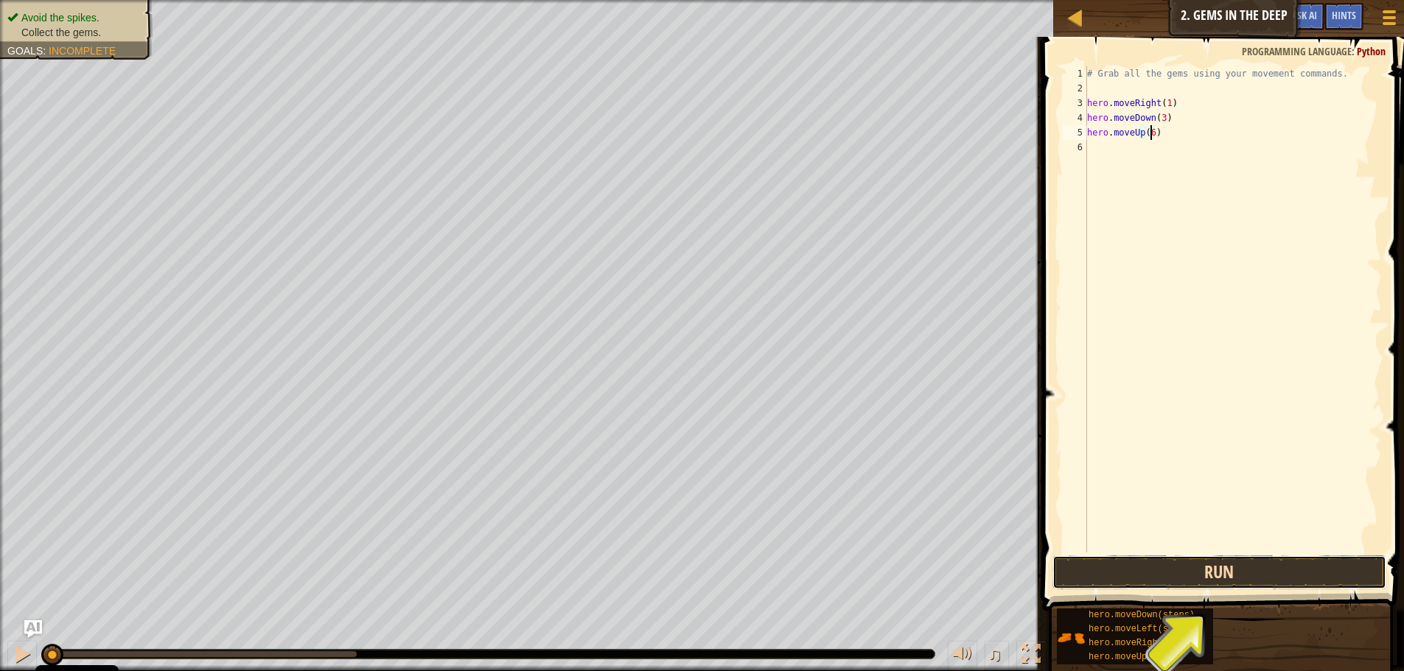
click at [1242, 581] on button "Run" at bounding box center [1219, 573] width 334 height 34
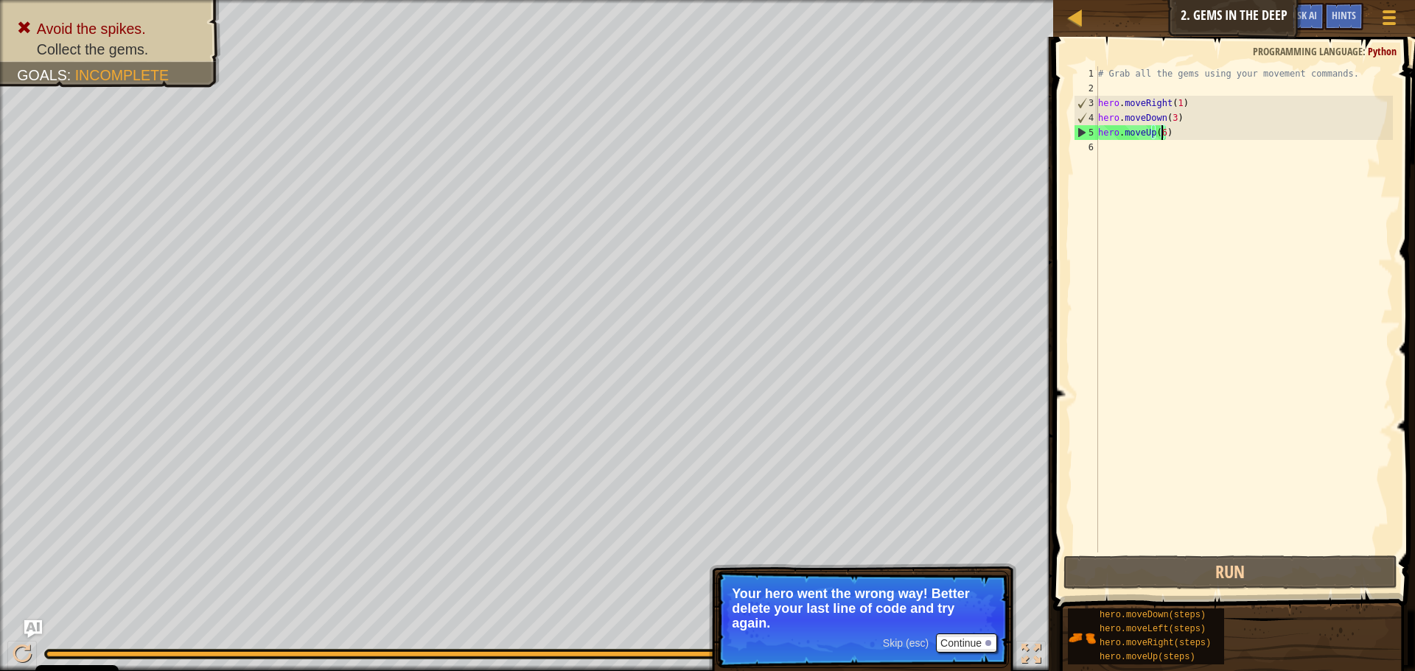
click at [1171, 119] on div "# Grab all the gems using your movement commands. hero . moveRight ( 1 ) hero .…" at bounding box center [1244, 324] width 298 height 516
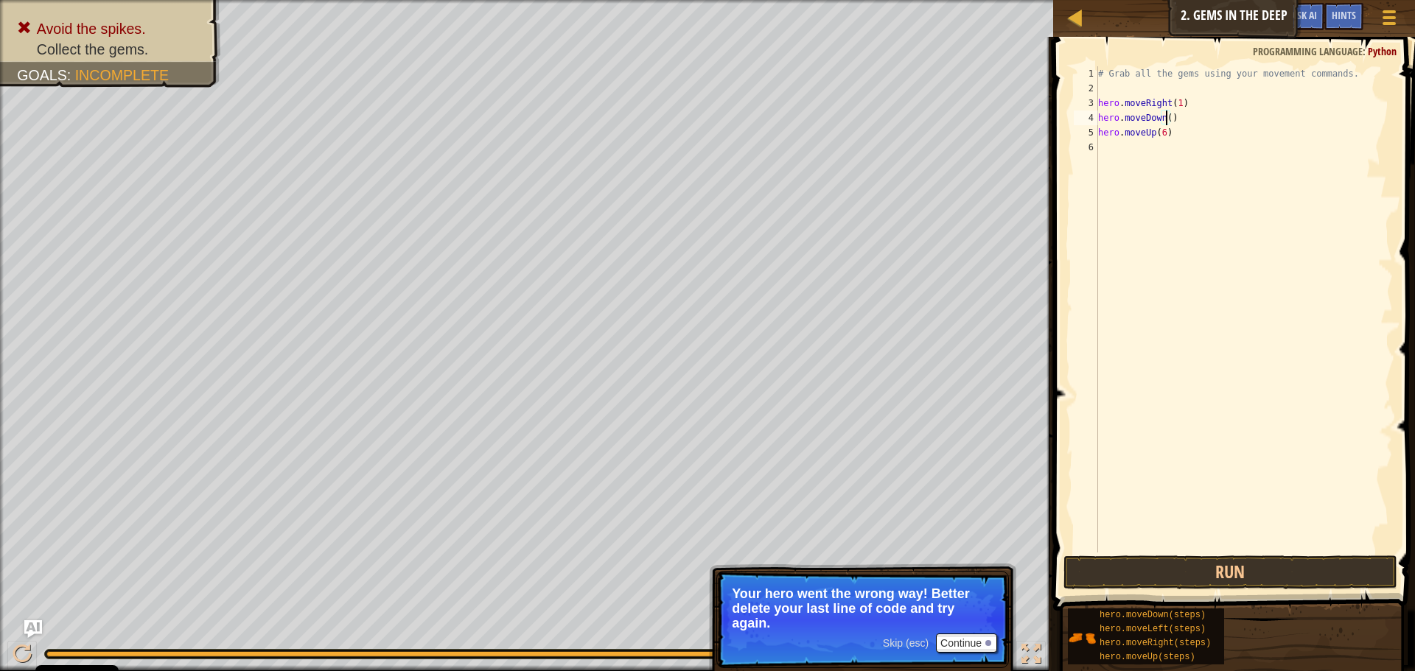
scroll to position [7, 6]
click at [1160, 128] on div "# Grab all the gems using your movement commands. hero . moveRight ( 1 ) hero .…" at bounding box center [1244, 324] width 298 height 516
click at [1253, 566] on button "Run" at bounding box center [1230, 573] width 334 height 34
click at [1300, 588] on button "Run" at bounding box center [1230, 573] width 334 height 34
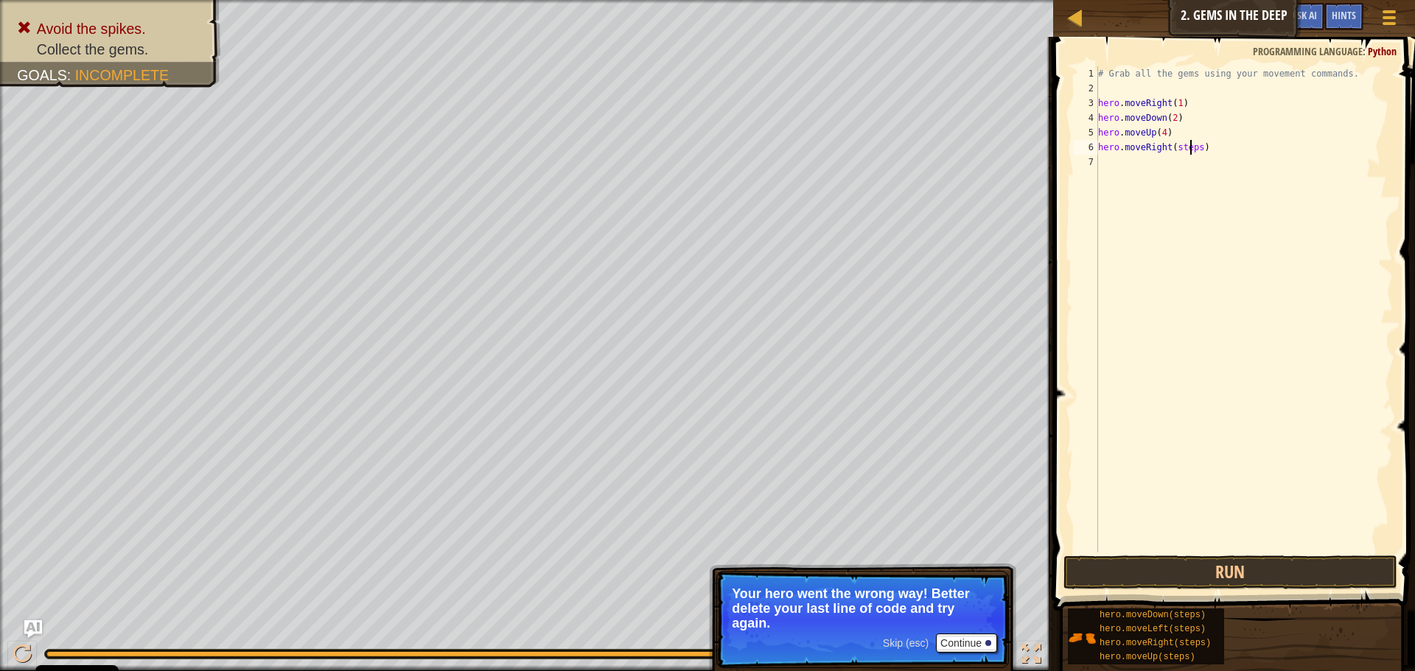
click at [1192, 151] on div "# Grab all the gems using your movement commands. hero . moveRight ( 1 ) hero .…" at bounding box center [1244, 324] width 298 height 516
click at [1194, 150] on div "# Grab all the gems using your movement commands. hero . moveRight ( 1 ) hero .…" at bounding box center [1244, 324] width 298 height 516
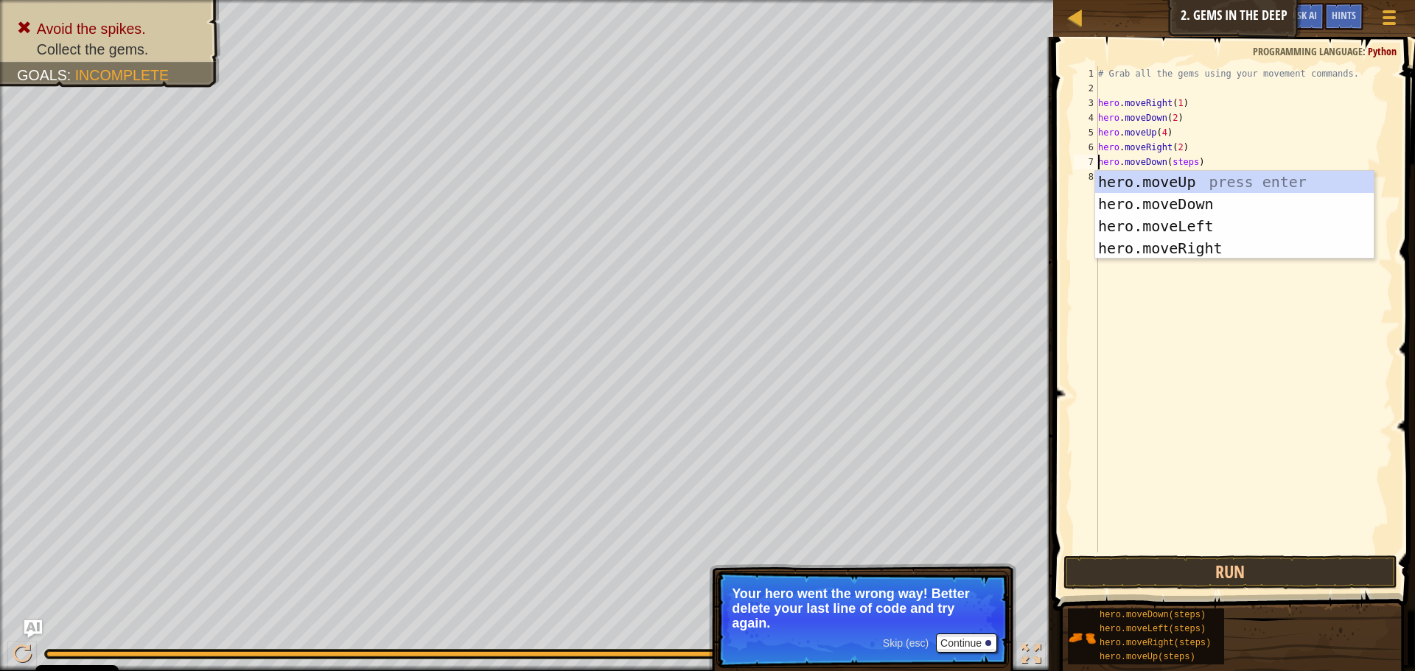
click at [1188, 161] on div "# Grab all the gems using your movement commands. hero . moveRight ( 1 ) hero .…" at bounding box center [1244, 324] width 298 height 516
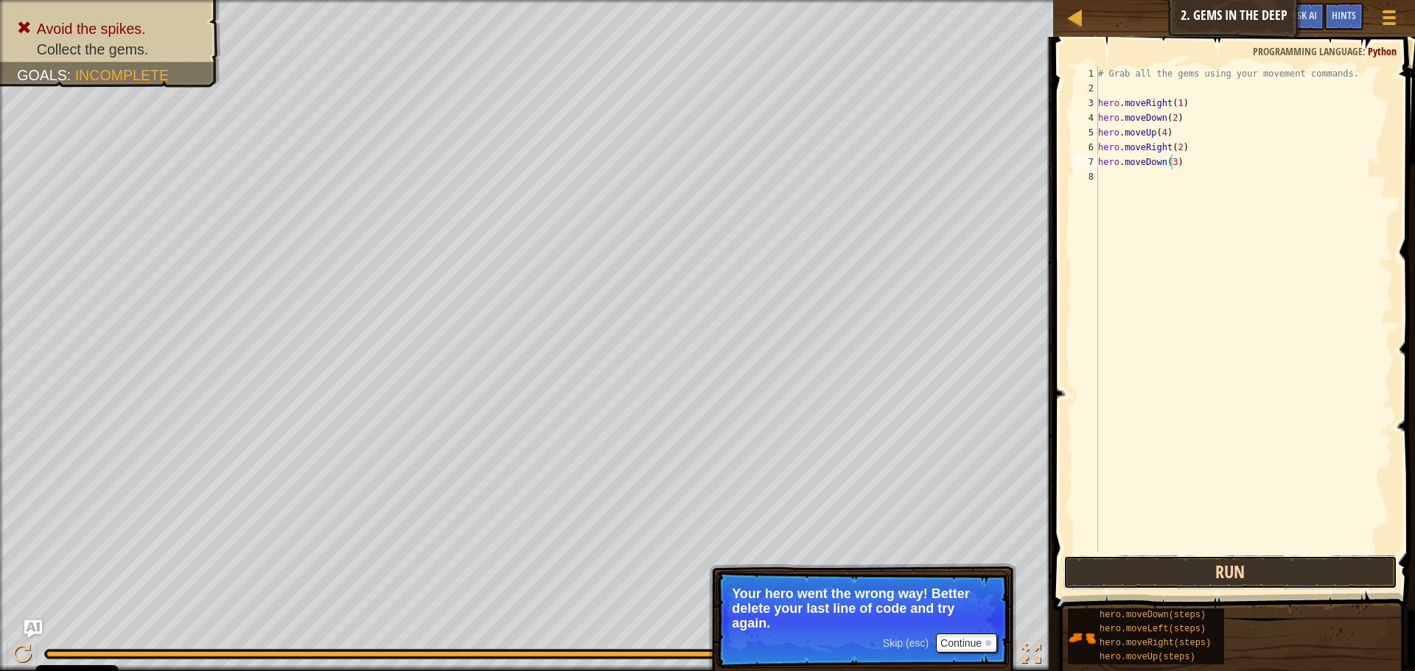
click at [1144, 573] on button "Run" at bounding box center [1230, 573] width 334 height 34
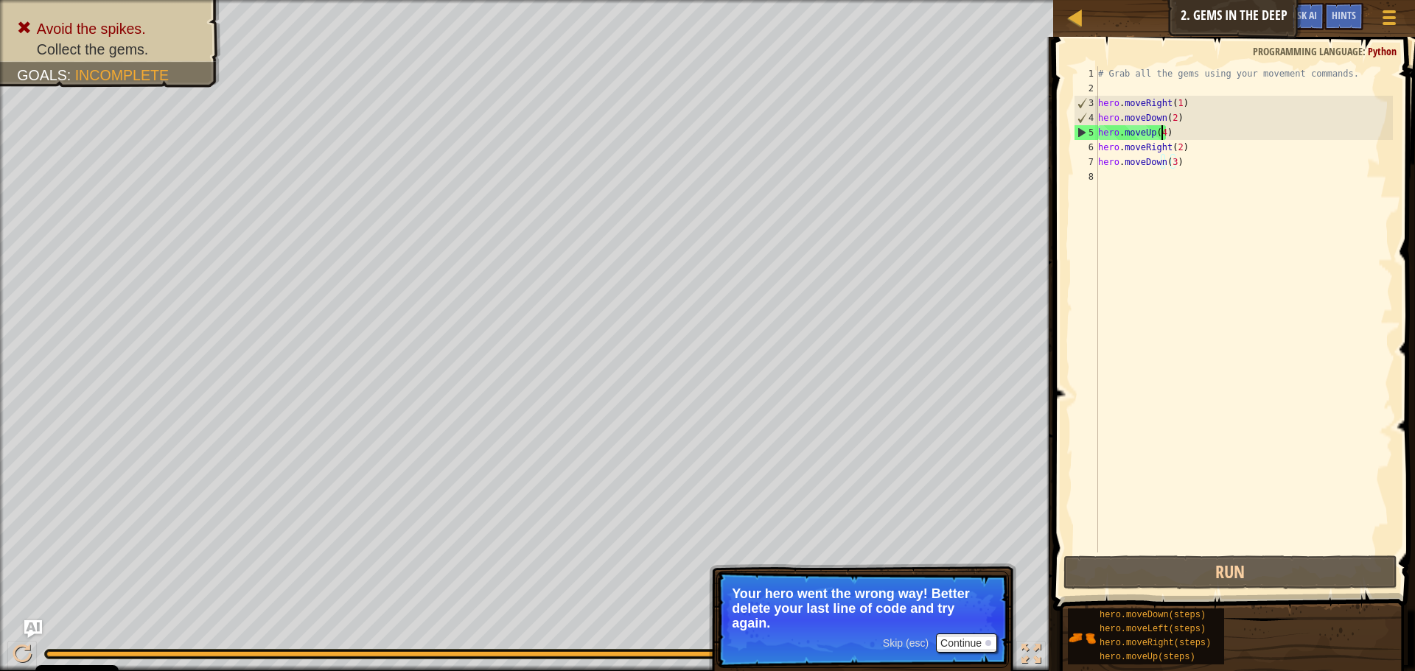
click at [1160, 137] on div "# Grab all the gems using your movement commands. hero . moveRight ( 1 ) hero .…" at bounding box center [1244, 324] width 298 height 516
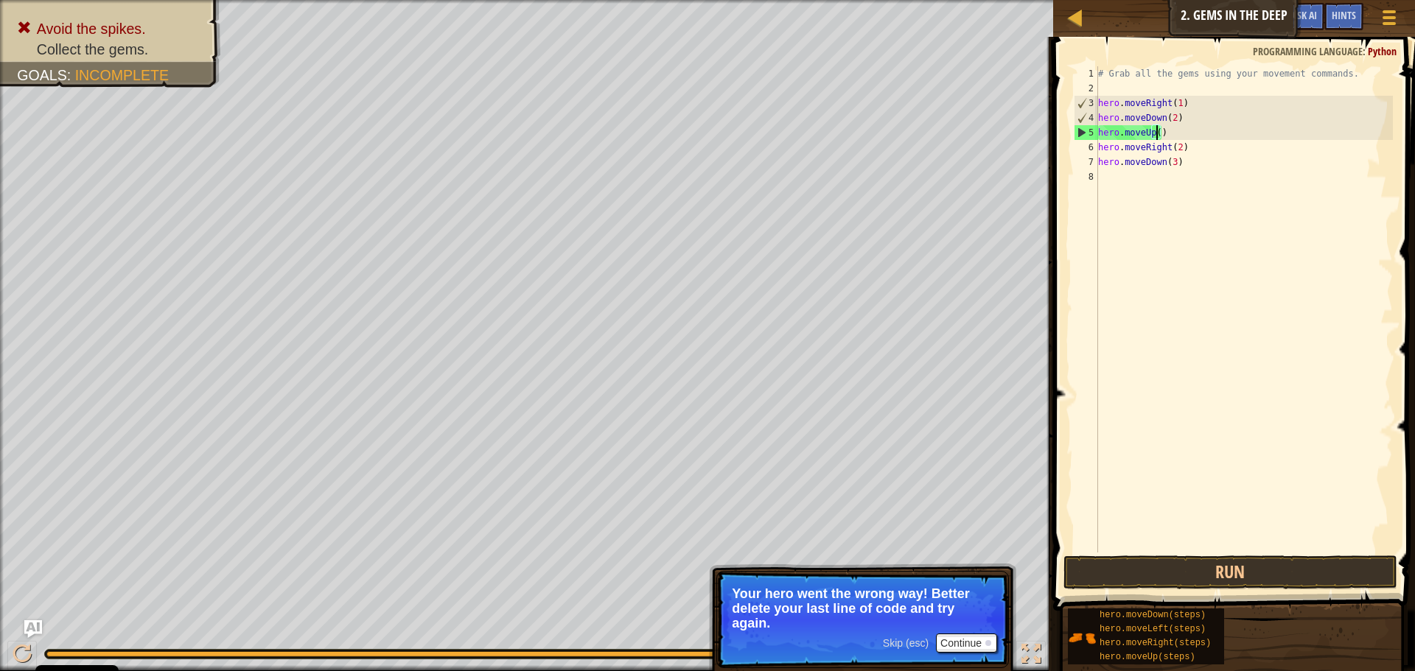
scroll to position [7, 5]
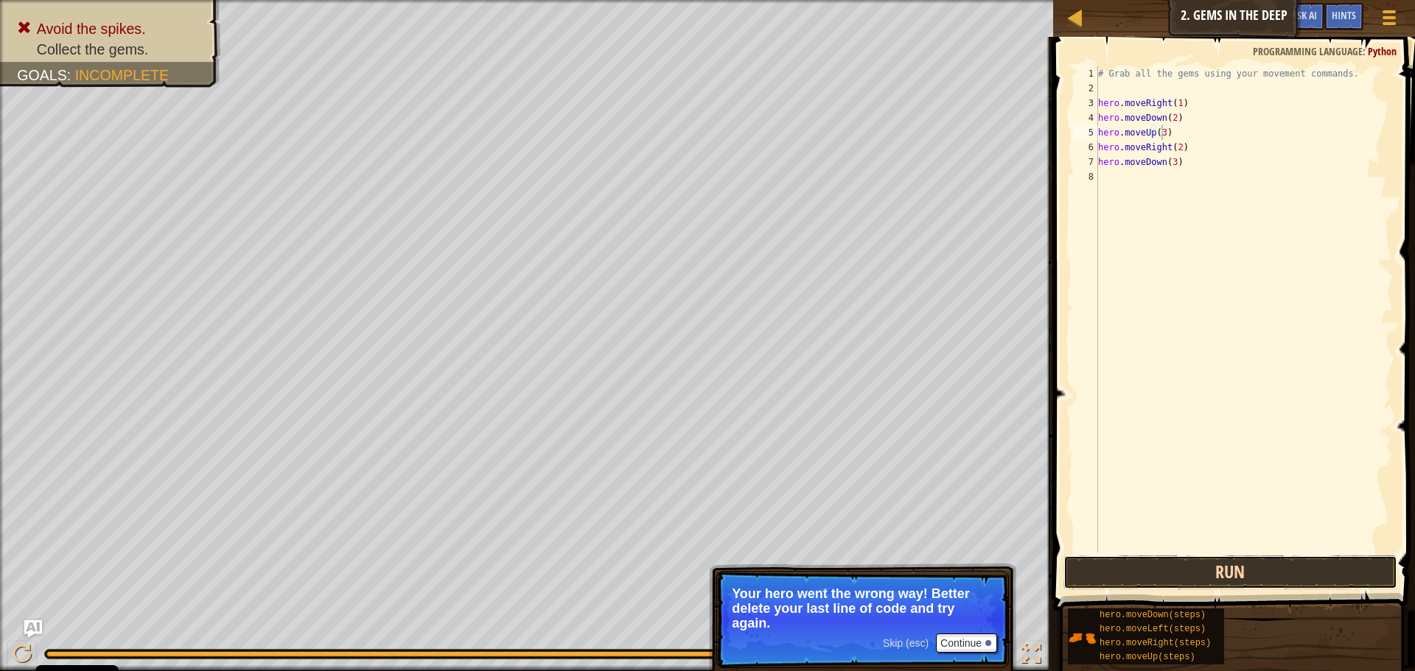
click at [1124, 573] on button "Run" at bounding box center [1230, 573] width 334 height 34
type textarea "hero.moveUp(2)"
click at [1138, 574] on button "Run" at bounding box center [1230, 573] width 334 height 34
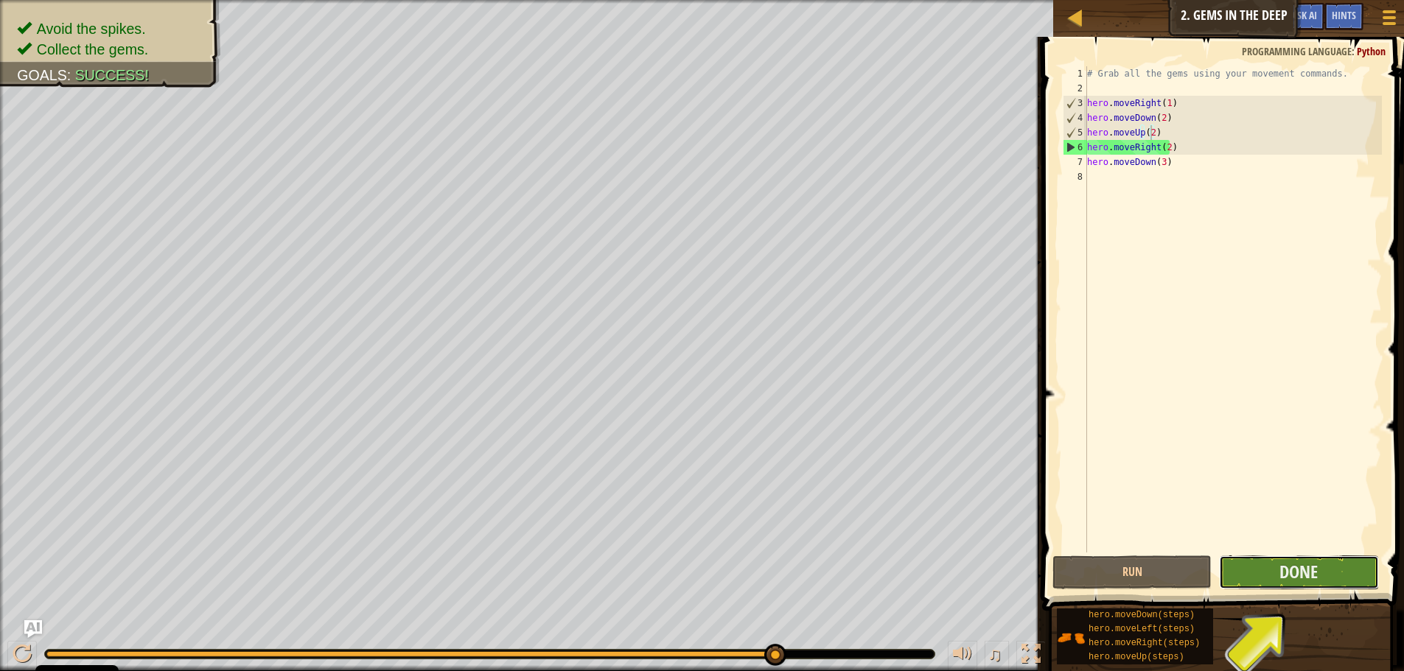
click at [1252, 583] on button "Done" at bounding box center [1298, 573] width 159 height 34
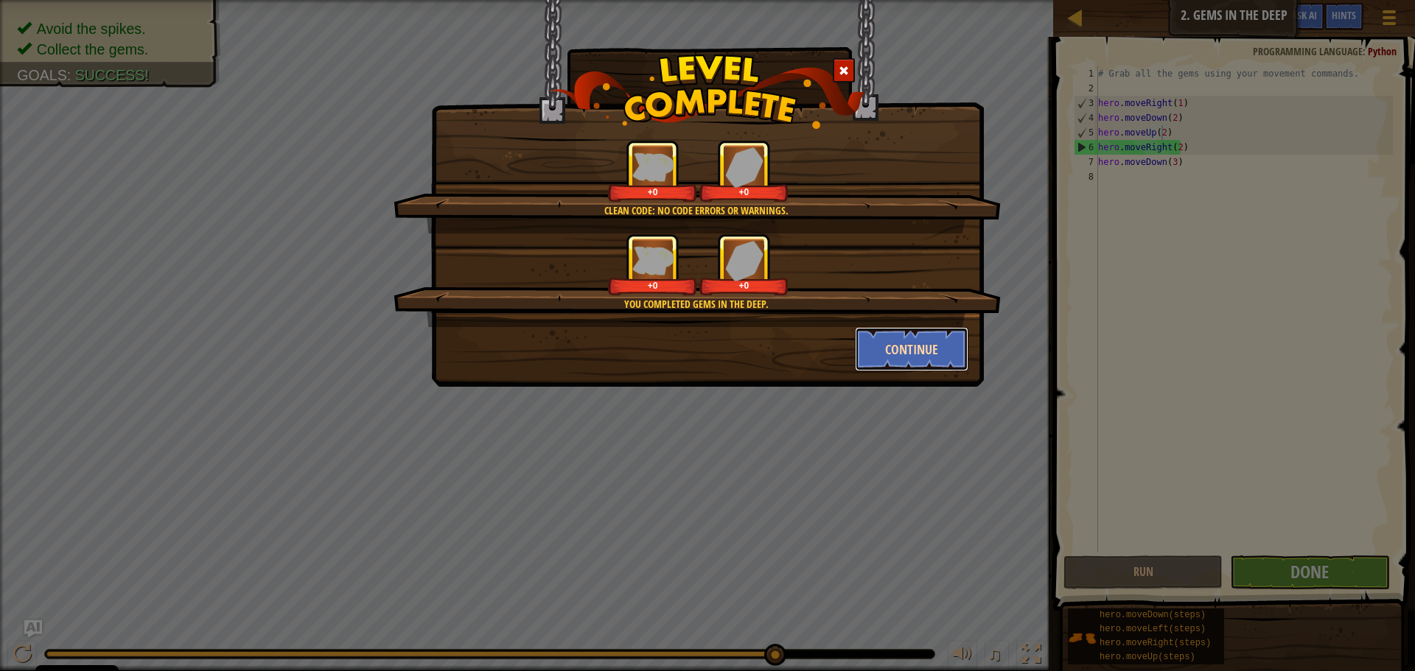
click at [904, 359] on button "Continue" at bounding box center [912, 349] width 114 height 44
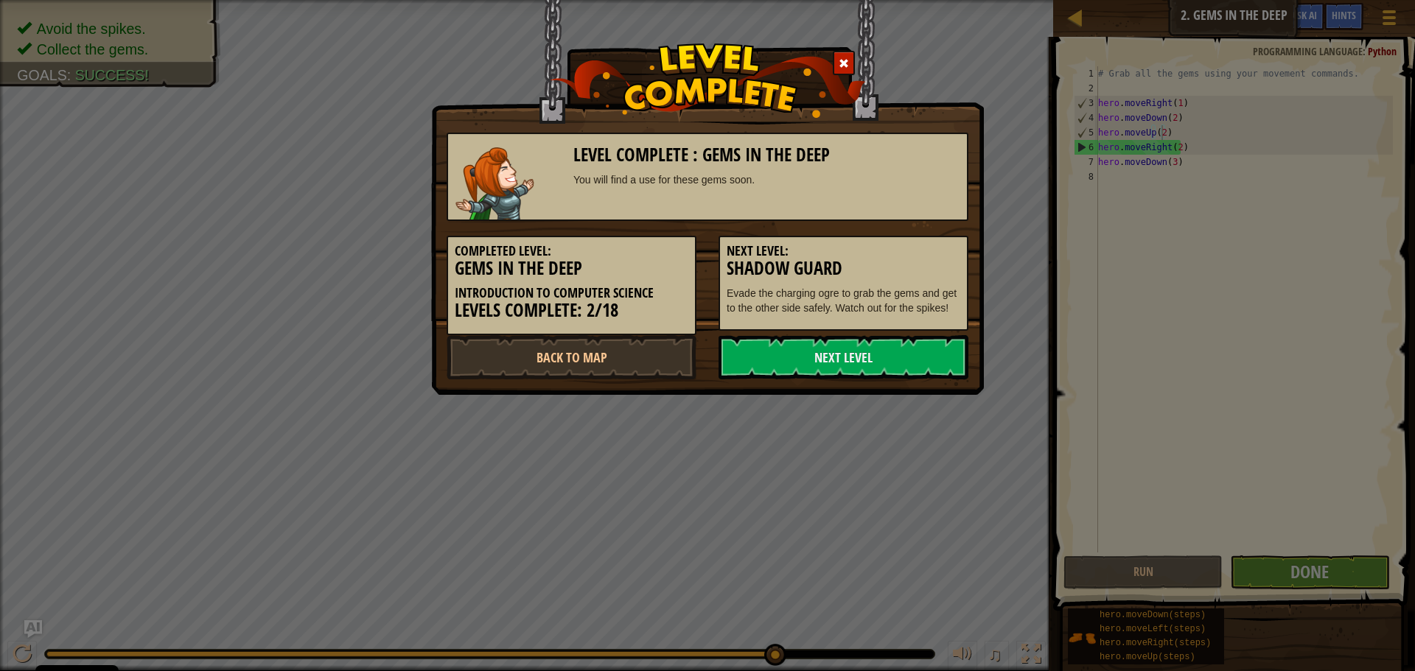
click at [904, 360] on link "Next Level" at bounding box center [843, 357] width 250 height 44
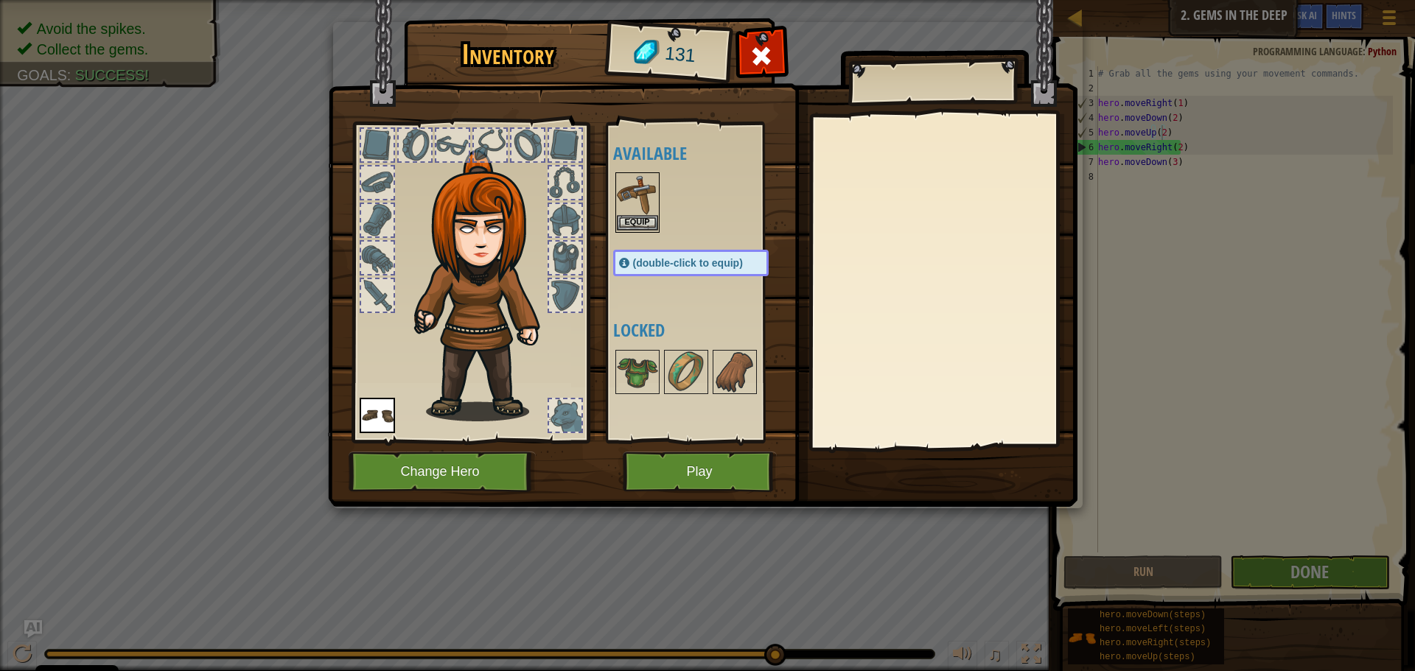
click at [643, 214] on img at bounding box center [637, 194] width 41 height 41
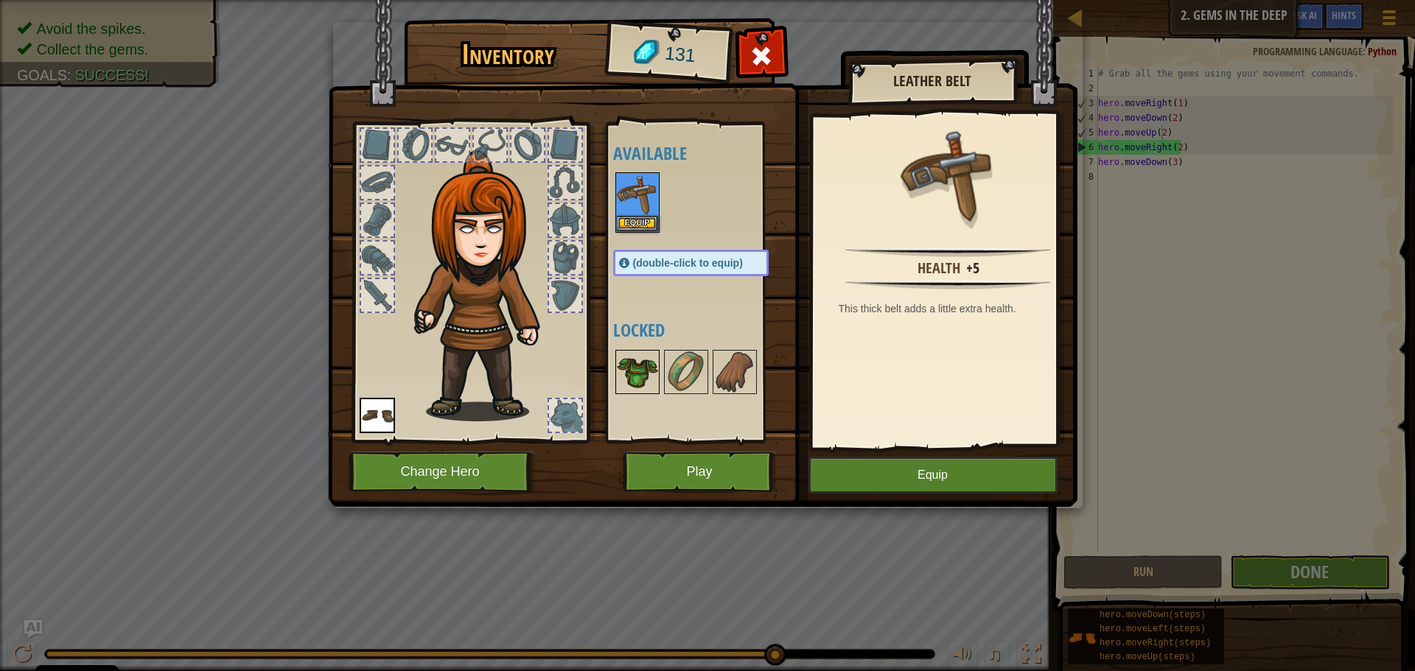
click at [638, 384] on img at bounding box center [637, 371] width 41 height 41
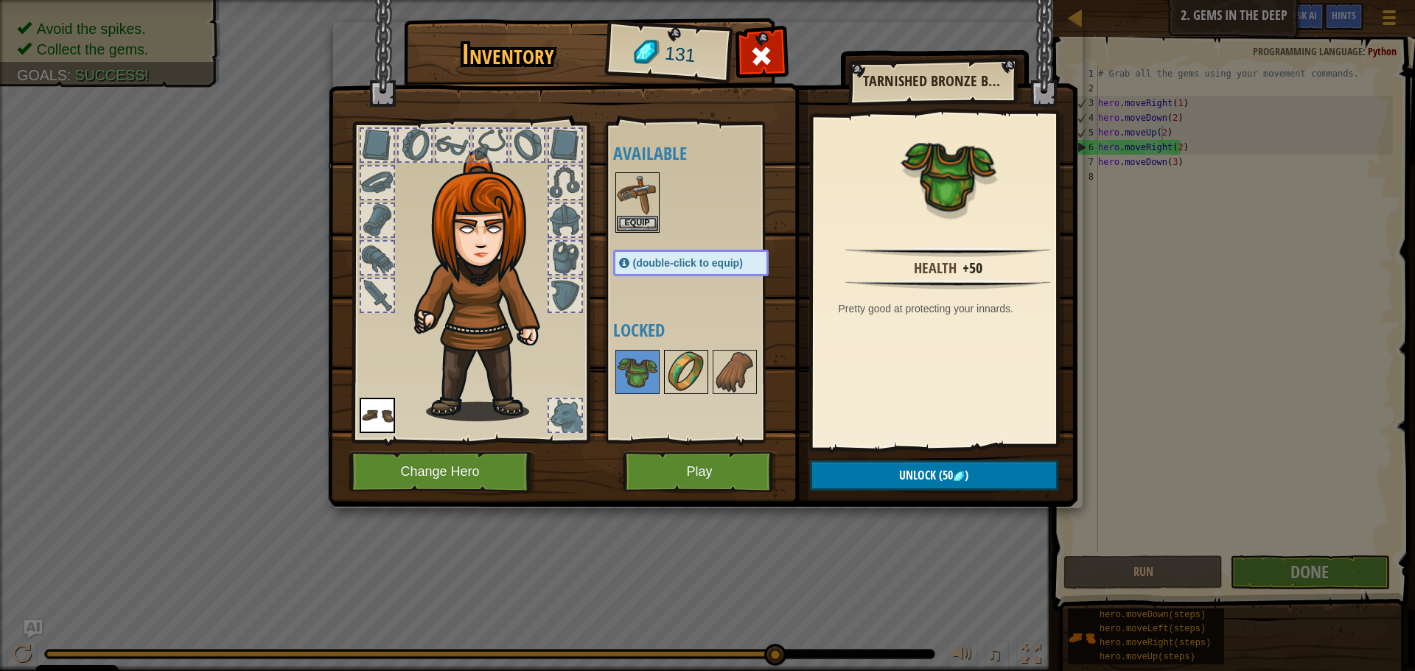
click at [701, 353] on img at bounding box center [685, 371] width 41 height 41
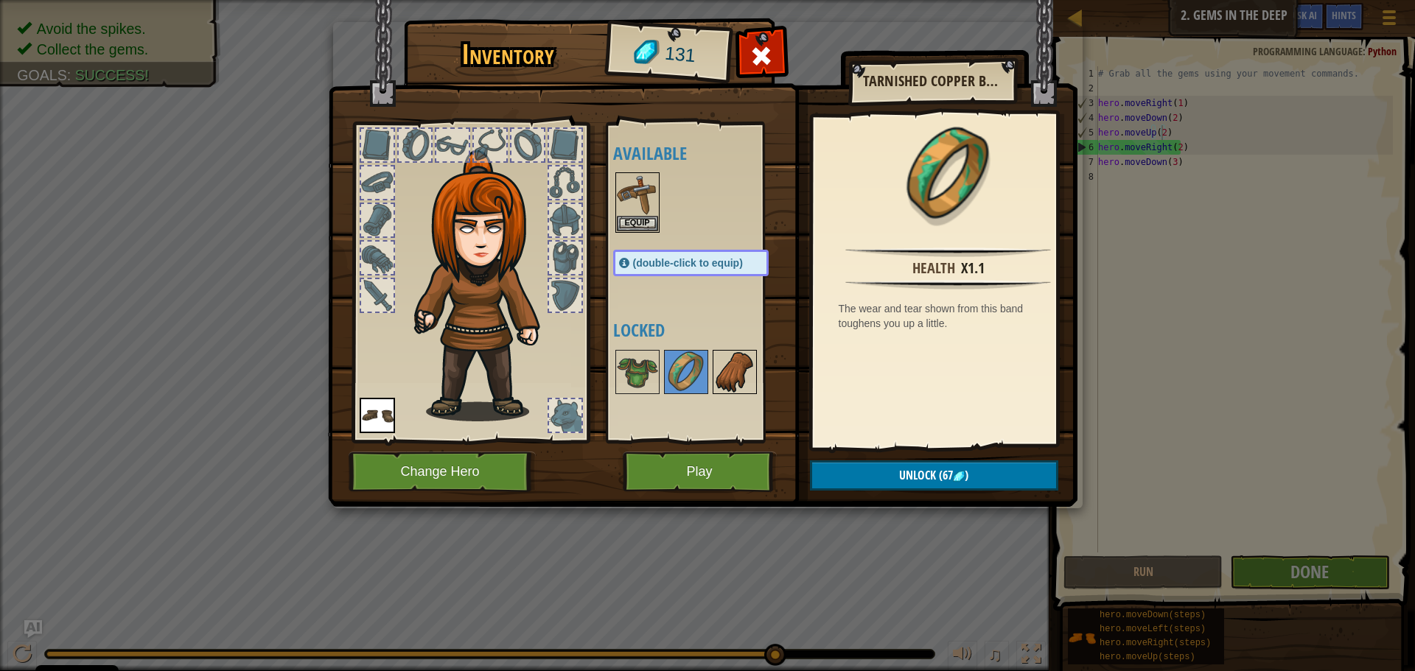
click at [755, 377] on div at bounding box center [734, 372] width 44 height 44
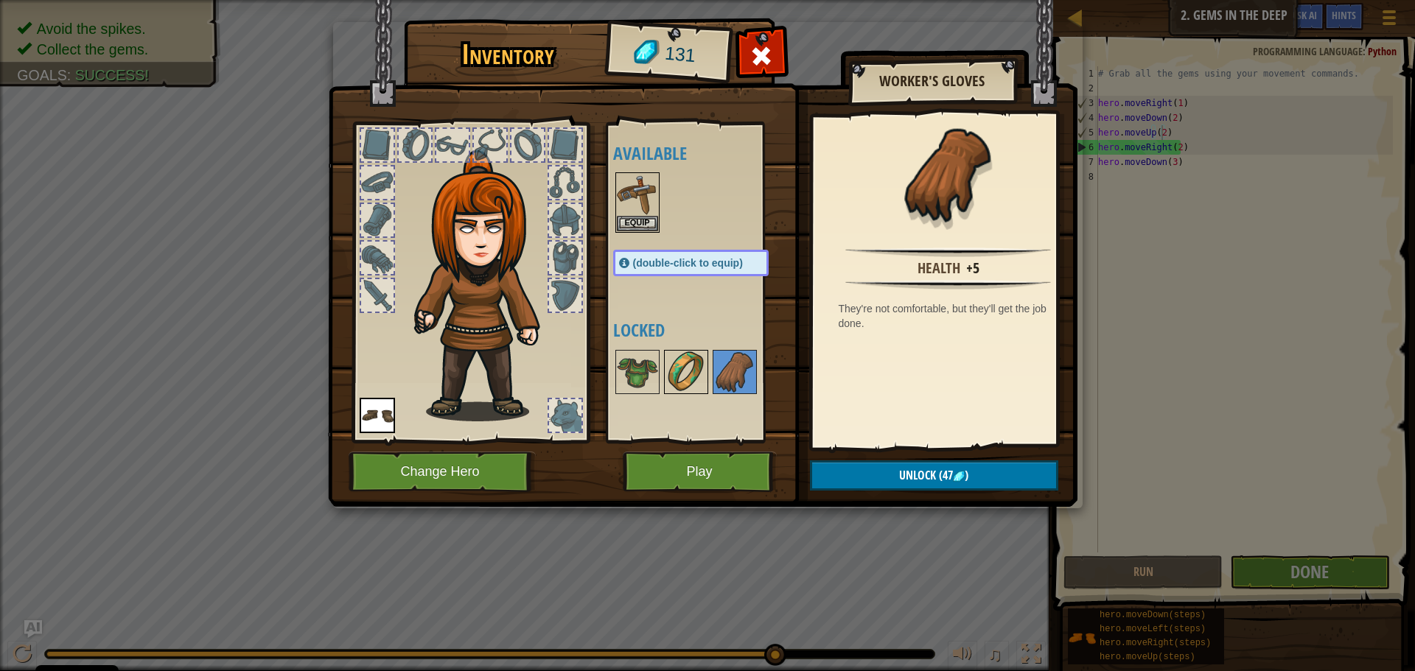
click at [705, 385] on img at bounding box center [685, 371] width 41 height 41
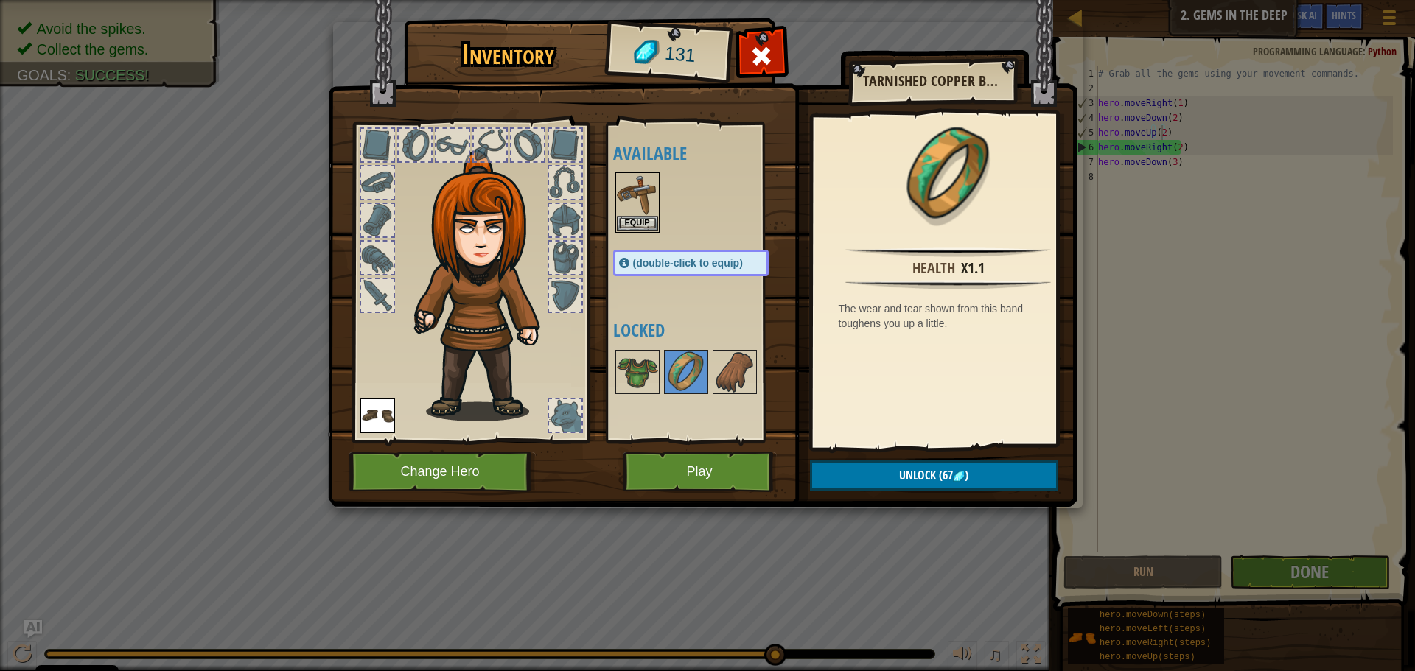
click at [661, 370] on div at bounding box center [705, 372] width 185 height 49
click at [648, 367] on img at bounding box center [637, 371] width 41 height 41
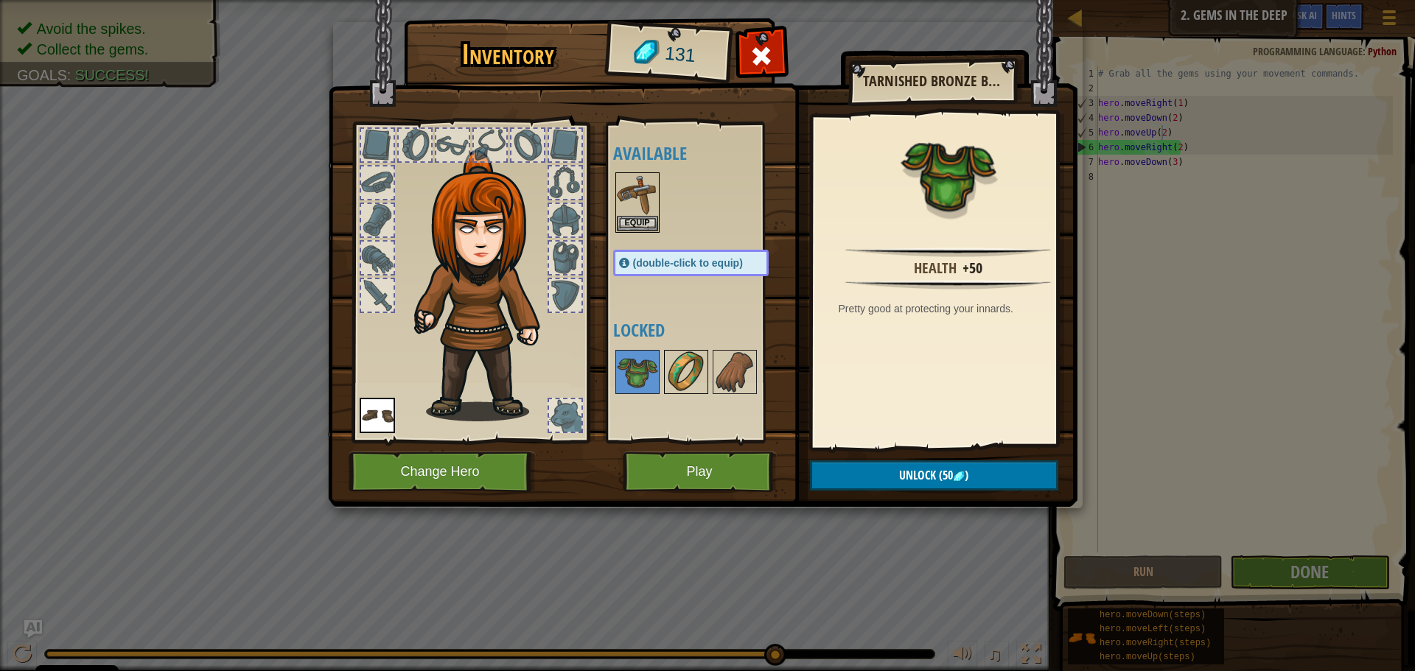
click at [683, 383] on img at bounding box center [685, 371] width 41 height 41
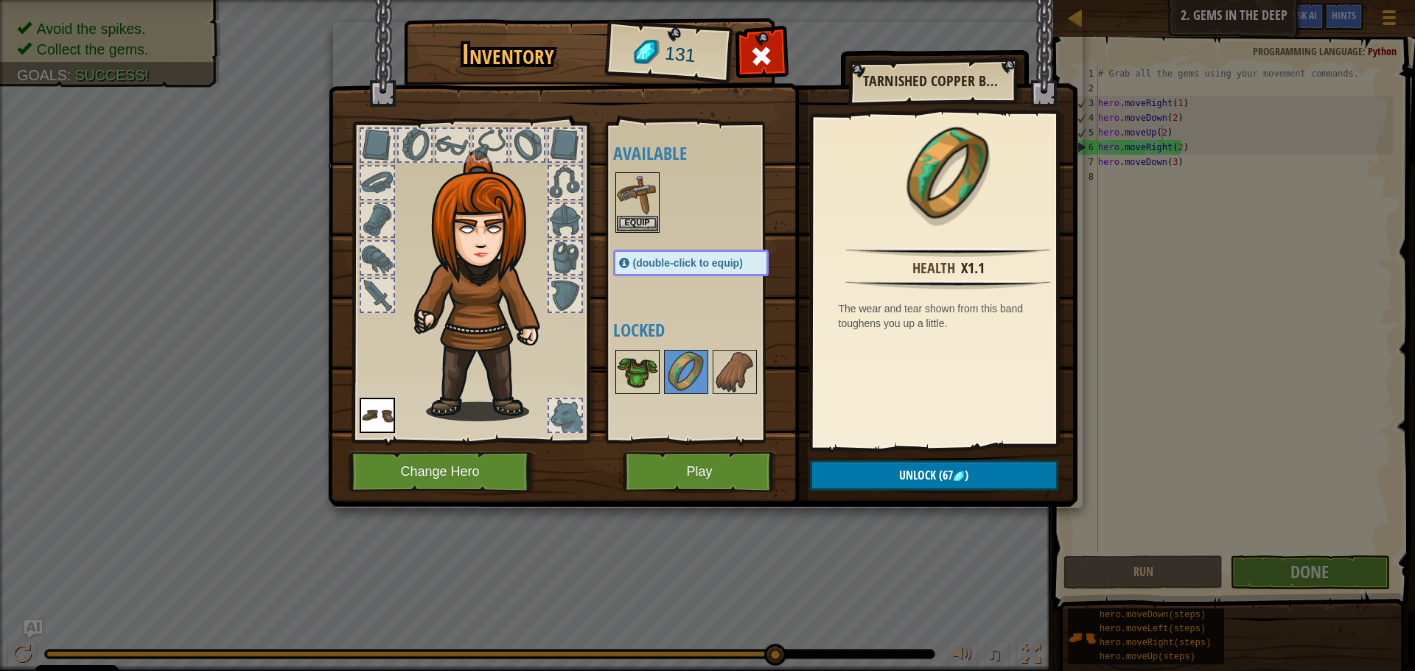
click at [628, 384] on img at bounding box center [637, 371] width 41 height 41
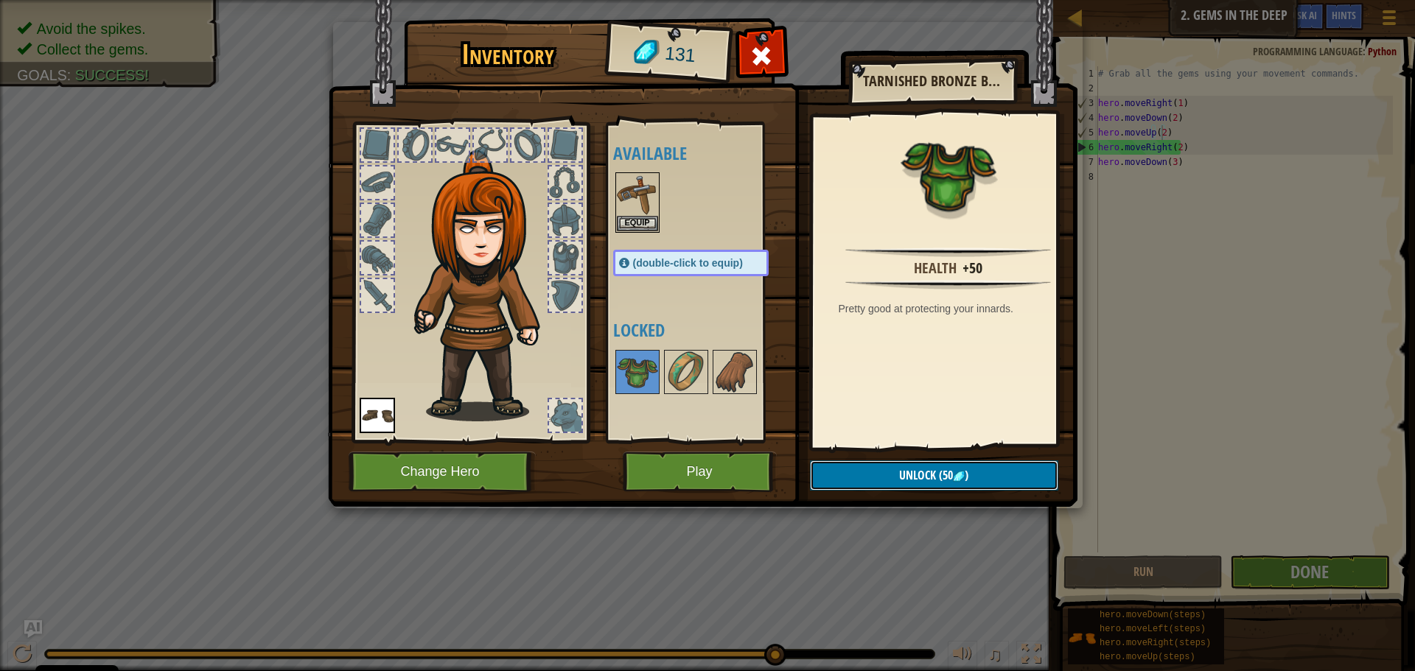
click at [854, 478] on button "Unlock (50 )" at bounding box center [934, 476] width 248 height 30
click at [824, 475] on button "Confirm" at bounding box center [934, 476] width 248 height 30
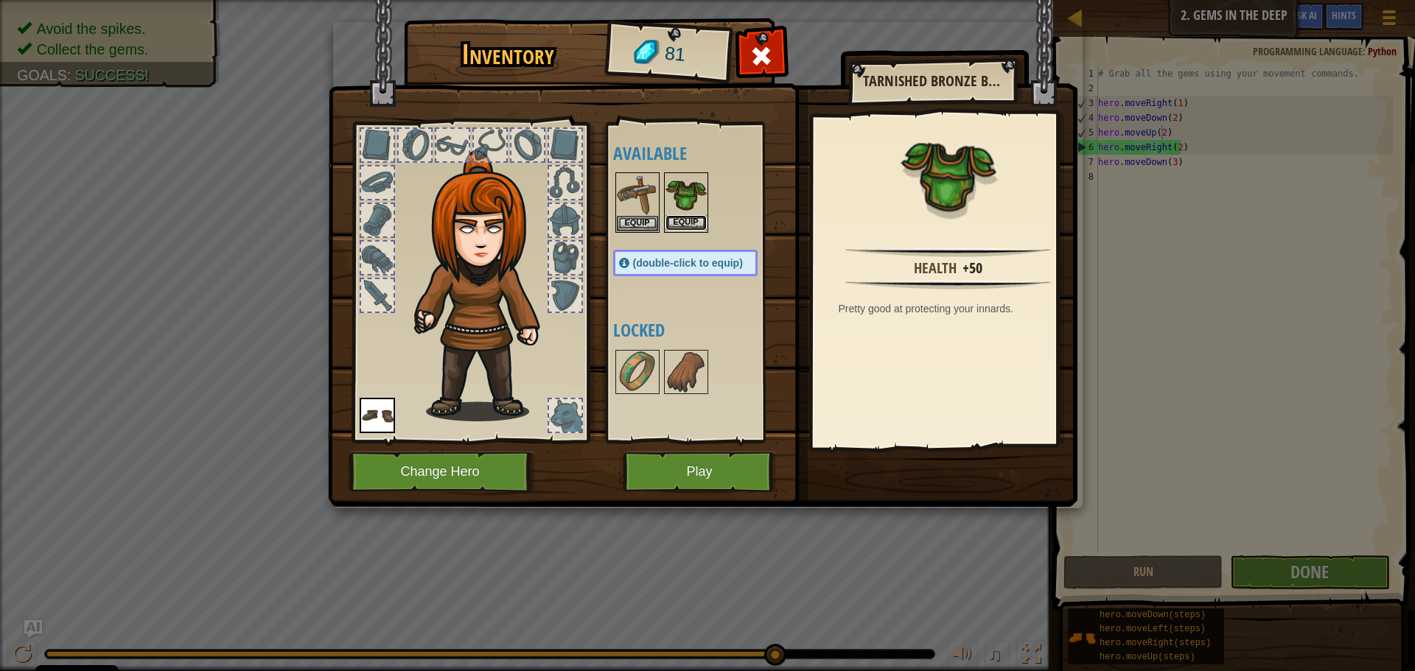
click at [706, 222] on button "Equip" at bounding box center [685, 222] width 41 height 15
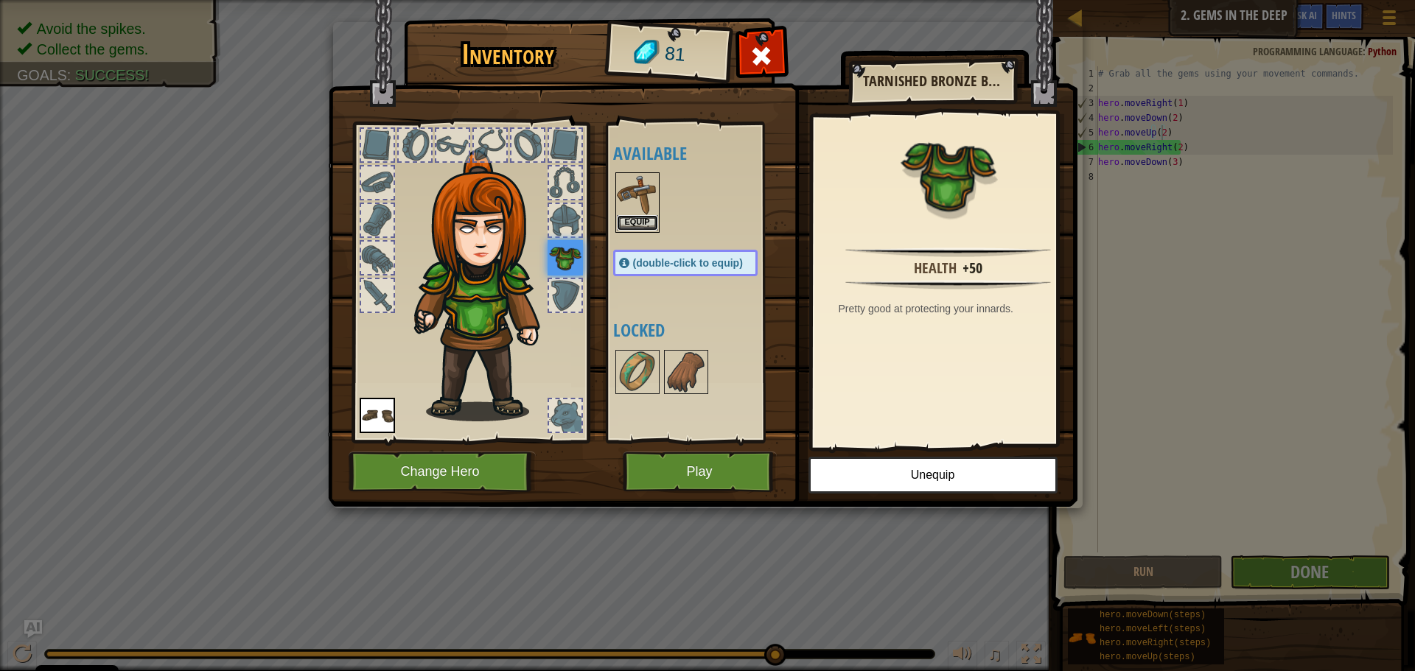
click at [637, 221] on button "Equip" at bounding box center [637, 222] width 41 height 15
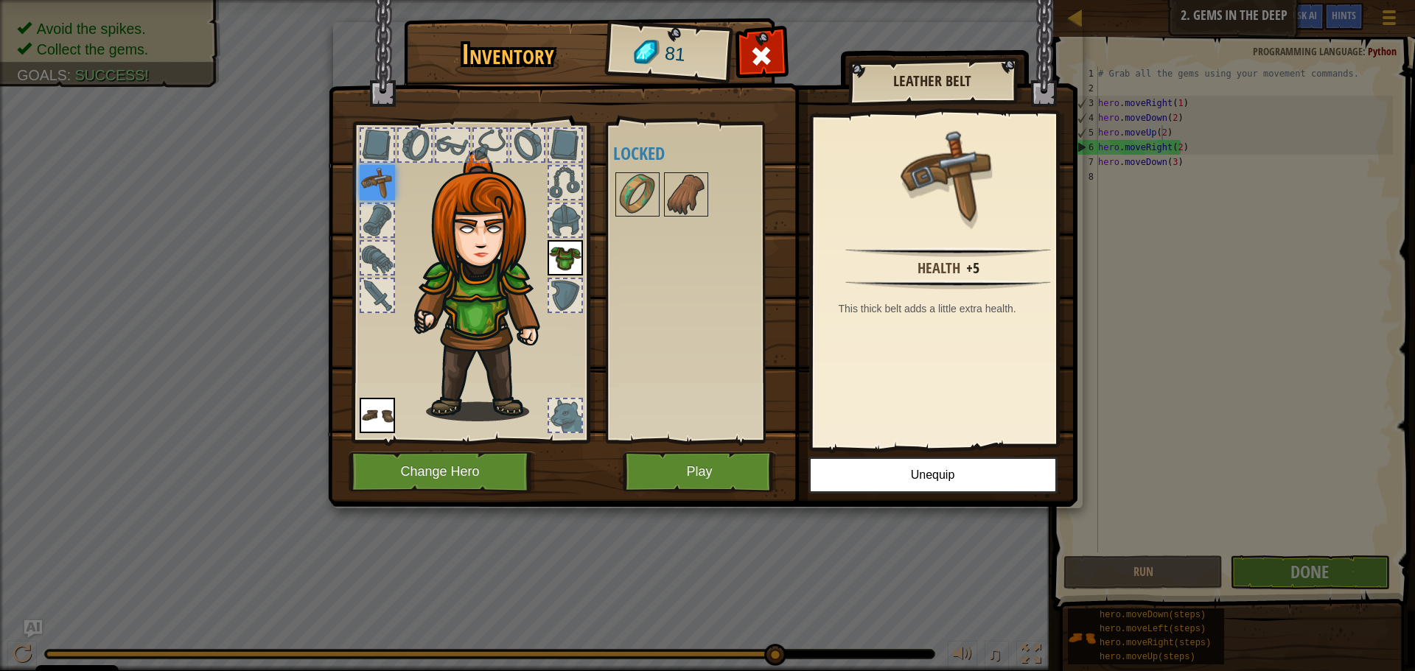
click at [723, 444] on img at bounding box center [702, 239] width 749 height 535
click at [720, 463] on button "Play" at bounding box center [700, 472] width 154 height 41
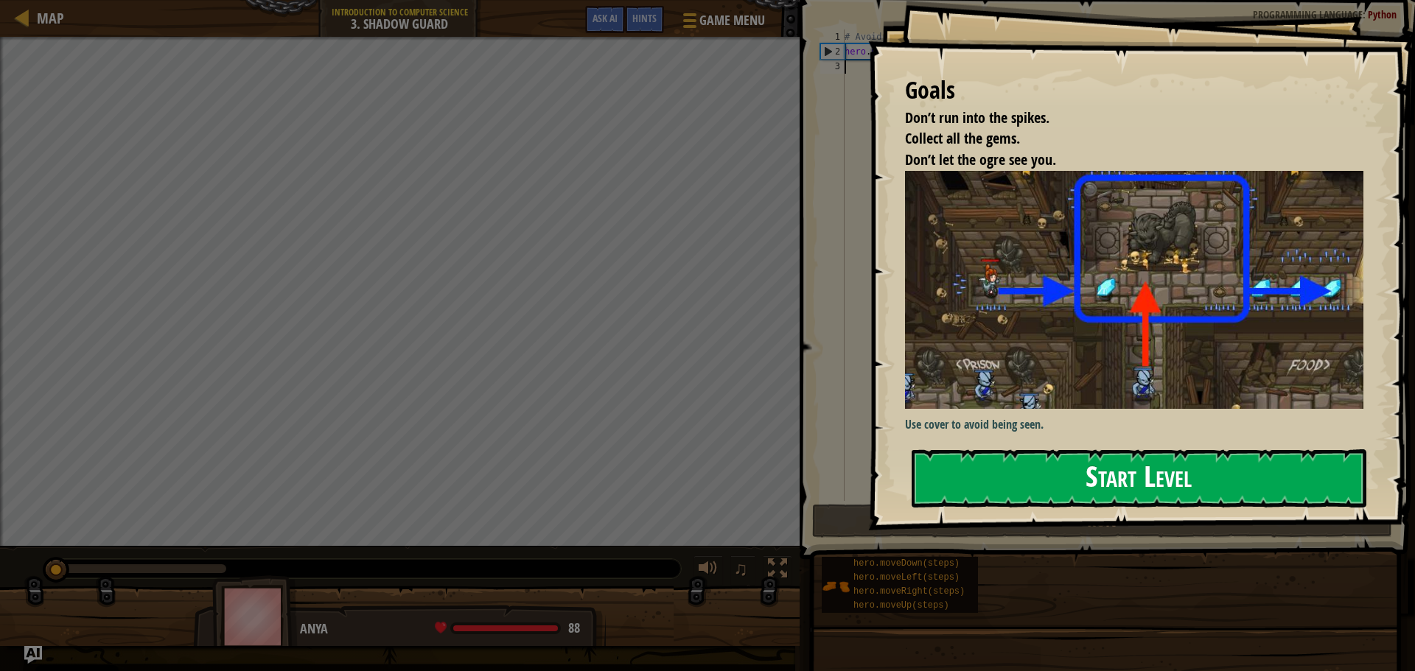
click at [1042, 465] on button "Start Level" at bounding box center [1138, 478] width 455 height 58
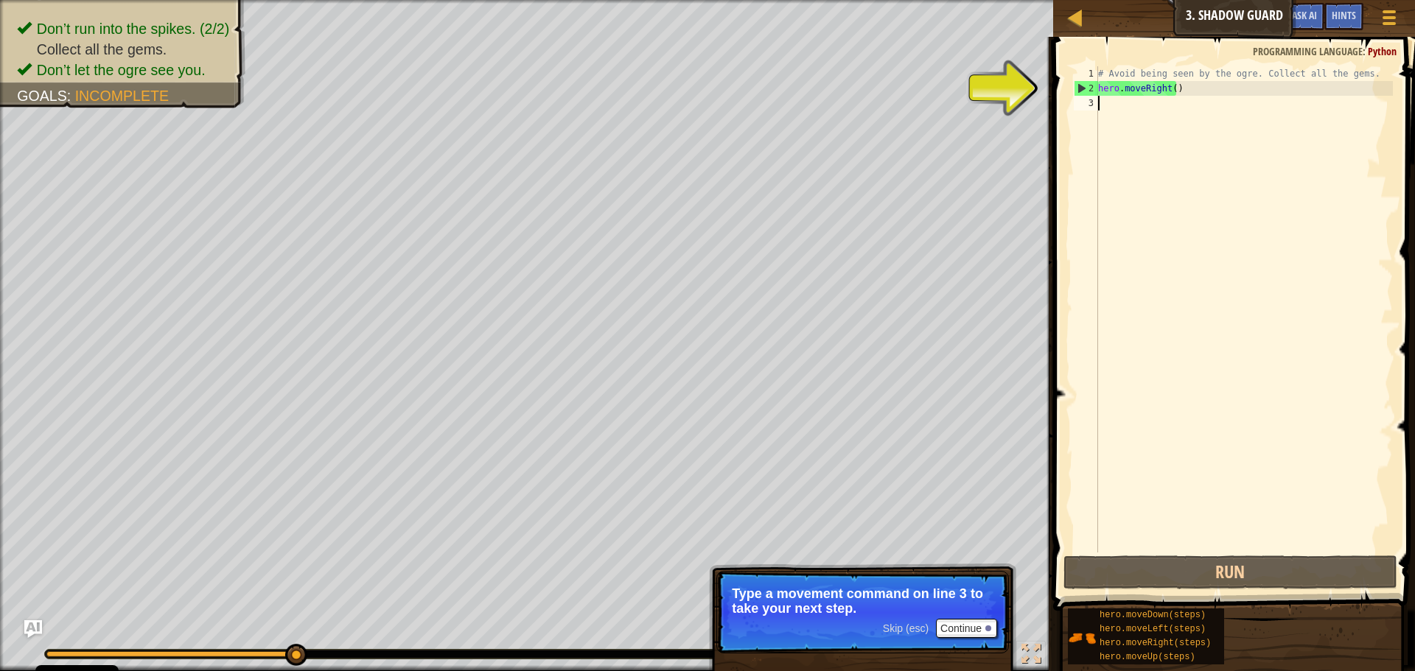
click at [1172, 87] on div "# Avoid being seen by the ogre. Collect all the gems. hero . moveRight ( )" at bounding box center [1244, 324] width 298 height 516
type textarea "hero.moveRight(5)"
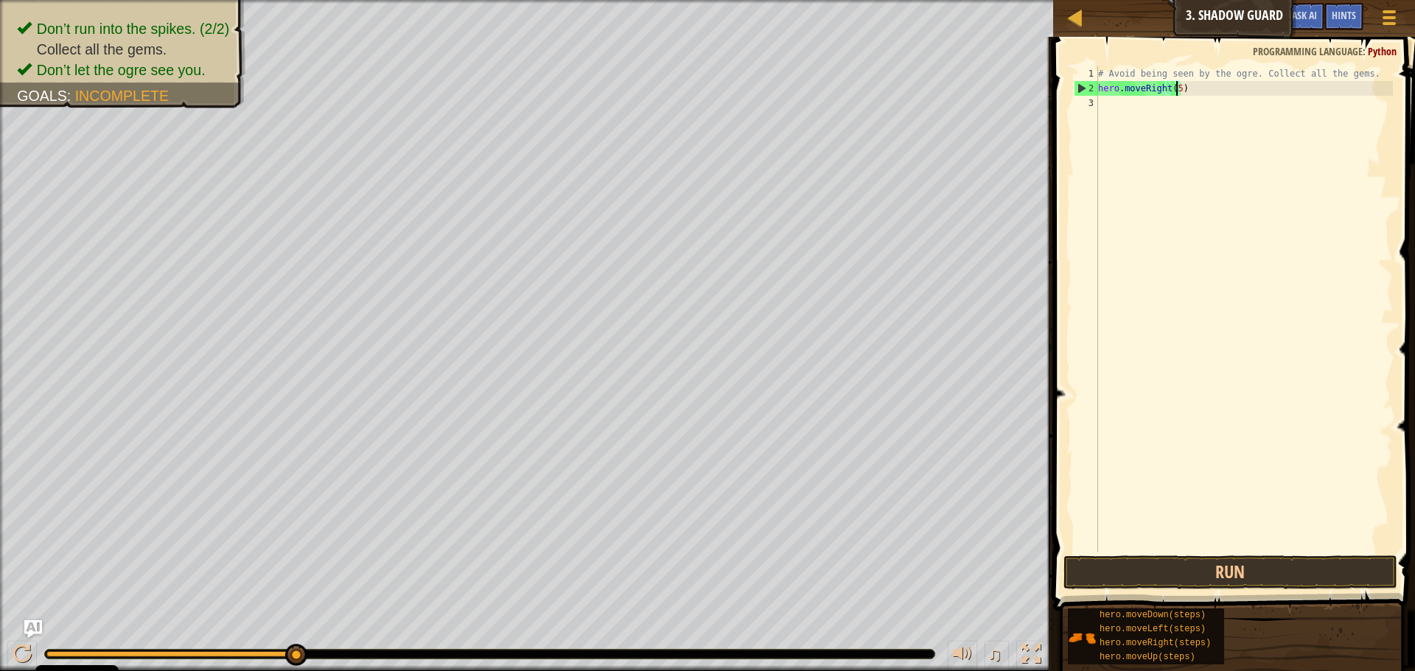
scroll to position [7, 0]
click at [1156, 573] on button "Run" at bounding box center [1230, 573] width 334 height 34
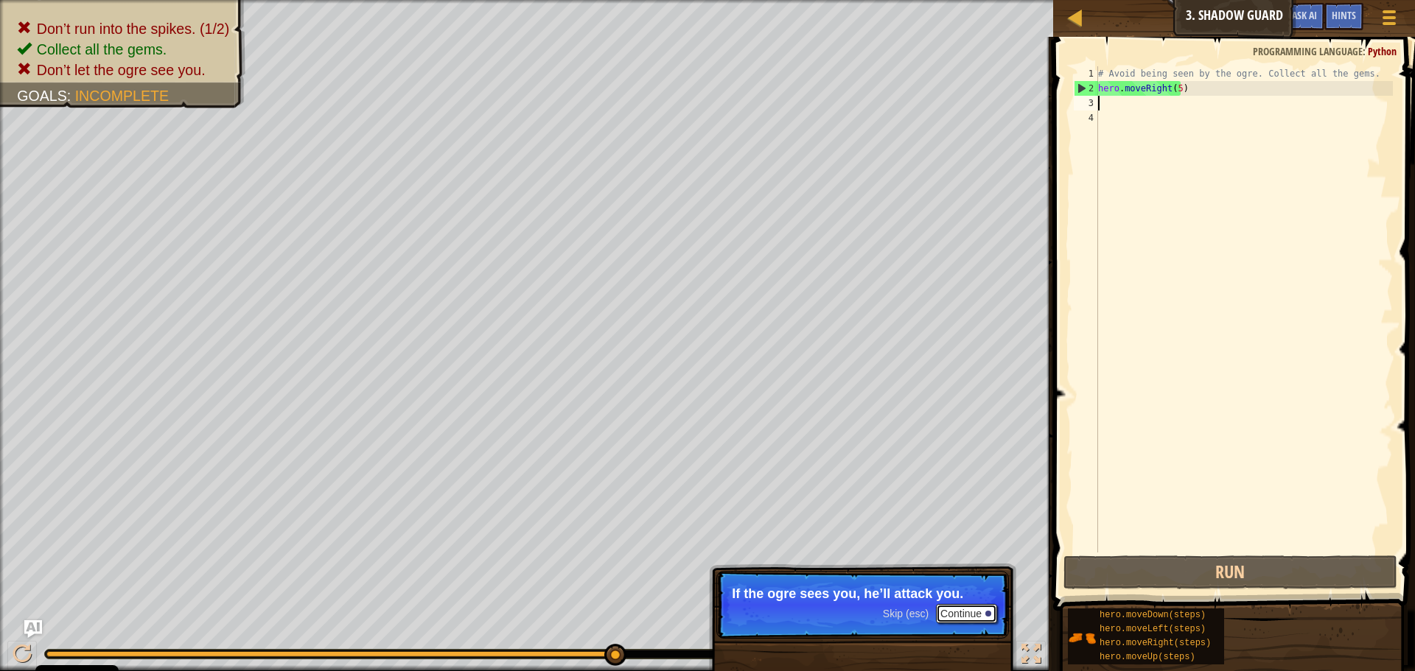
click at [959, 612] on button "Continue" at bounding box center [966, 613] width 61 height 19
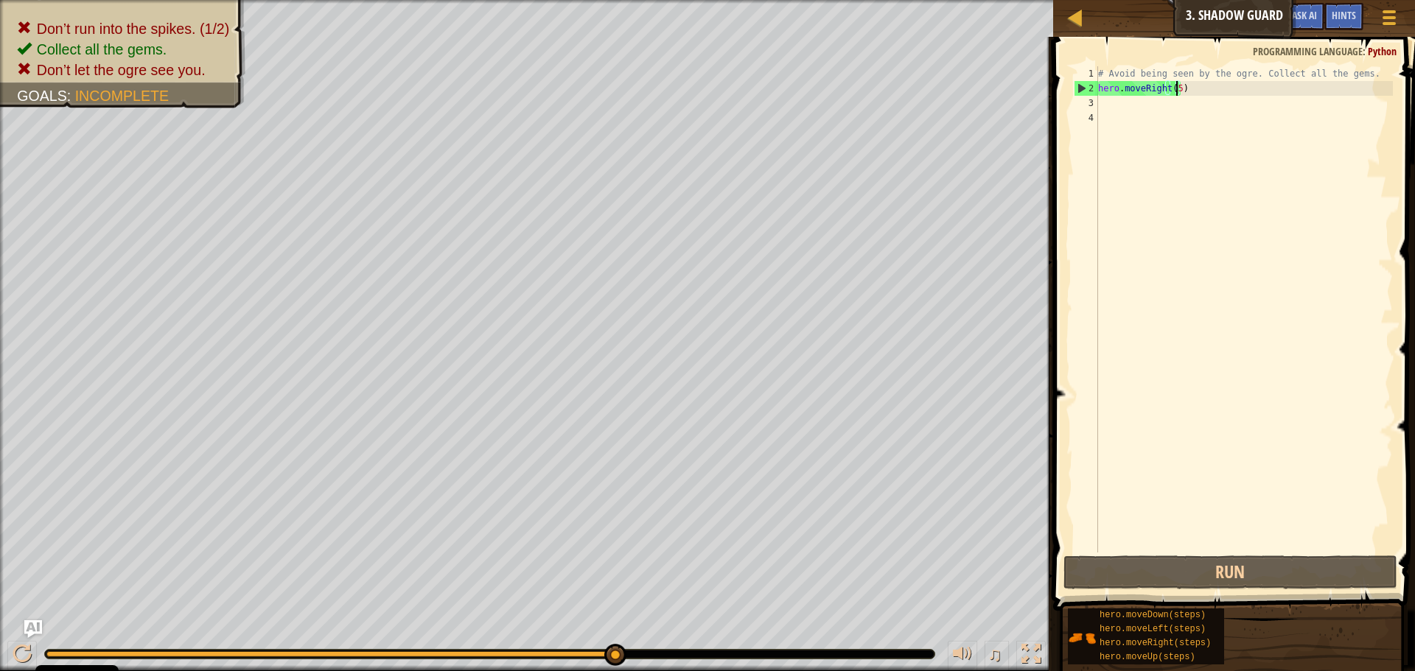
click at [1174, 82] on div "# Avoid being seen by the ogre. Collect all the gems. hero . moveRight ( 5 )" at bounding box center [1244, 324] width 298 height 516
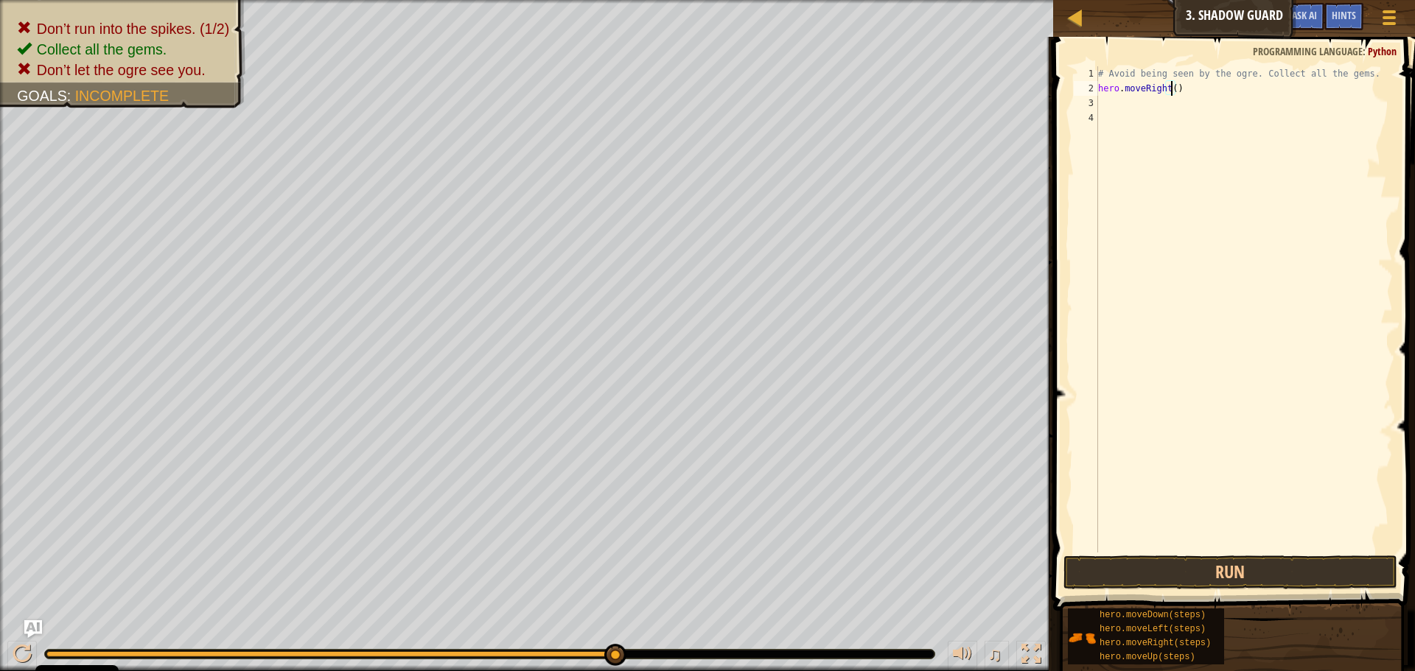
scroll to position [7, 6]
click at [1177, 105] on div "# Avoid being seen by the ogre. Collect all the gems. hero . moveRight ( 2 ) he…" at bounding box center [1244, 309] width 298 height 486
click at [1178, 105] on div "# Avoid being seen by the ogre. Collect all the gems. hero . moveRight ( 2 ) he…" at bounding box center [1244, 324] width 298 height 516
click at [1180, 102] on div "# Avoid being seen by the ogre. Collect all the gems. hero . moveRight ( 2 ) he…" at bounding box center [1244, 324] width 298 height 516
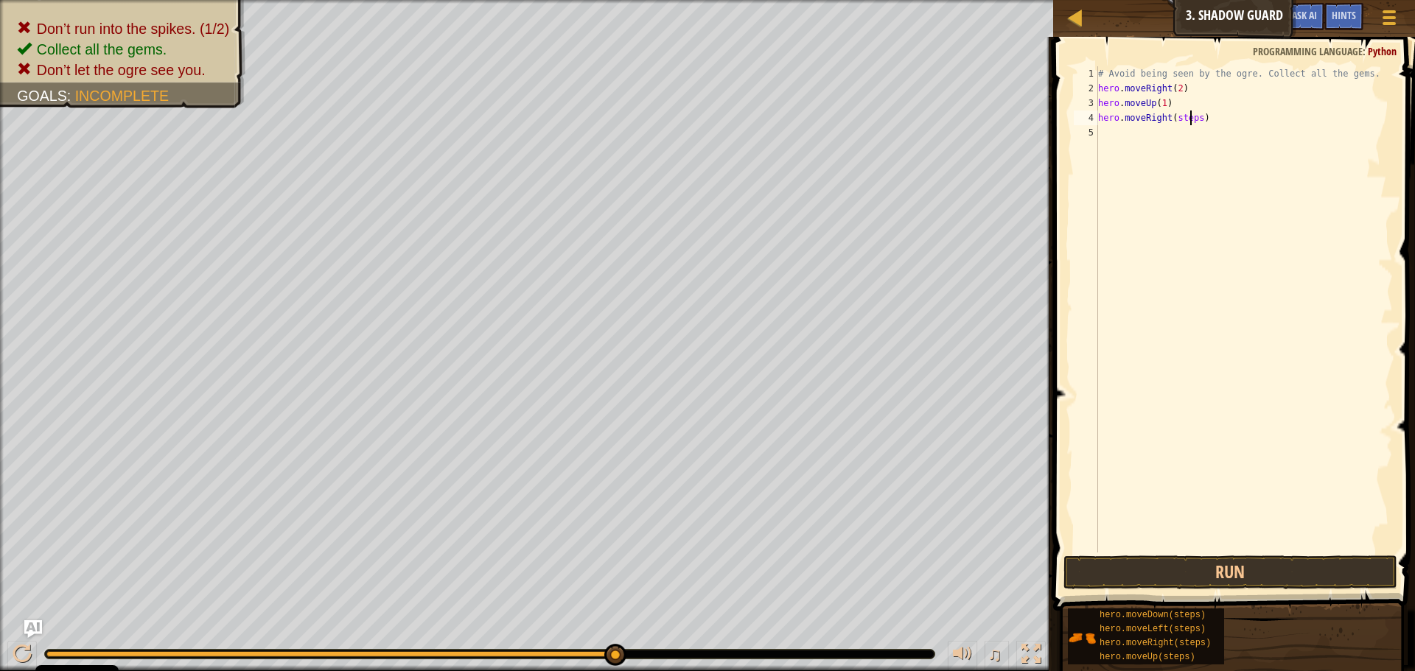
click at [1191, 113] on div "# Avoid being seen by the ogre. Collect all the gems. hero . moveRight ( 2 ) he…" at bounding box center [1244, 324] width 298 height 516
click at [1194, 114] on div "# Avoid being seen by the ogre. Collect all the gems. hero . moveRight ( 2 ) he…" at bounding box center [1244, 324] width 298 height 516
click at [1297, 565] on button "Run" at bounding box center [1230, 573] width 334 height 34
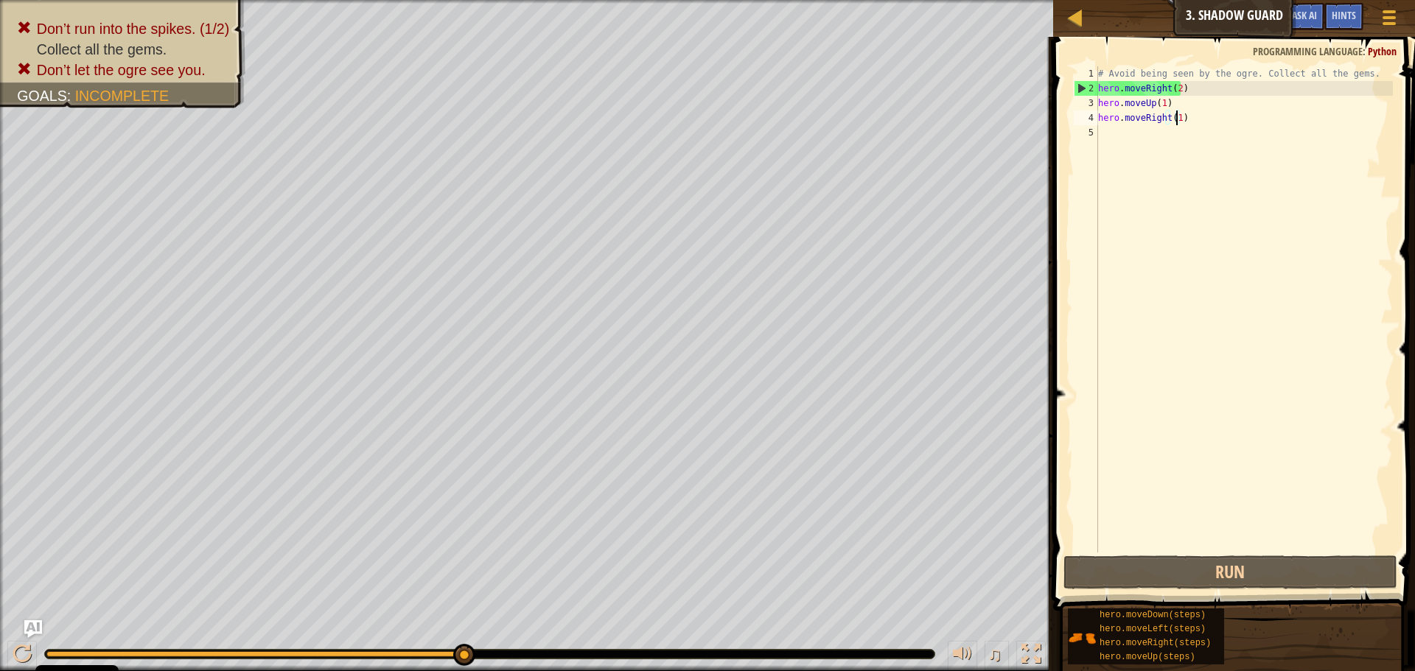
click at [1174, 89] on div "# Avoid being seen by the ogre. Collect all the gems. hero . moveRight ( 2 ) he…" at bounding box center [1244, 324] width 298 height 516
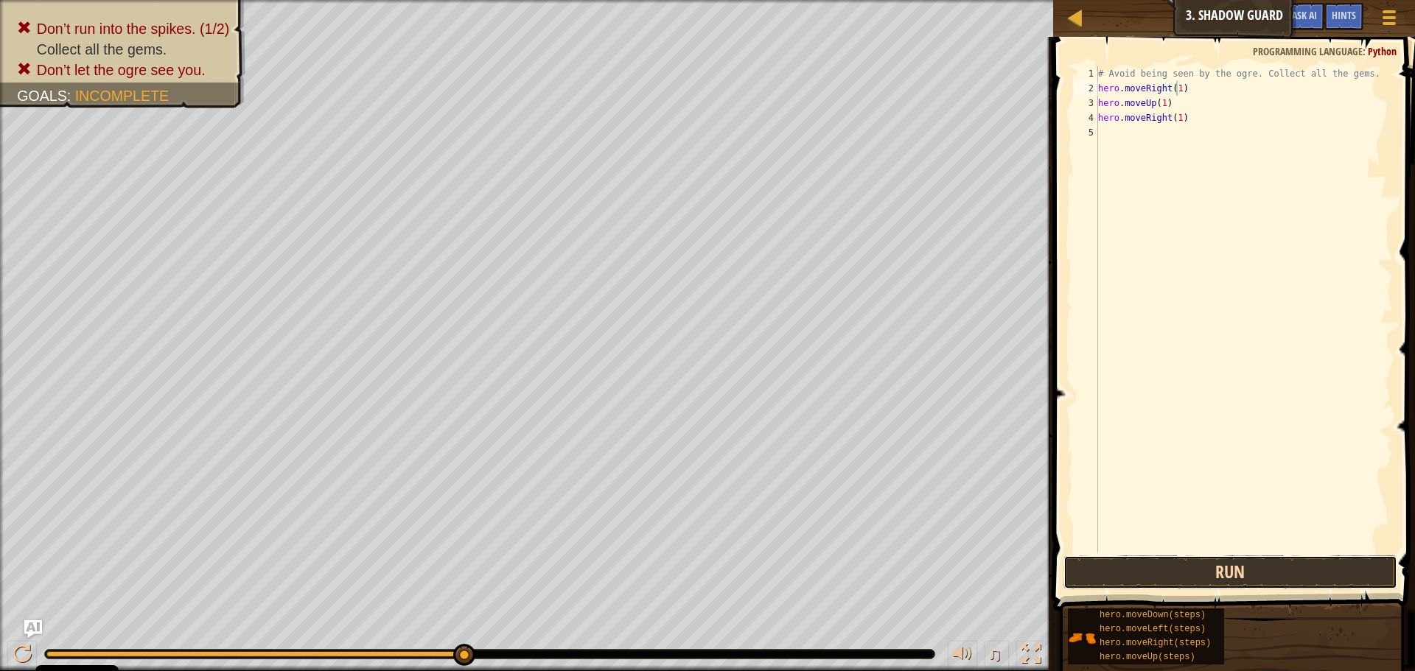
click at [1160, 581] on button "Run" at bounding box center [1230, 573] width 334 height 34
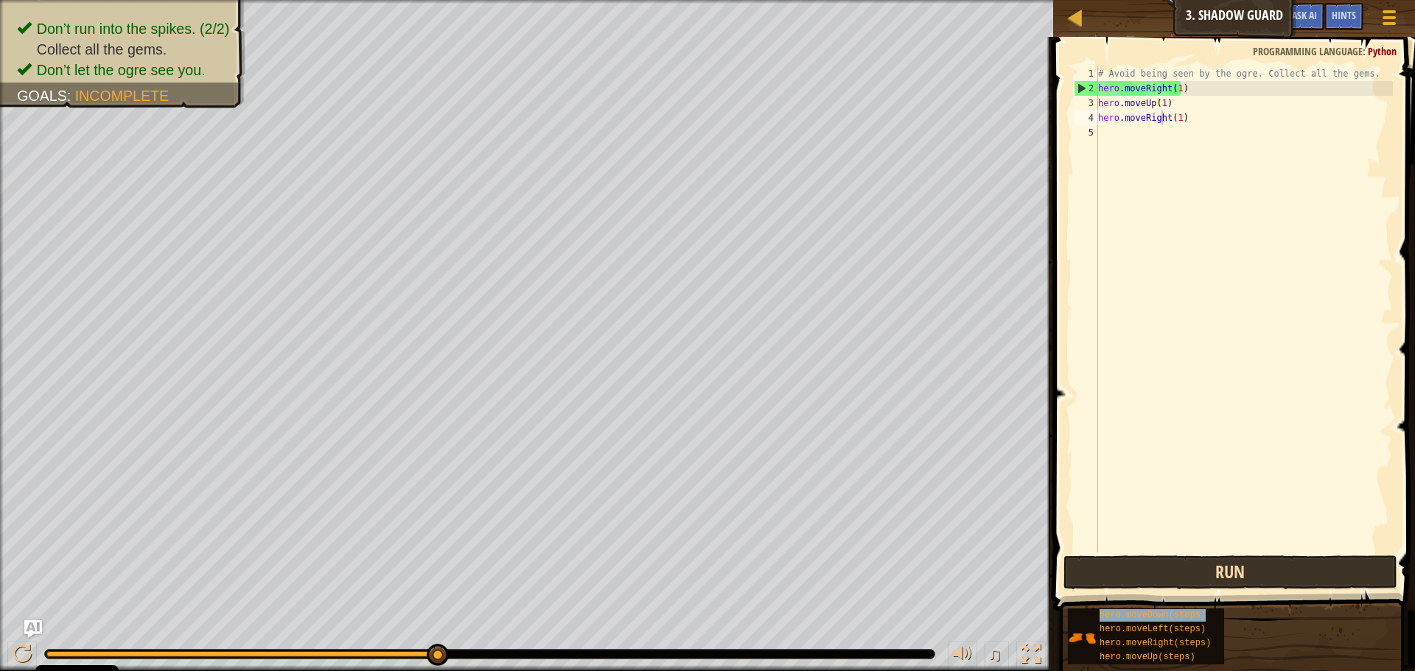
type textarea "hero.moveRighhero.moveDown(steps)t(1)"
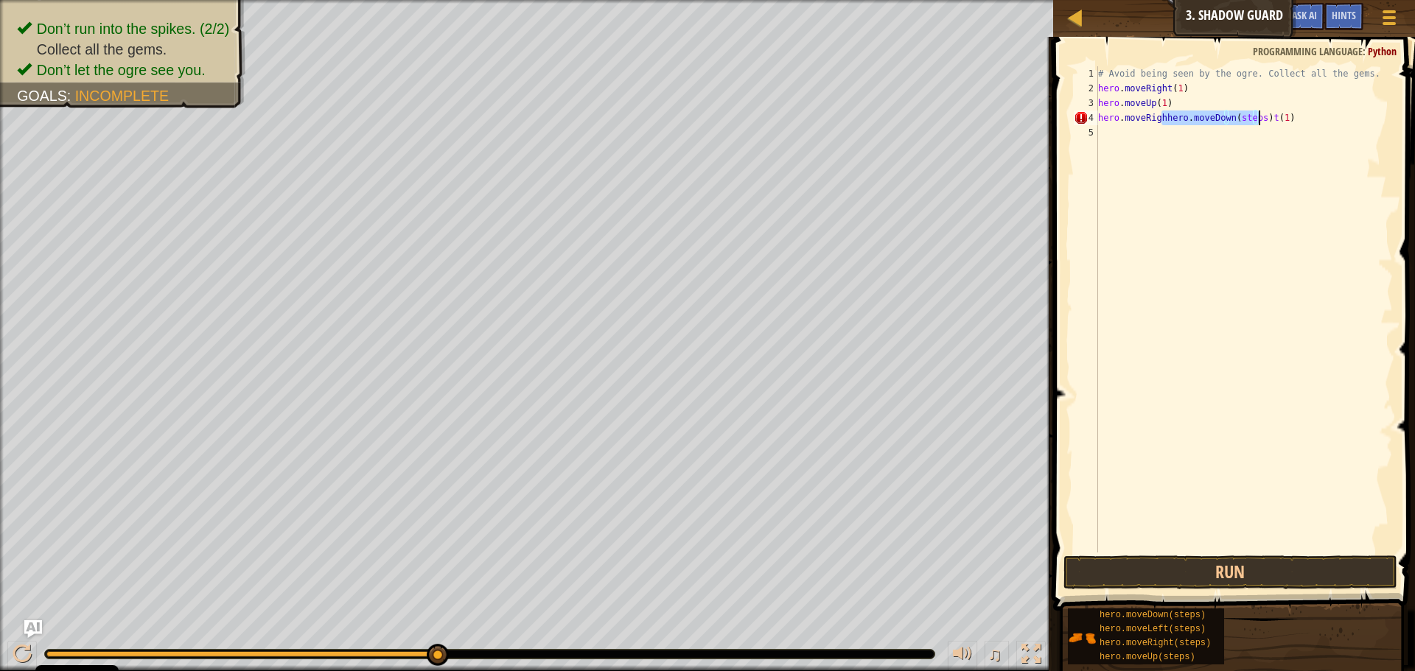
scroll to position [7, 0]
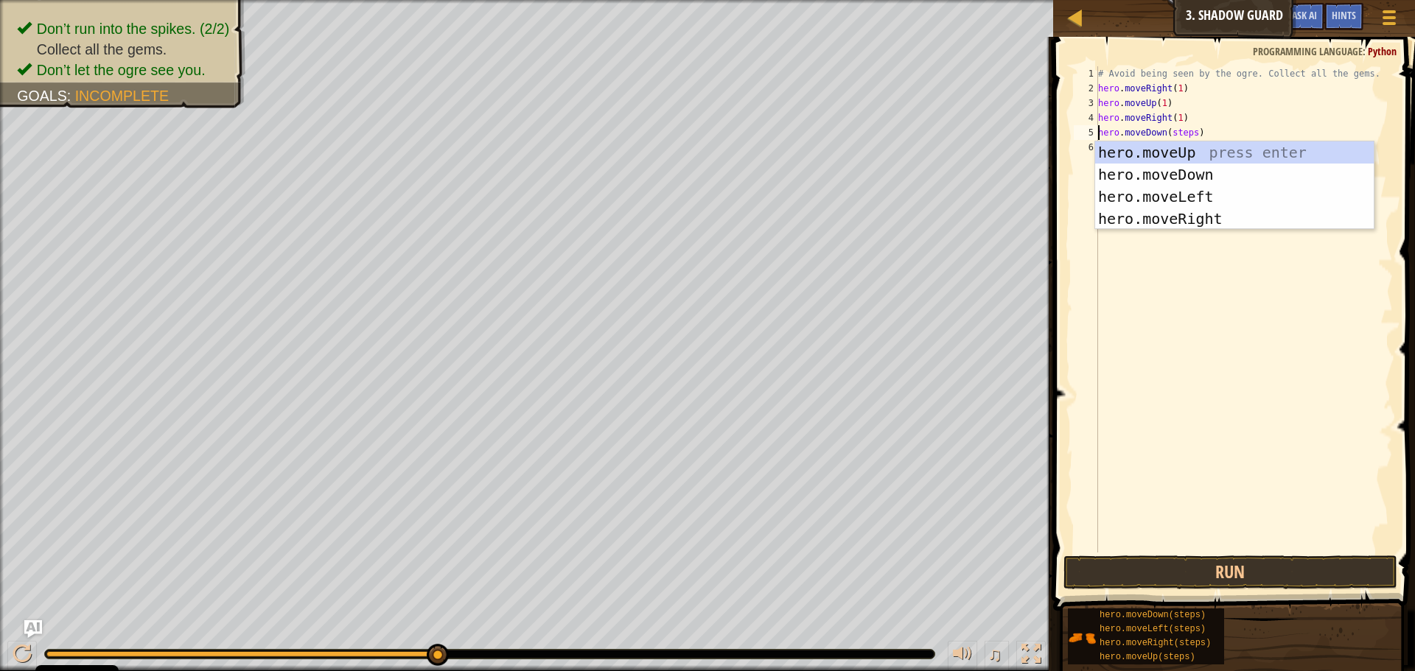
click at [1188, 131] on div "# Avoid being seen by the ogre. Collect all the gems. hero . moveRight ( 1 ) he…" at bounding box center [1244, 324] width 298 height 516
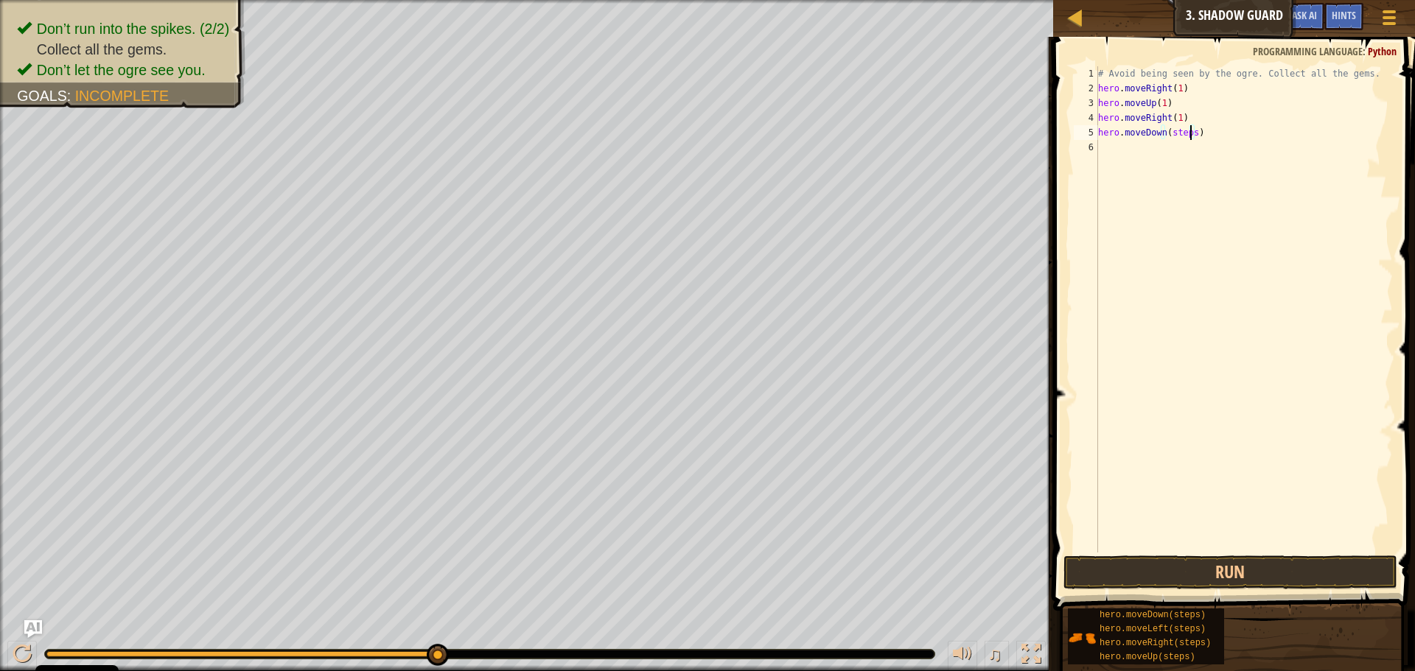
click at [1190, 135] on div "# Avoid being seen by the ogre. Collect all the gems. hero . moveRight ( 1 ) he…" at bounding box center [1244, 324] width 298 height 516
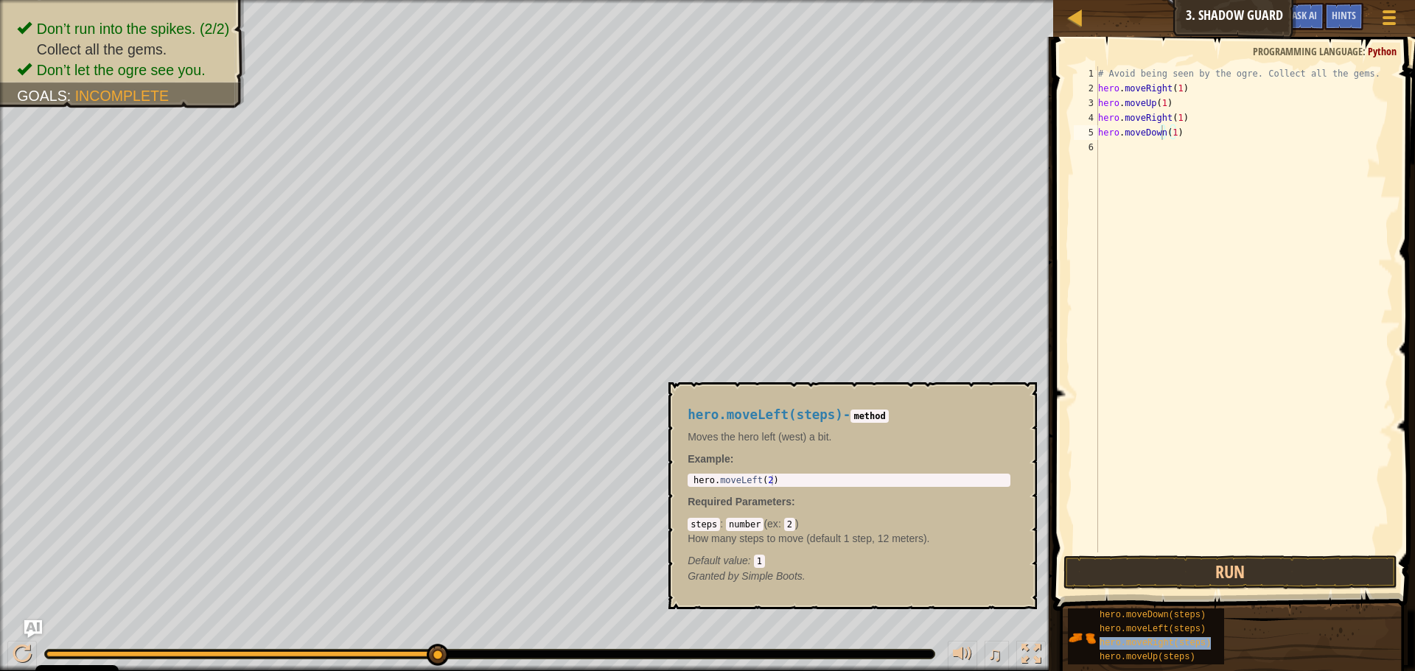
type textarea "hero.moveDownhero.moveRight(steps)(1)"
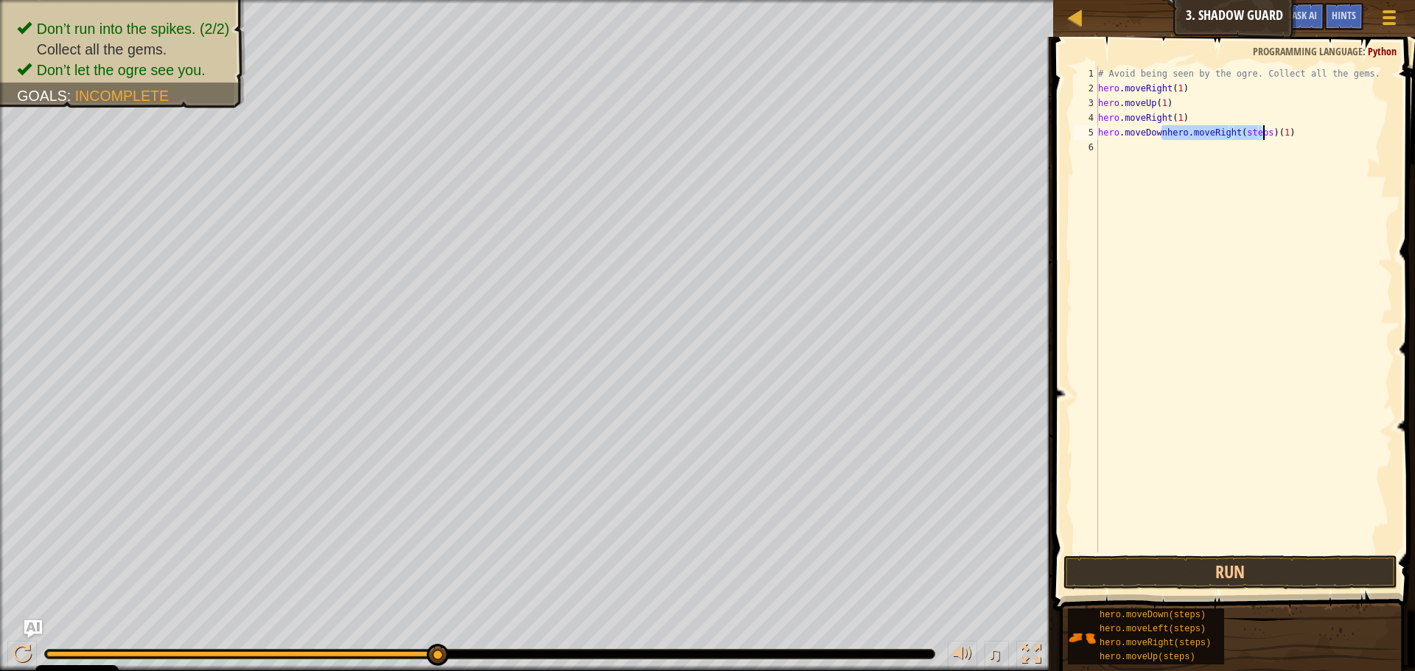
scroll to position [7, 0]
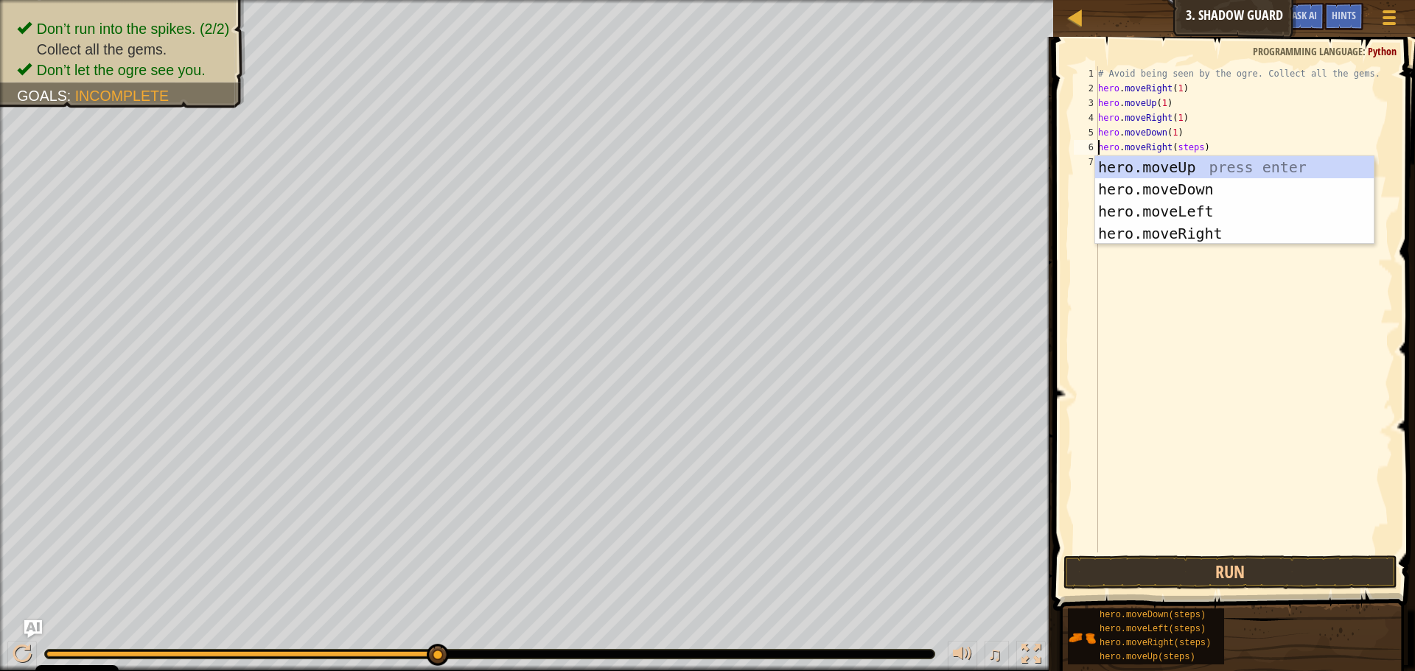
click at [1195, 147] on div "# Avoid being seen by the ogre. Collect all the gems. hero . moveRight ( 1 ) he…" at bounding box center [1244, 324] width 298 height 516
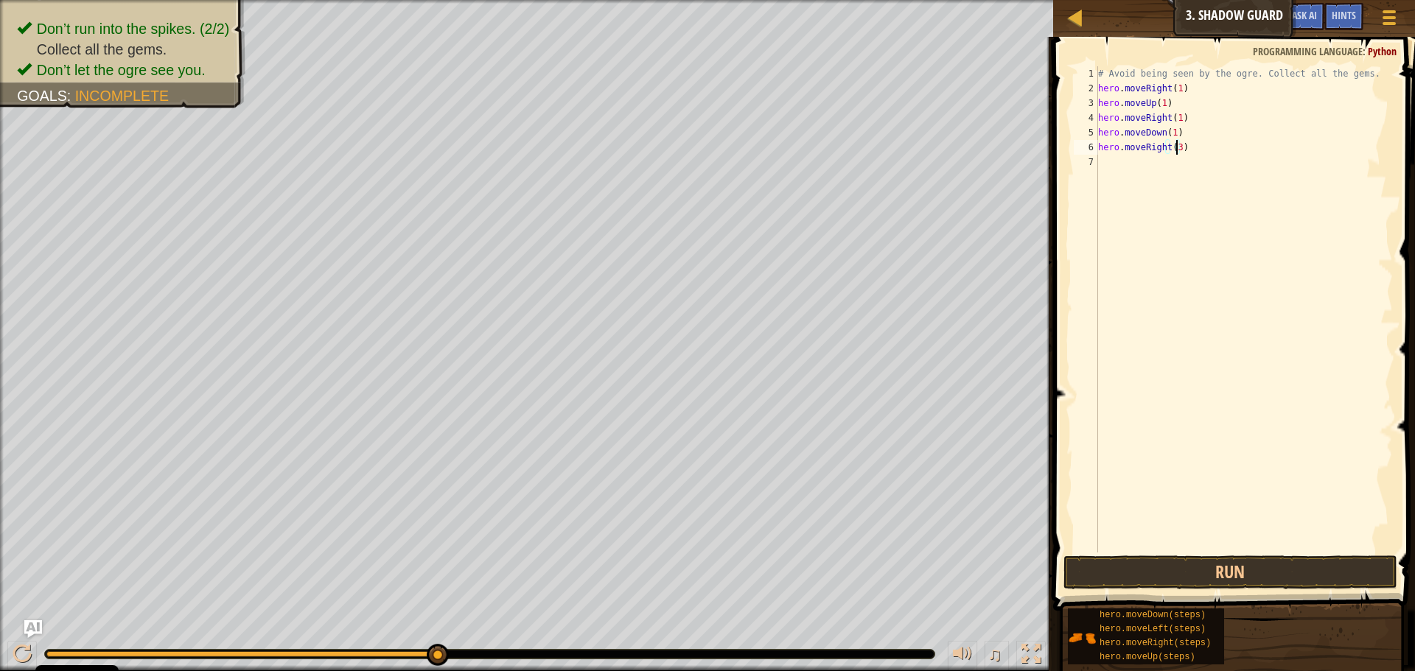
scroll to position [7, 6]
type textarea "hero.moveRight(3)"
click at [1223, 566] on button "Run" at bounding box center [1230, 573] width 334 height 34
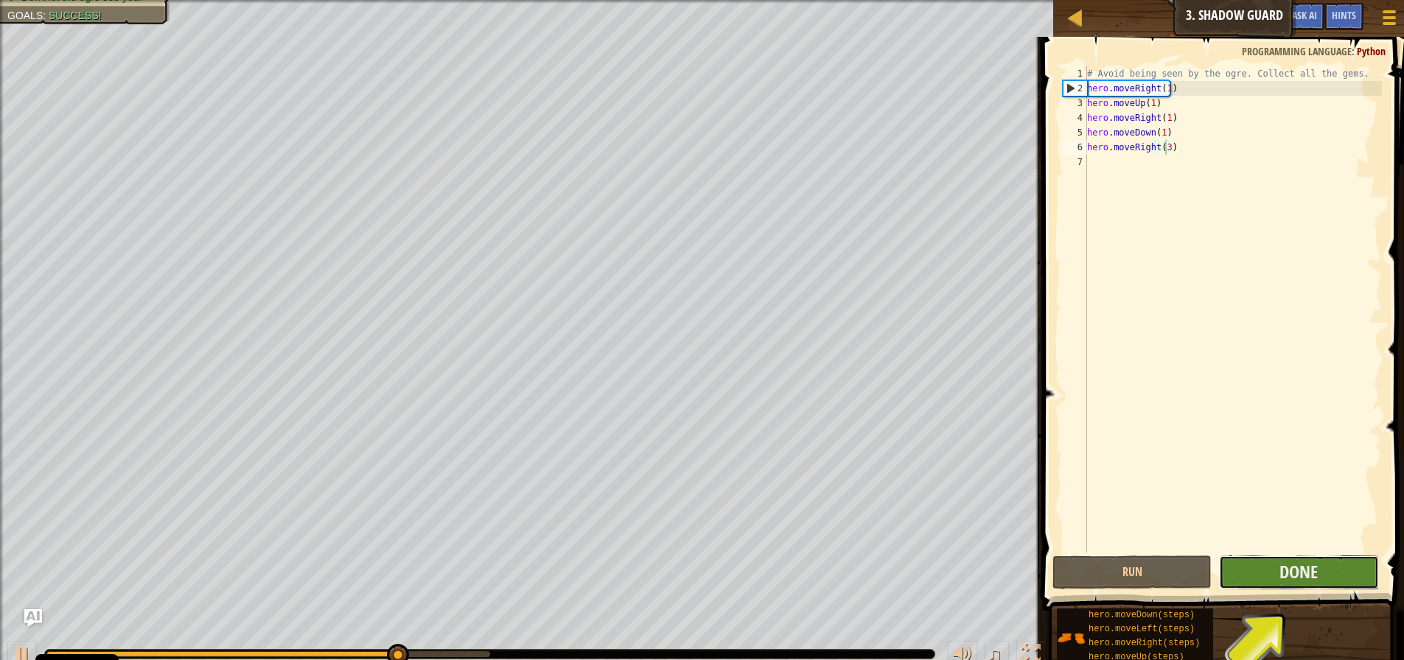
click at [1277, 575] on button "Done" at bounding box center [1298, 573] width 159 height 34
